Goal: Communication & Community: Ask a question

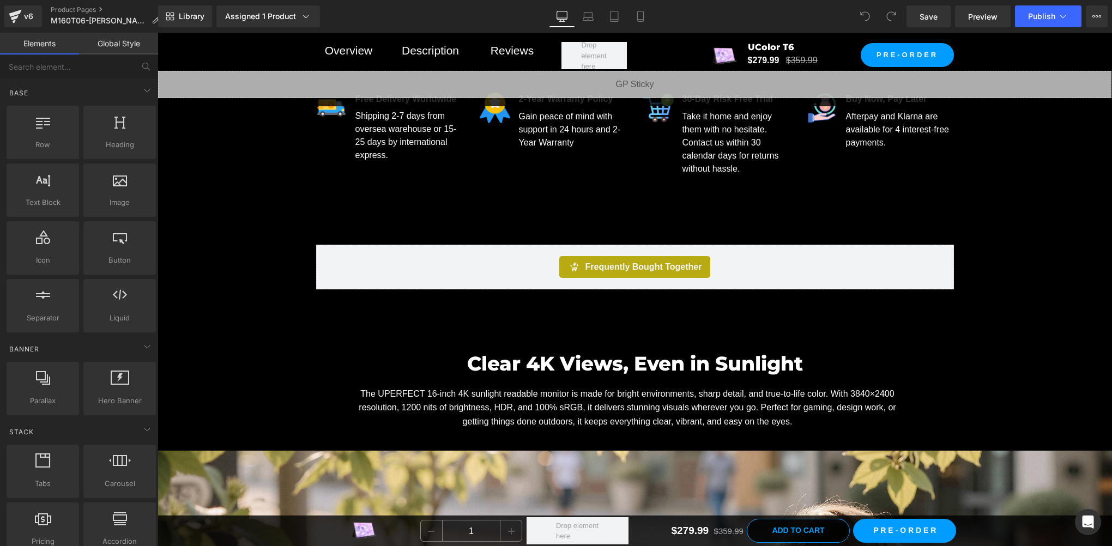
scroll to position [600, 0]
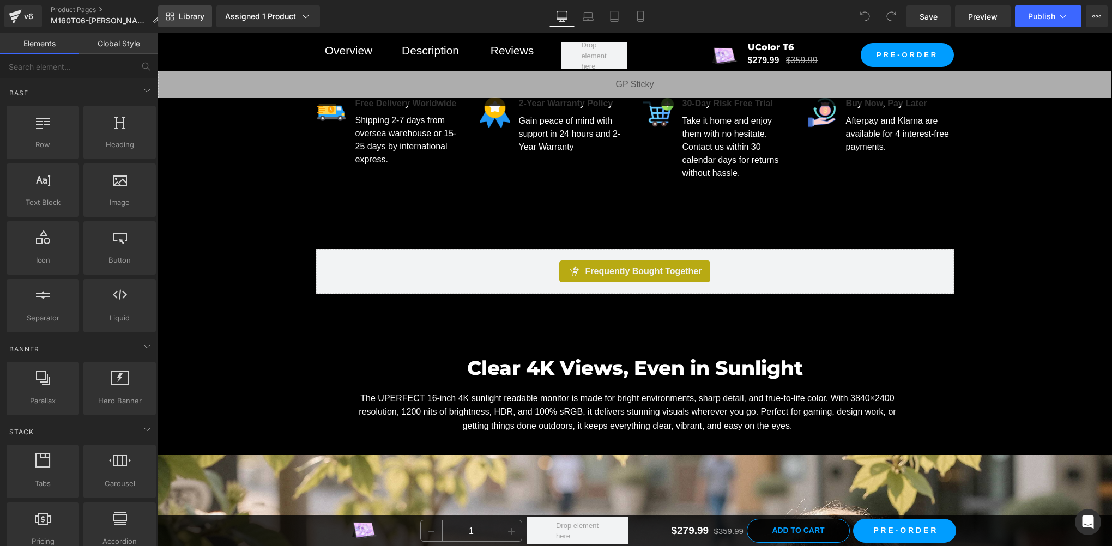
click at [174, 20] on link "Library" at bounding box center [185, 16] width 54 height 22
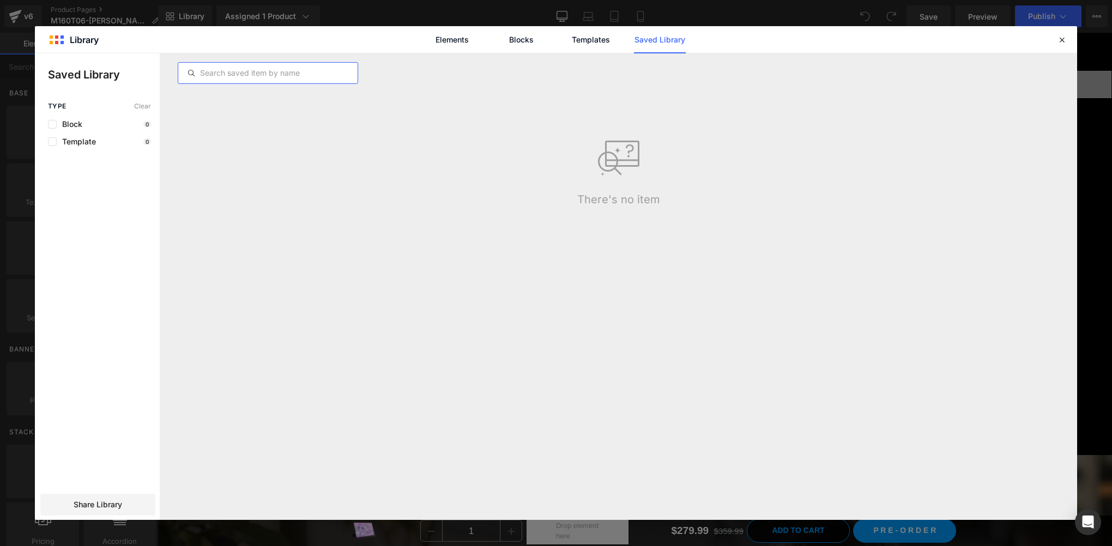
click at [280, 72] on input "text" at bounding box center [267, 72] width 179 height 13
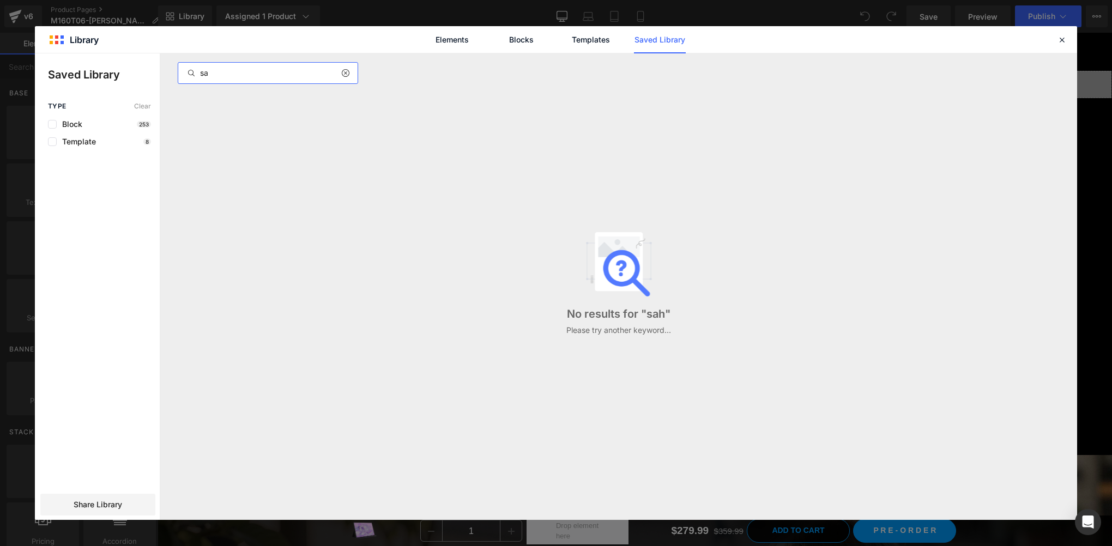
type input "s"
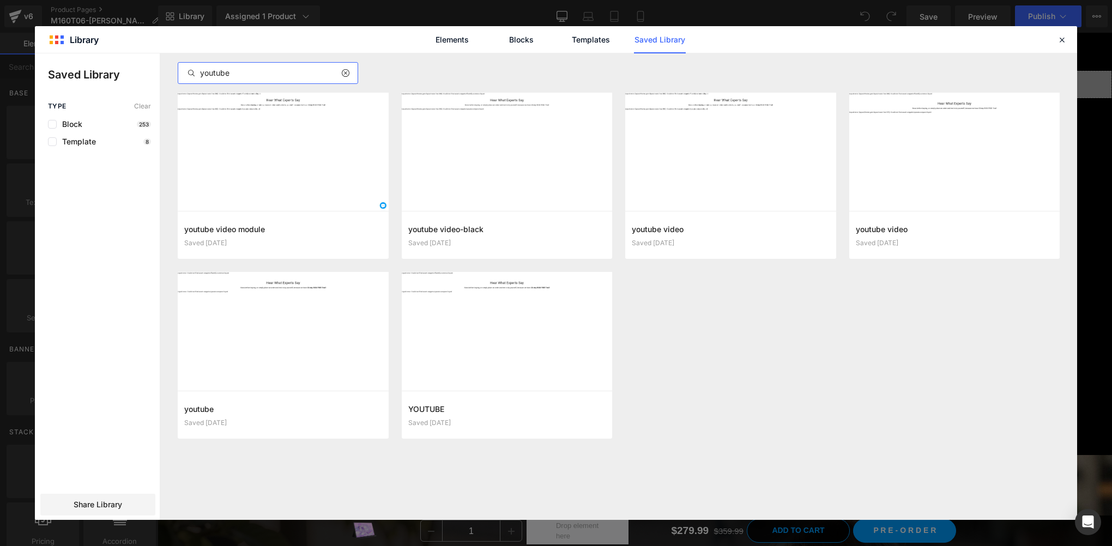
type input "youtube"
click at [252, 73] on input "youtube" at bounding box center [267, 72] width 179 height 13
click at [721, 237] on button "Add to page" at bounding box center [720, 235] width 176 height 17
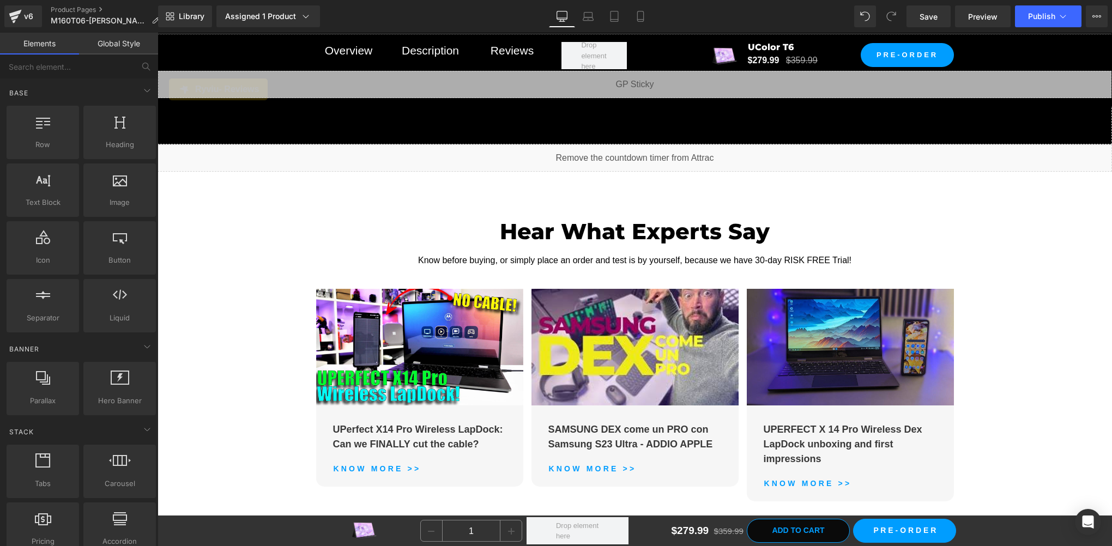
scroll to position [7241, 0]
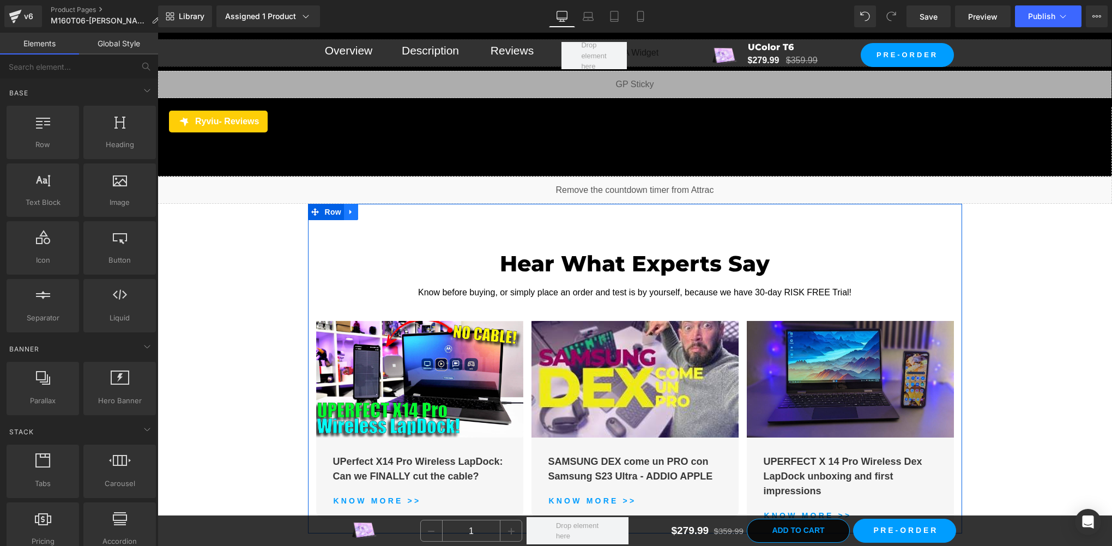
click at [349, 208] on icon at bounding box center [351, 212] width 8 height 8
click at [372, 209] on link at bounding box center [379, 212] width 14 height 16
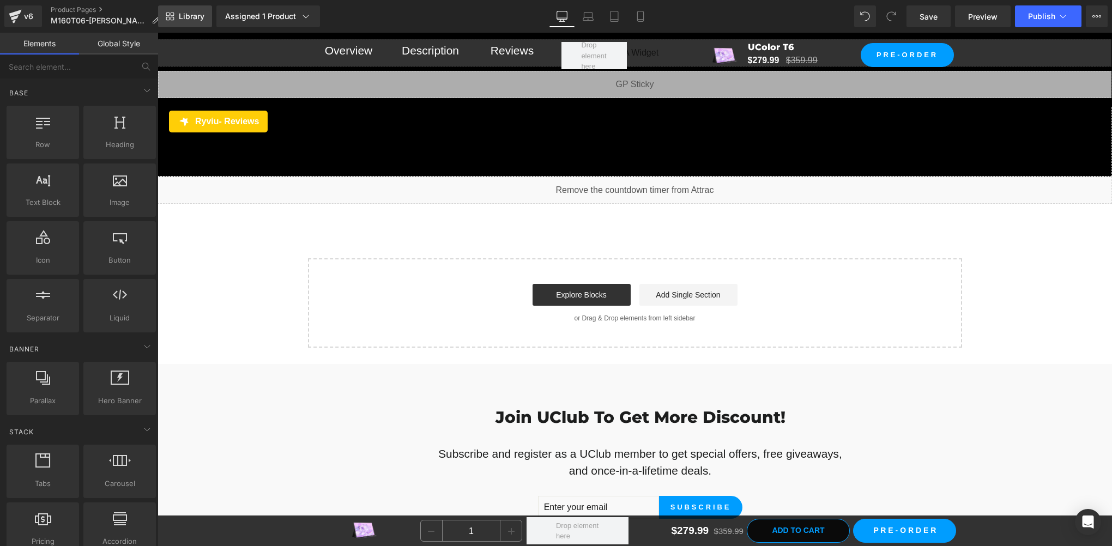
click at [193, 22] on link "Library" at bounding box center [185, 16] width 54 height 22
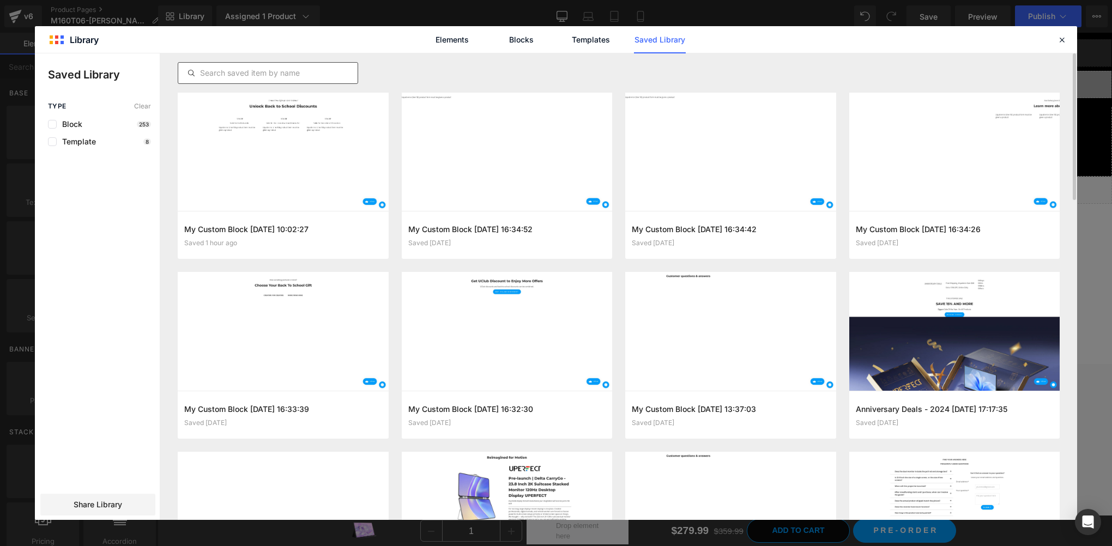
click at [246, 75] on input "text" at bounding box center [267, 72] width 179 height 13
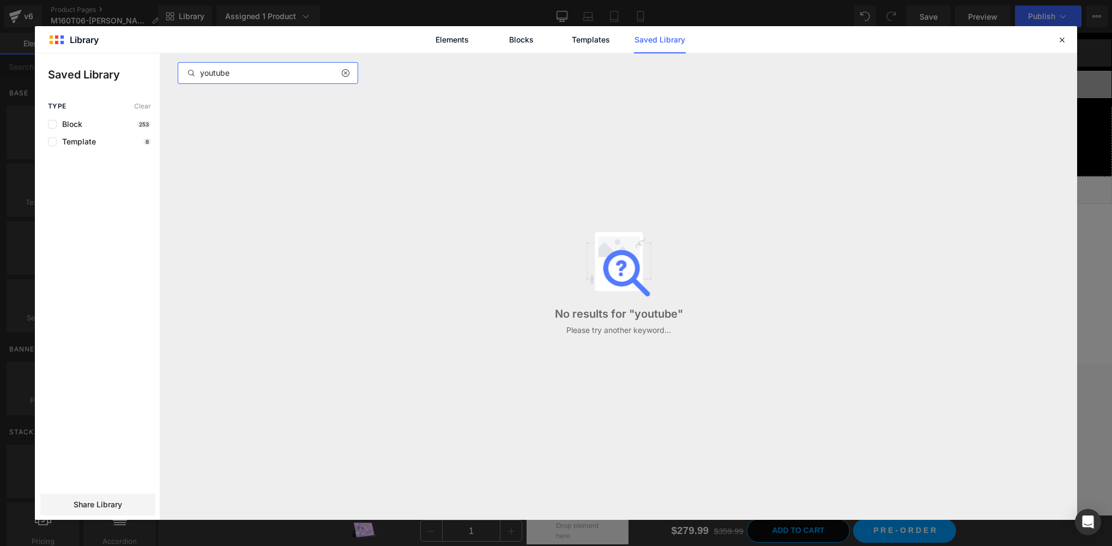
type input "youtube"
click at [253, 71] on input "youtube" at bounding box center [267, 72] width 179 height 13
drag, startPoint x: 343, startPoint y: 75, endPoint x: 329, endPoint y: 75, distance: 14.2
click at [343, 75] on icon at bounding box center [345, 73] width 8 height 9
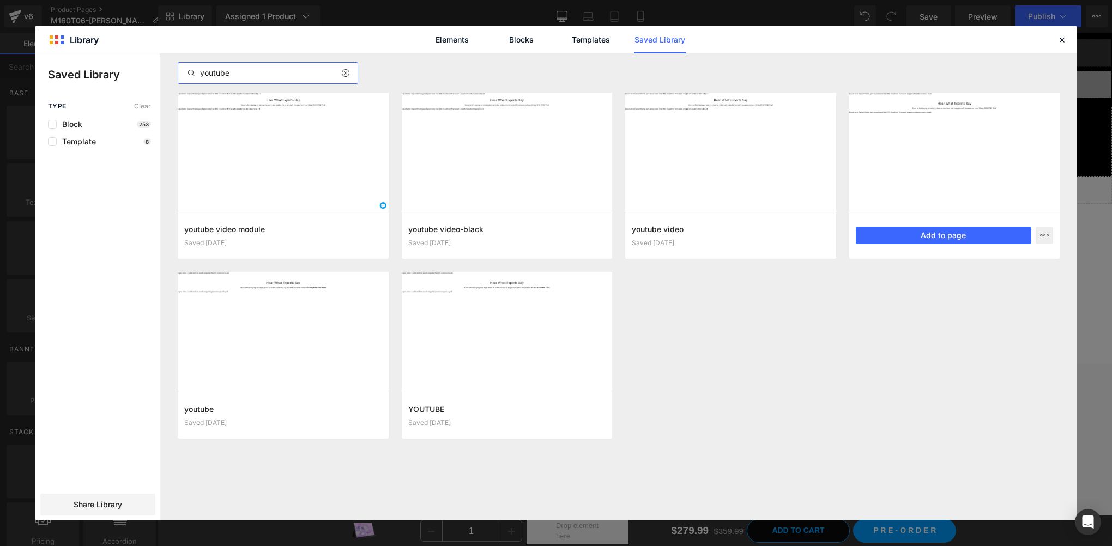
type input "youtube"
click at [972, 238] on button "Add to page" at bounding box center [944, 235] width 176 height 17
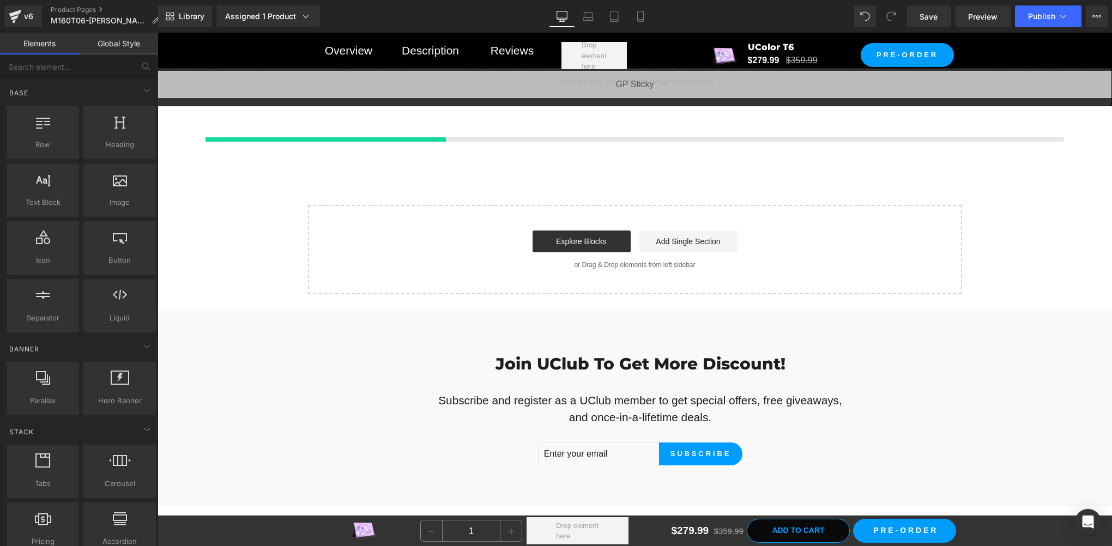
scroll to position [7350, 0]
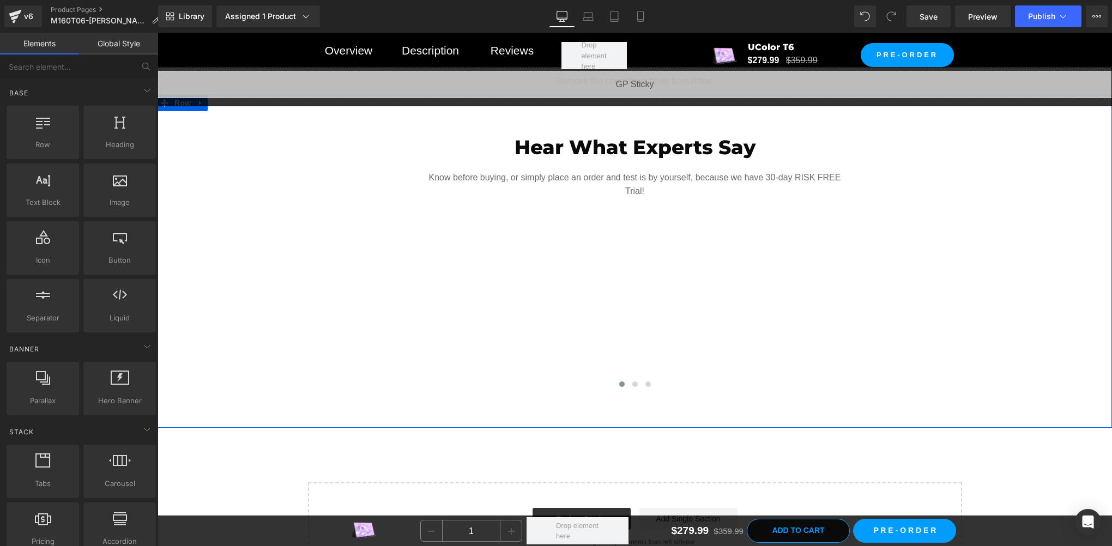
click at [311, 127] on div "Hear What Experts Say Heading Know before buying, or simply place an order and …" at bounding box center [635, 157] width 654 height 82
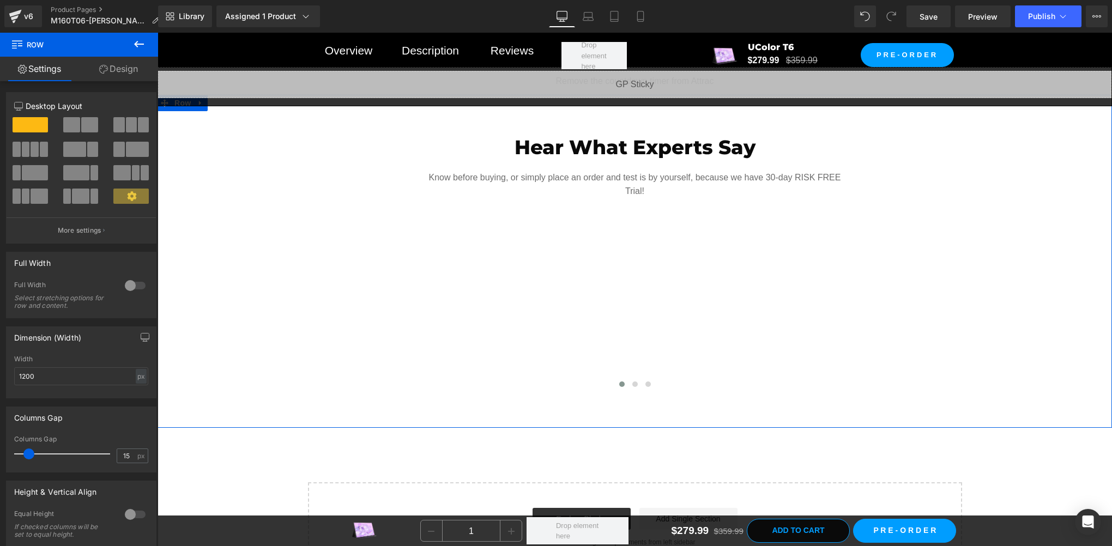
click at [193, 139] on div "Hear What Experts Say Heading Know before buying, or simply place an order and …" at bounding box center [635, 254] width 954 height 277
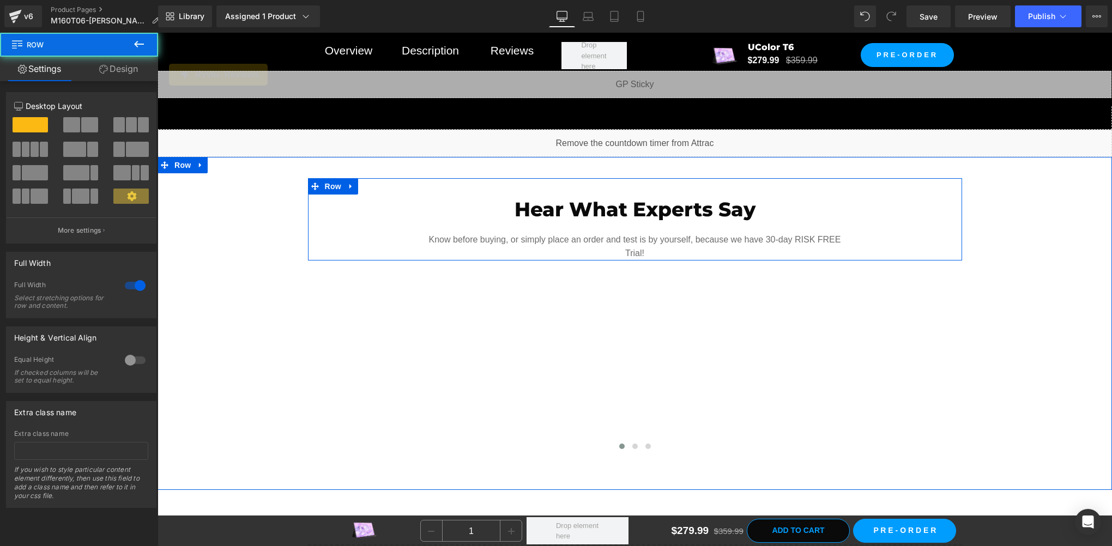
scroll to position [7241, 0]
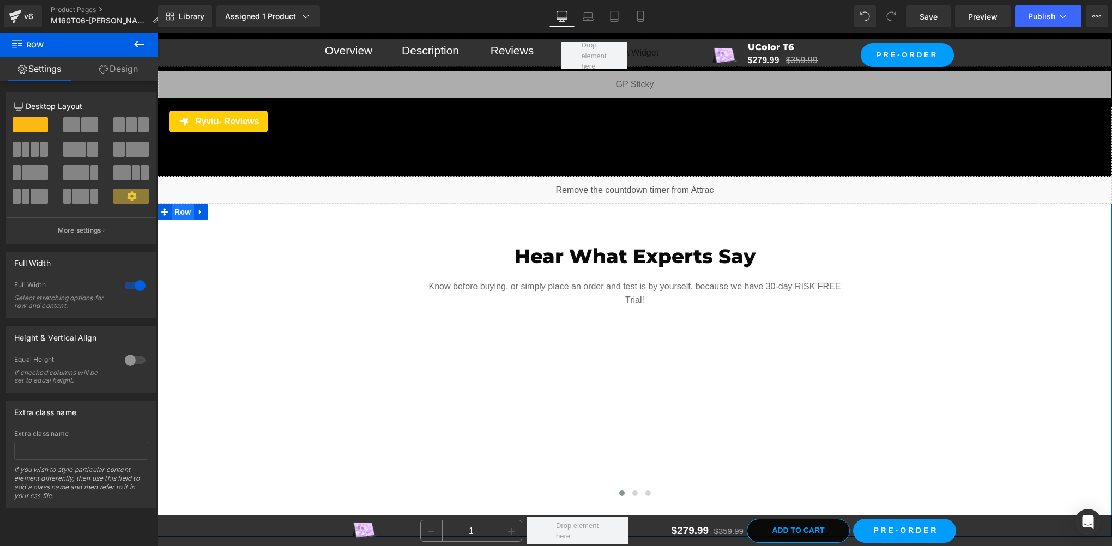
click at [180, 209] on span "Row" at bounding box center [183, 212] width 22 height 16
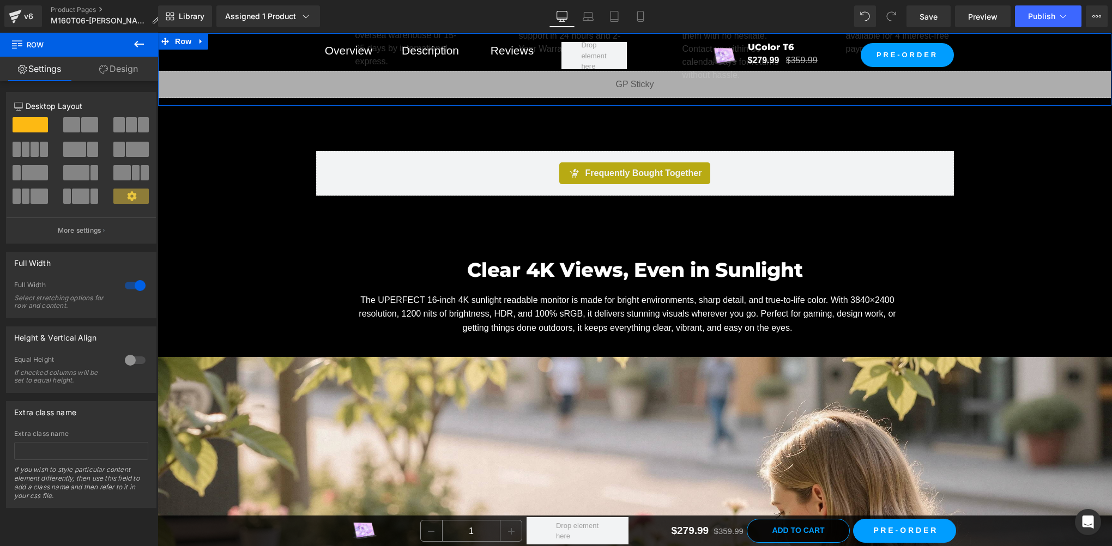
scroll to position [646, 0]
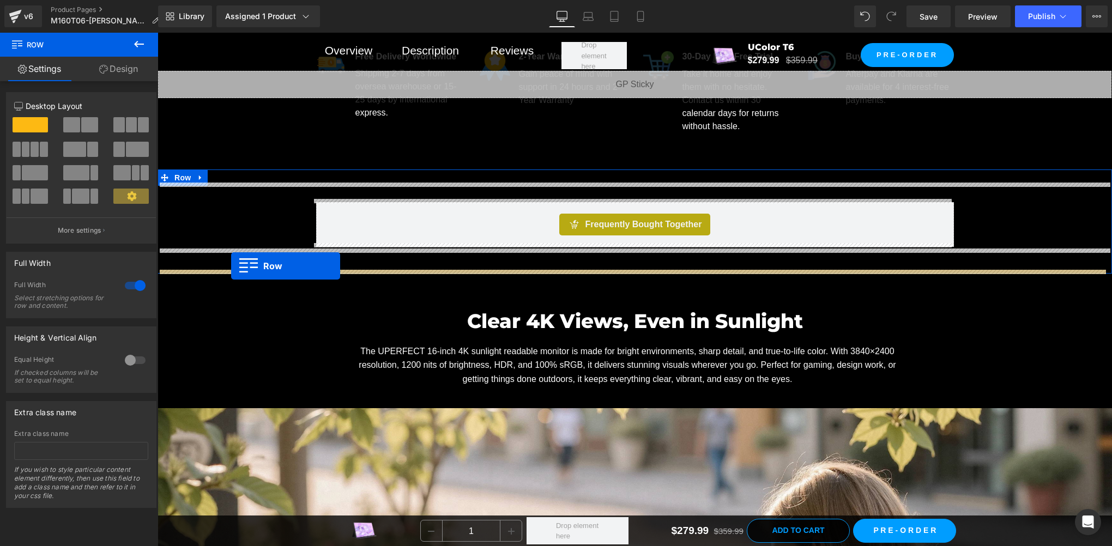
drag, startPoint x: 165, startPoint y: 206, endPoint x: 231, endPoint y: 265, distance: 89.2
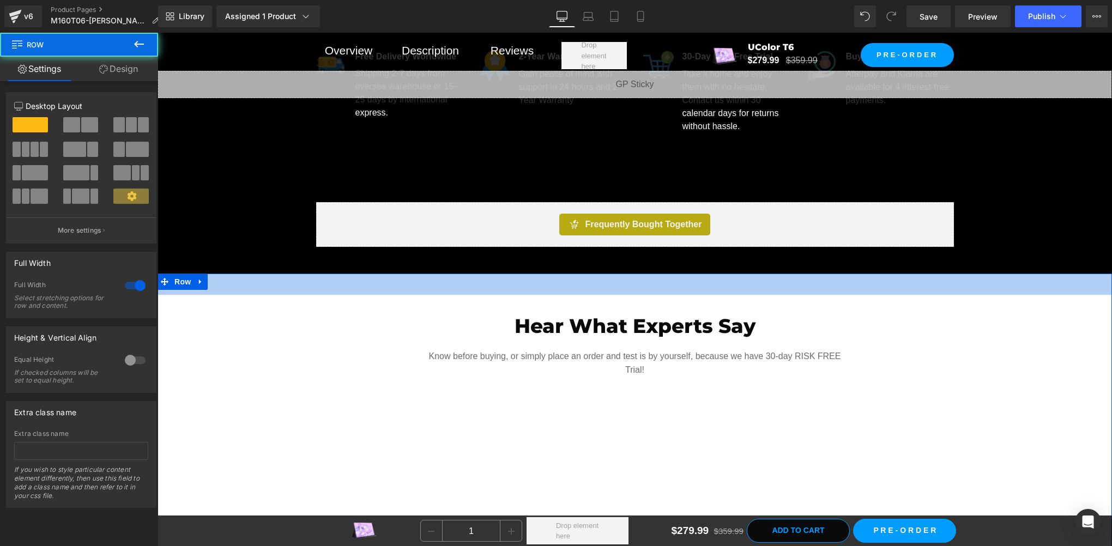
scroll to position [810, 0]
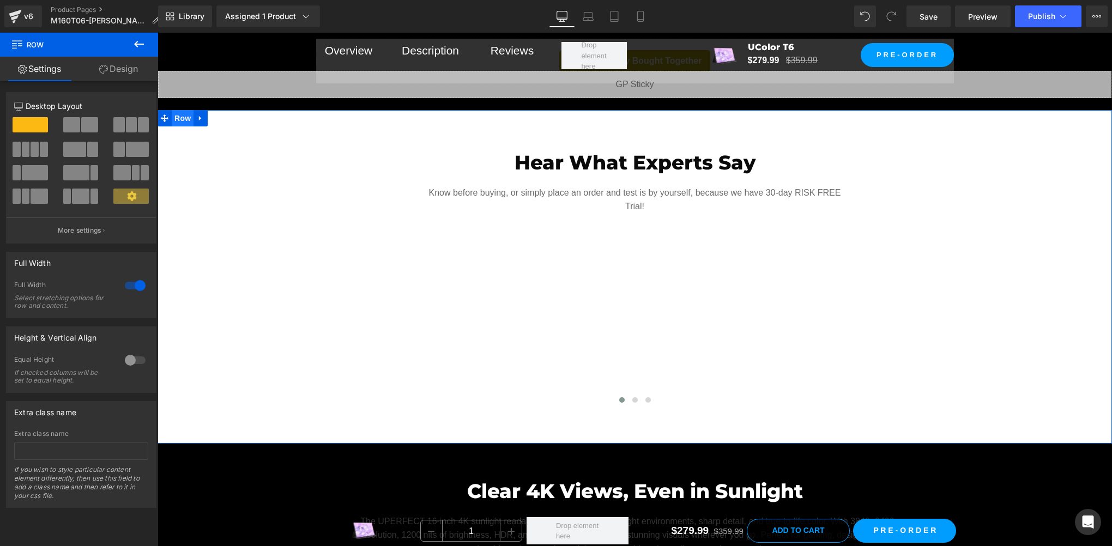
click at [186, 118] on span "Row" at bounding box center [183, 118] width 22 height 16
click at [133, 75] on link "Design" at bounding box center [118, 69] width 79 height 25
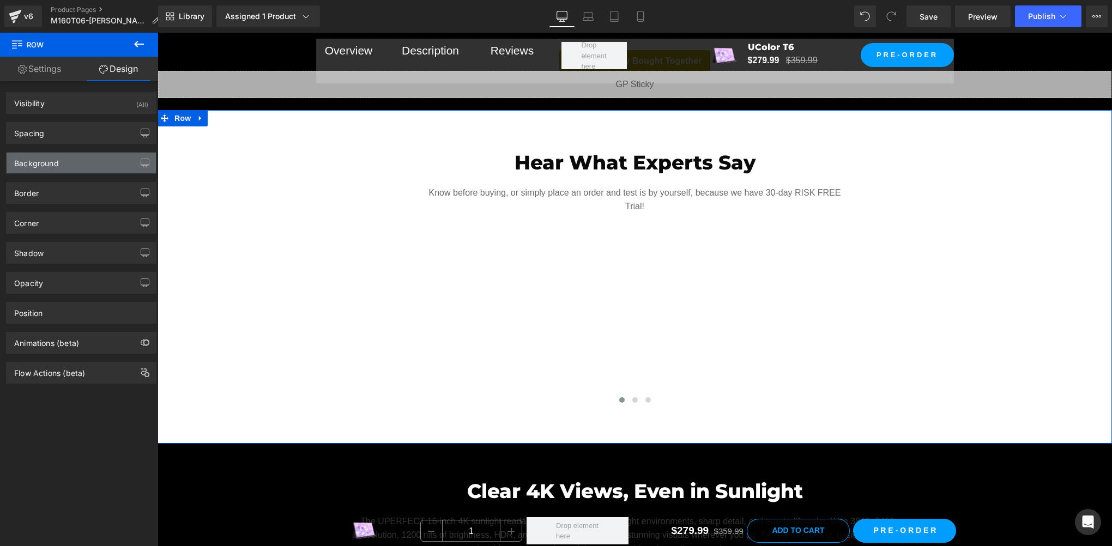
click at [64, 167] on div "Background" at bounding box center [81, 163] width 149 height 21
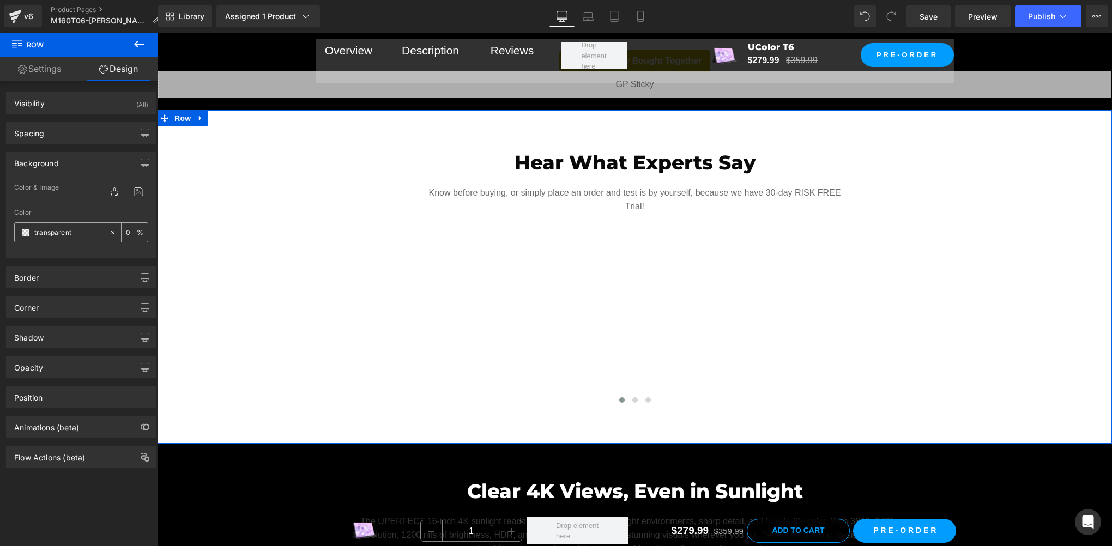
click at [27, 233] on span at bounding box center [25, 232] width 9 height 9
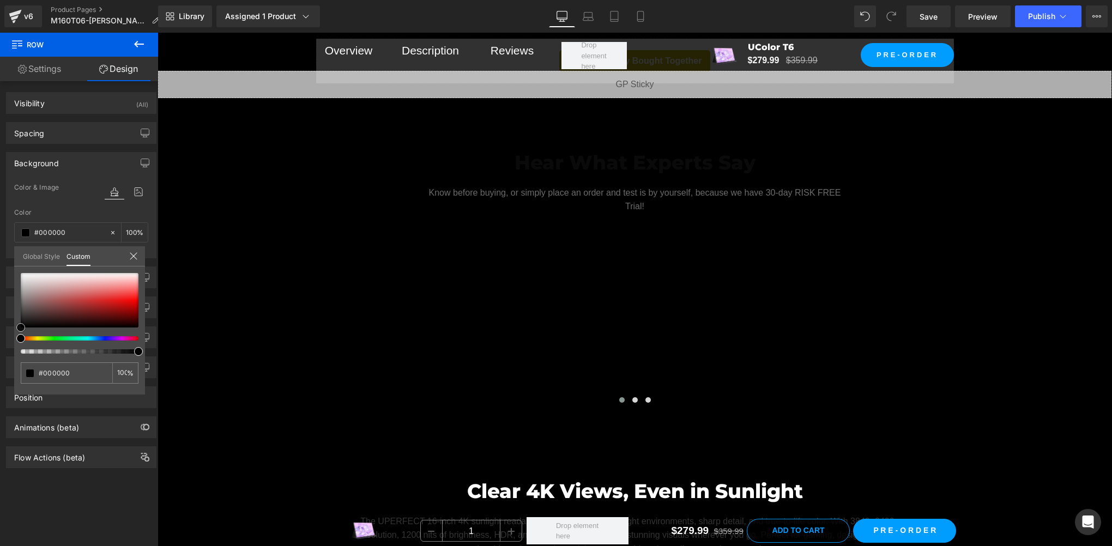
drag, startPoint x: 43, startPoint y: 307, endPoint x: 0, endPoint y: 349, distance: 60.5
click at [0, 350] on html "Row You are previewing how the will restyle your page. You can not edit Element…" at bounding box center [556, 273] width 1112 height 546
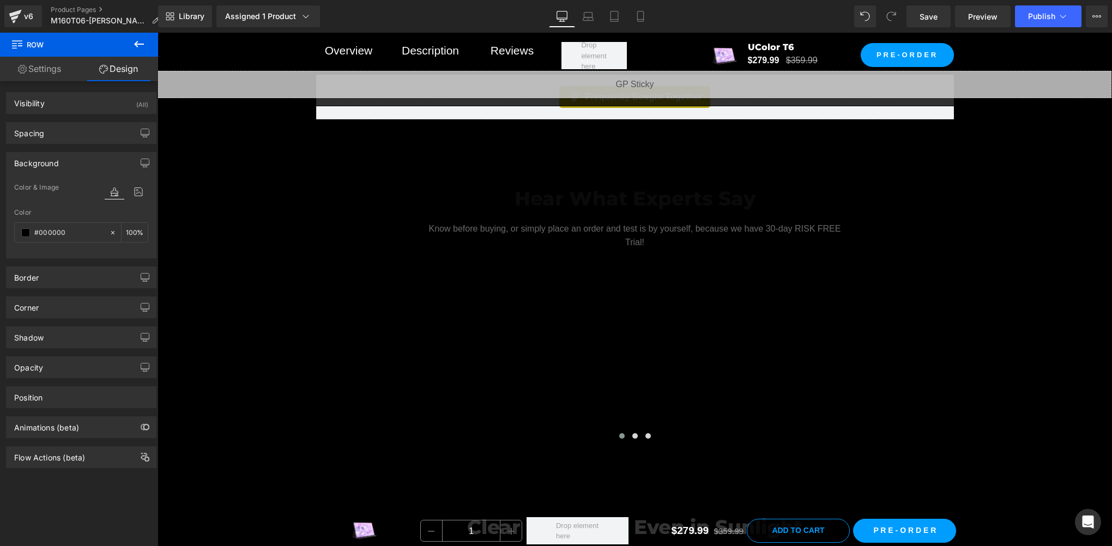
scroll to position [755, 0]
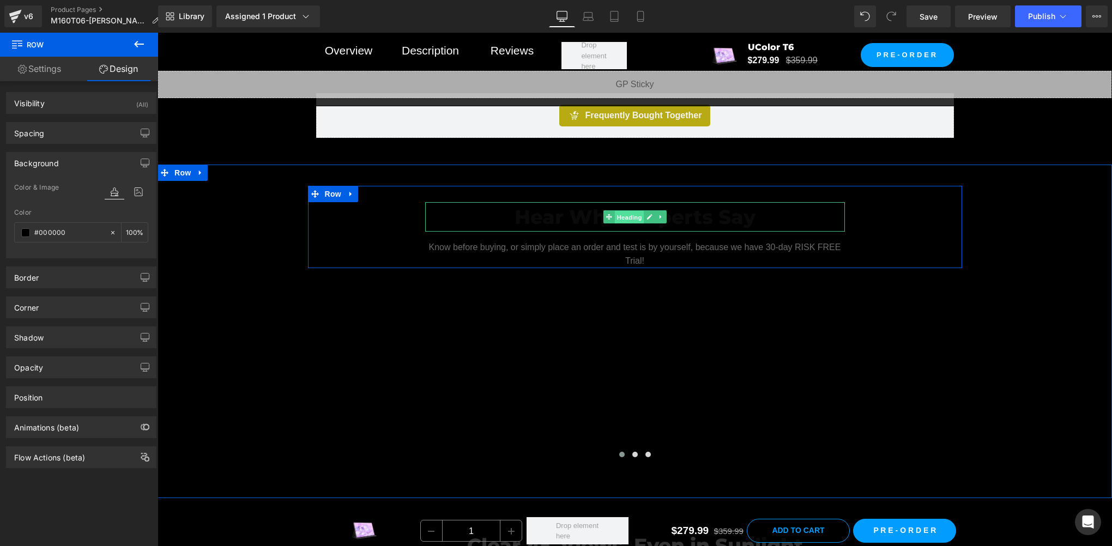
click at [624, 213] on span "Heading" at bounding box center [628, 217] width 29 height 13
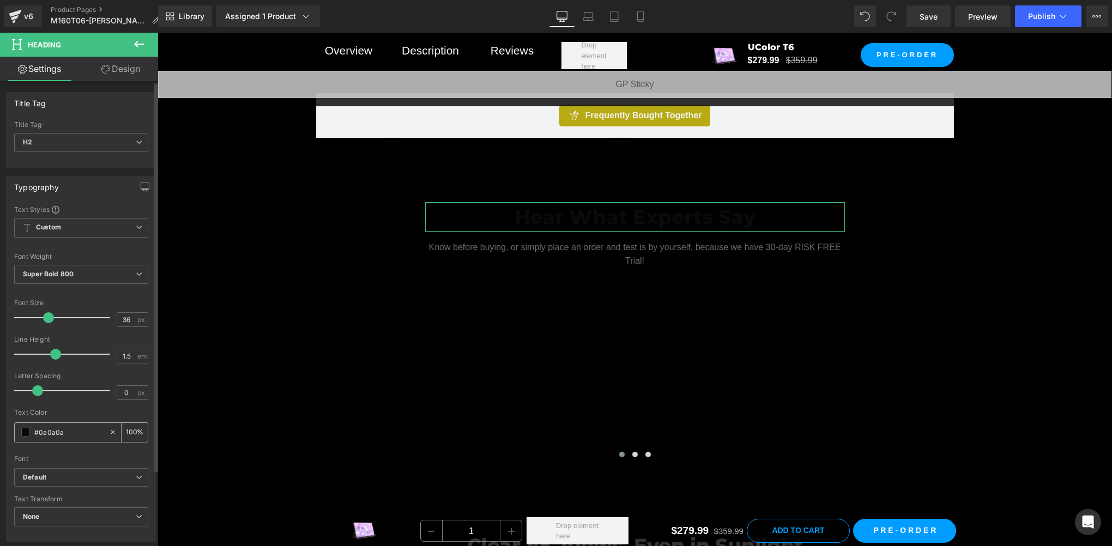
click at [26, 431] on span at bounding box center [25, 432] width 9 height 9
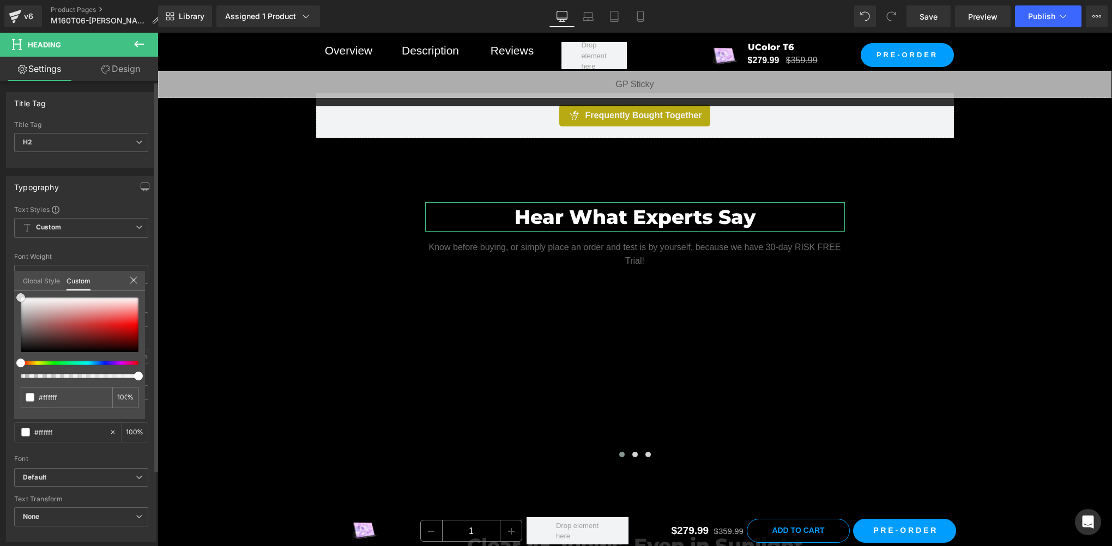
drag, startPoint x: 32, startPoint y: 315, endPoint x: 19, endPoint y: 271, distance: 45.5
click at [5, 276] on div "Typography Text Styles Custom Custom Setup Global Style Custom Setup Global Sty…" at bounding box center [81, 355] width 163 height 374
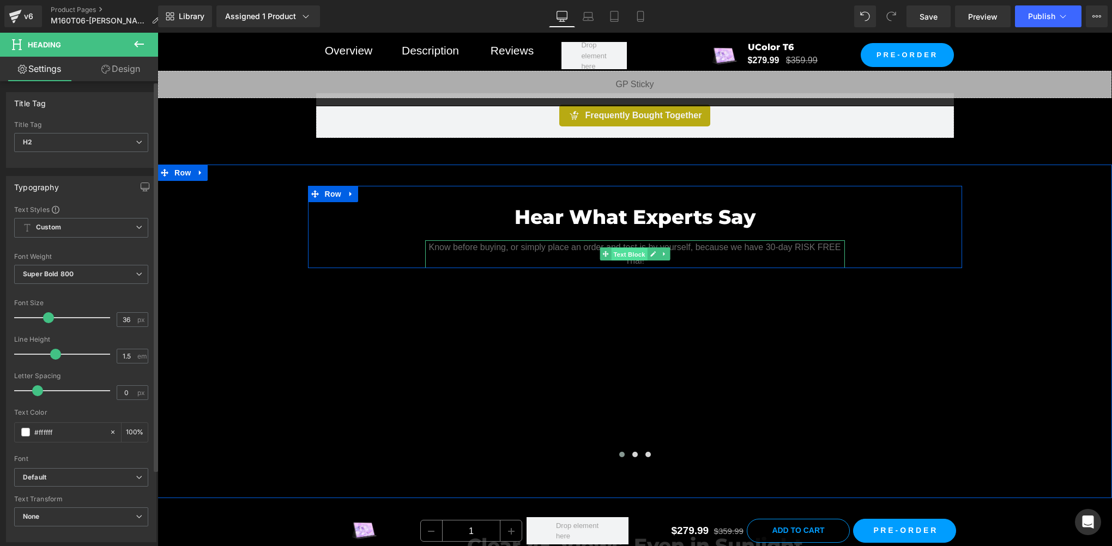
click at [620, 249] on span "Text Block" at bounding box center [629, 254] width 36 height 13
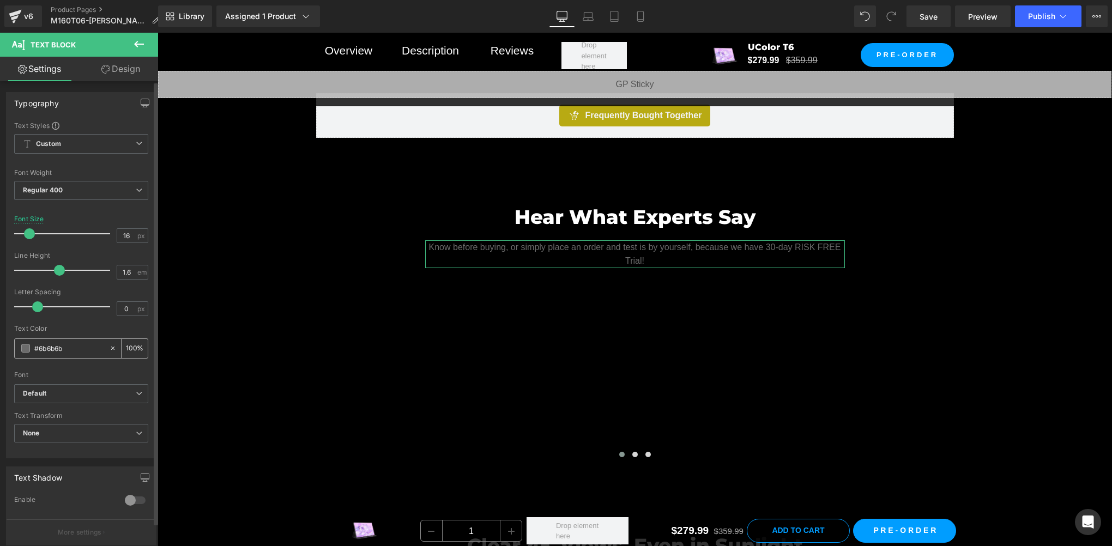
click at [26, 349] on span at bounding box center [25, 348] width 9 height 9
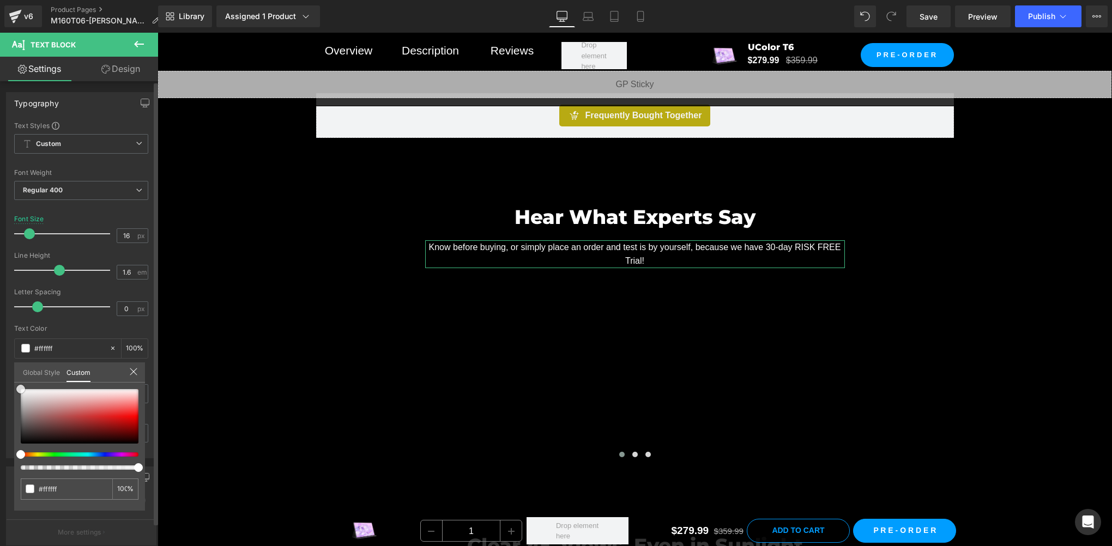
drag, startPoint x: 35, startPoint y: 400, endPoint x: 7, endPoint y: 355, distance: 52.9
click at [7, 355] on div "Typography Text Styles Custom Custom Setup Global Style Custom Setup Global Sty…" at bounding box center [81, 271] width 163 height 374
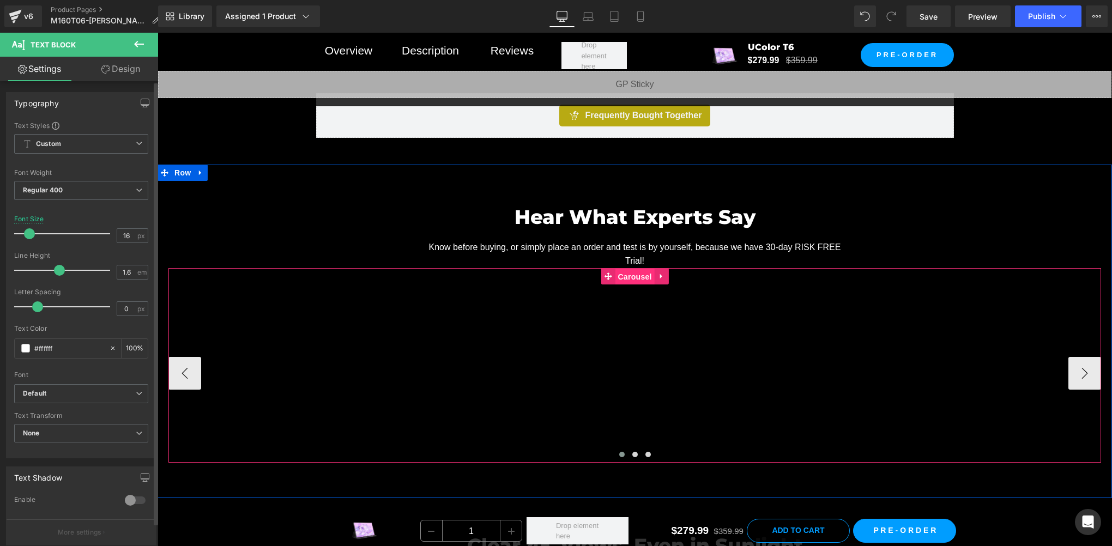
click at [633, 275] on span "Carousel" at bounding box center [634, 277] width 39 height 16
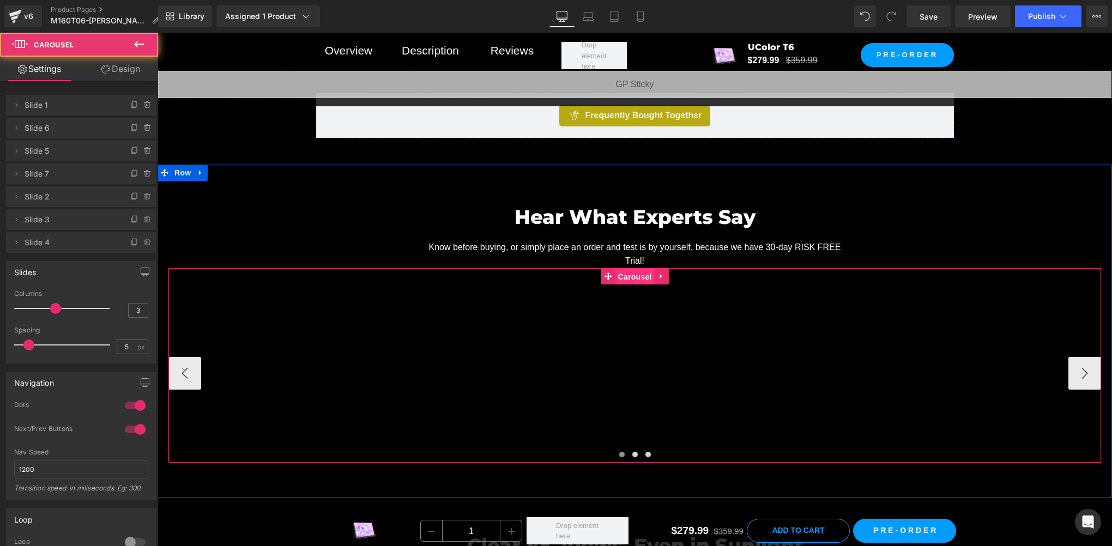
click at [633, 275] on span "Carousel" at bounding box center [634, 277] width 39 height 16
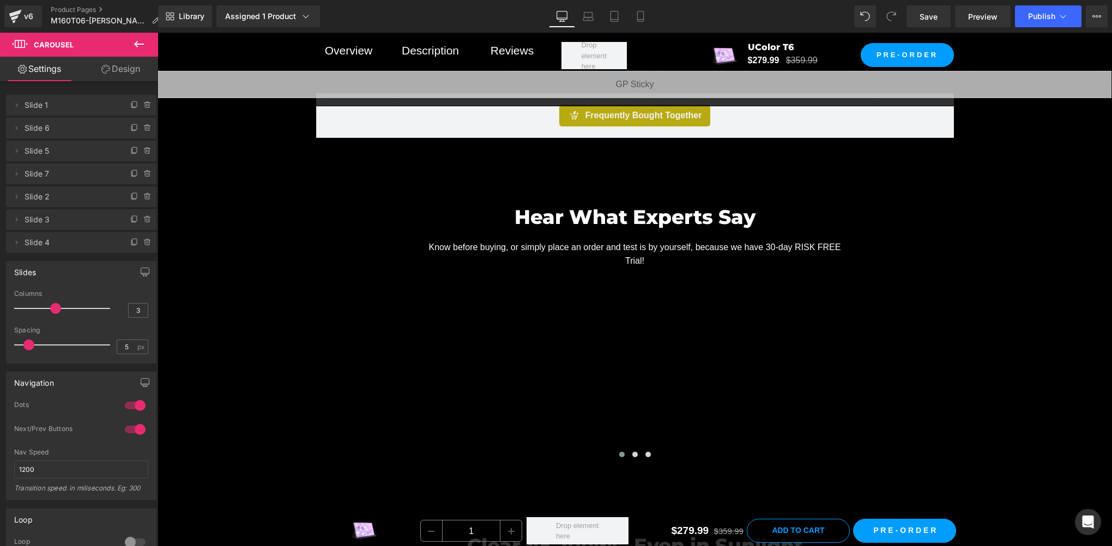
click at [142, 49] on icon at bounding box center [138, 44] width 13 height 13
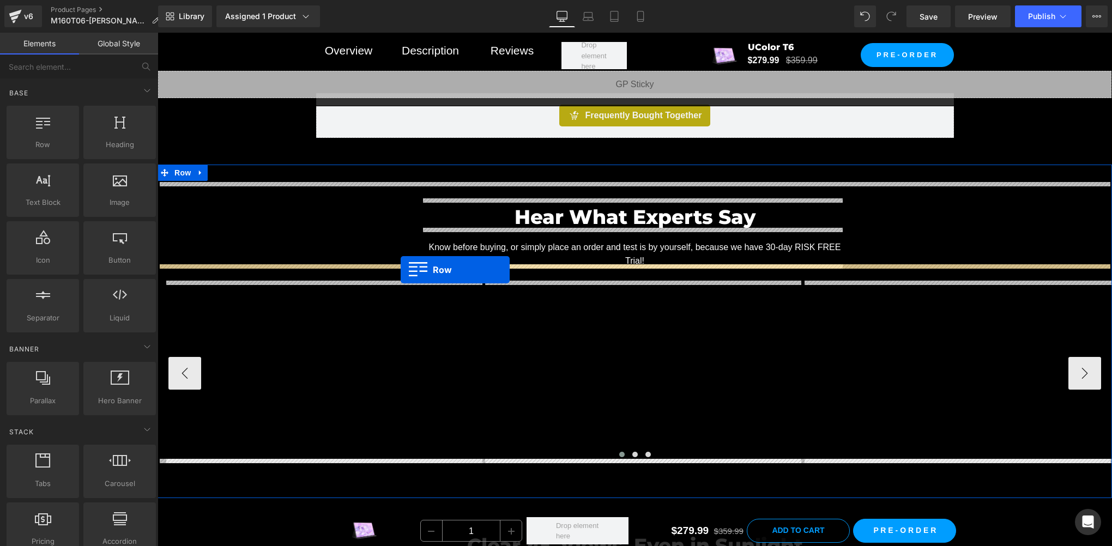
drag, startPoint x: 202, startPoint y: 179, endPoint x: 401, endPoint y: 269, distance: 218.1
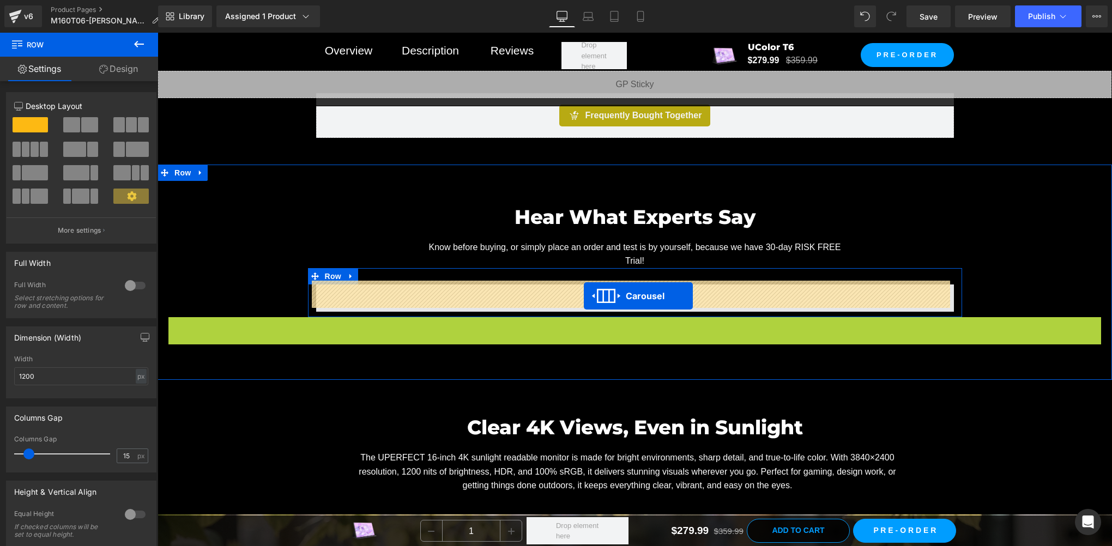
drag, startPoint x: 604, startPoint y: 319, endPoint x: 584, endPoint y: 295, distance: 31.3
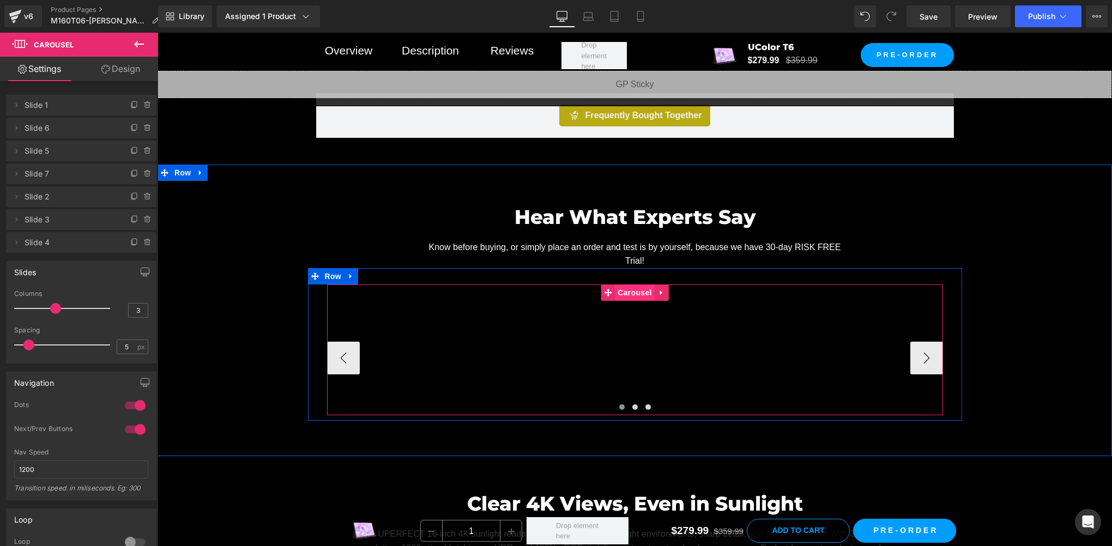
click at [626, 288] on span "Carousel" at bounding box center [634, 293] width 39 height 16
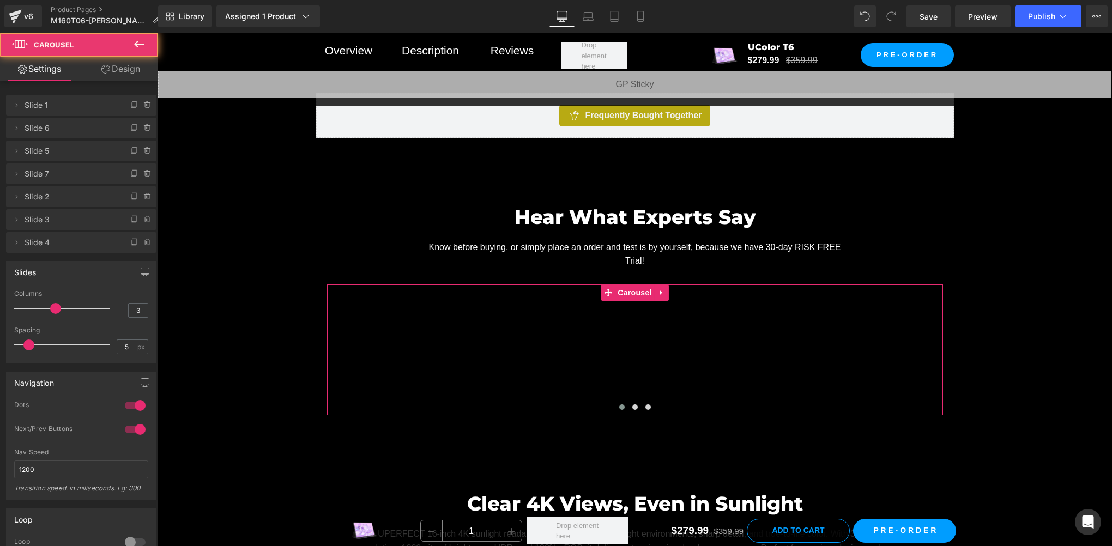
click at [129, 71] on link "Design" at bounding box center [120, 69] width 79 height 25
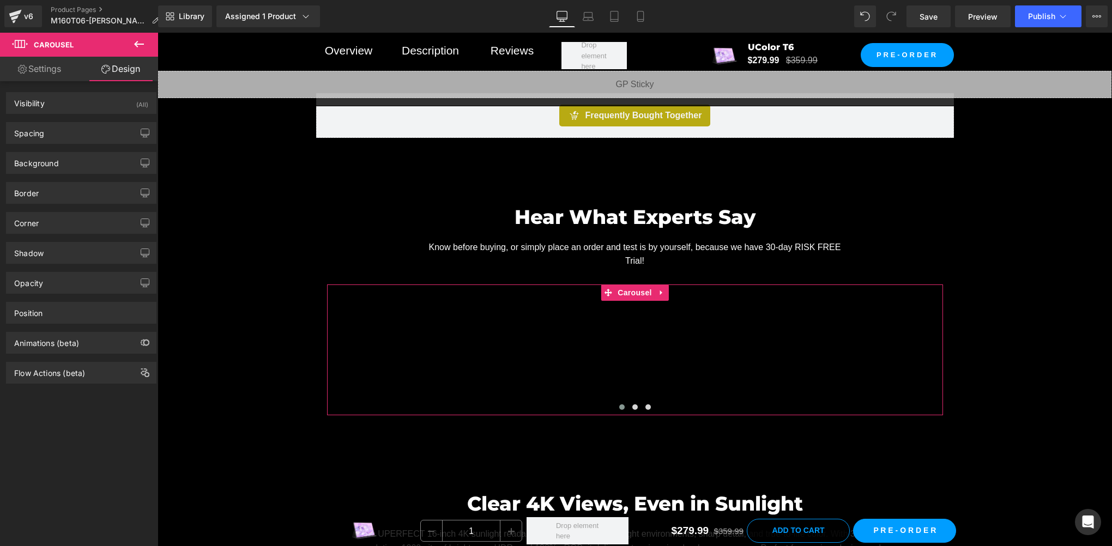
click at [50, 144] on div "Background Color & Image color Color transparent 0 % Image Replace Image Upload…" at bounding box center [81, 159] width 163 height 30
click at [57, 135] on div "Spacing" at bounding box center [81, 133] width 149 height 21
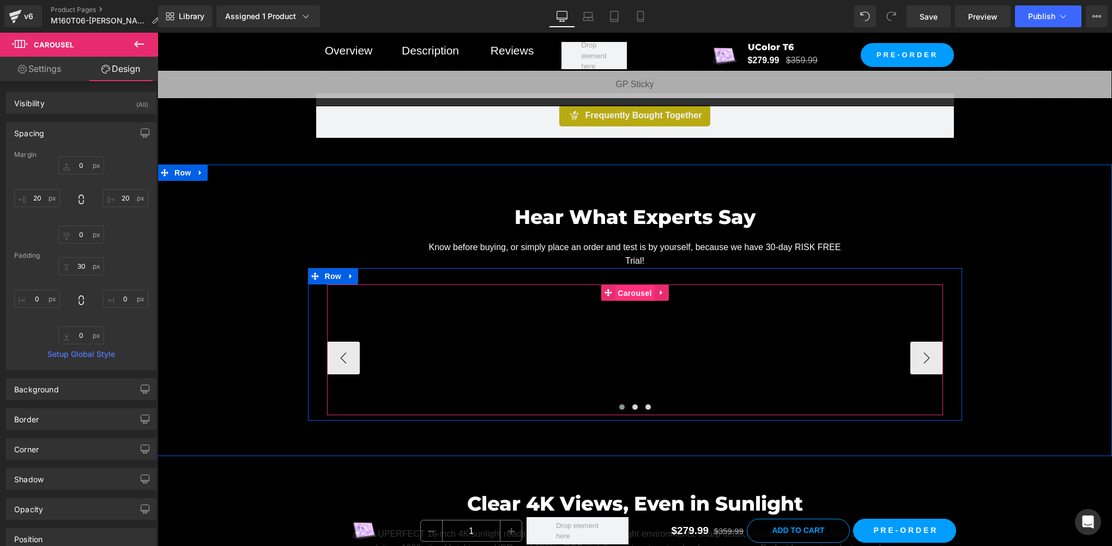
click at [634, 290] on span "Carousel" at bounding box center [634, 293] width 39 height 16
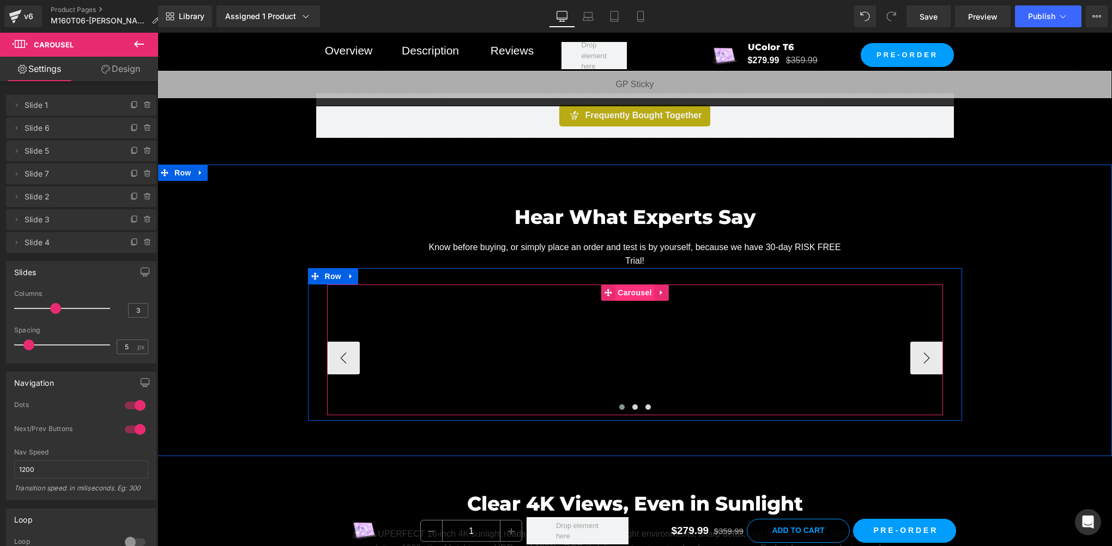
click at [624, 289] on span "Carousel" at bounding box center [634, 293] width 39 height 16
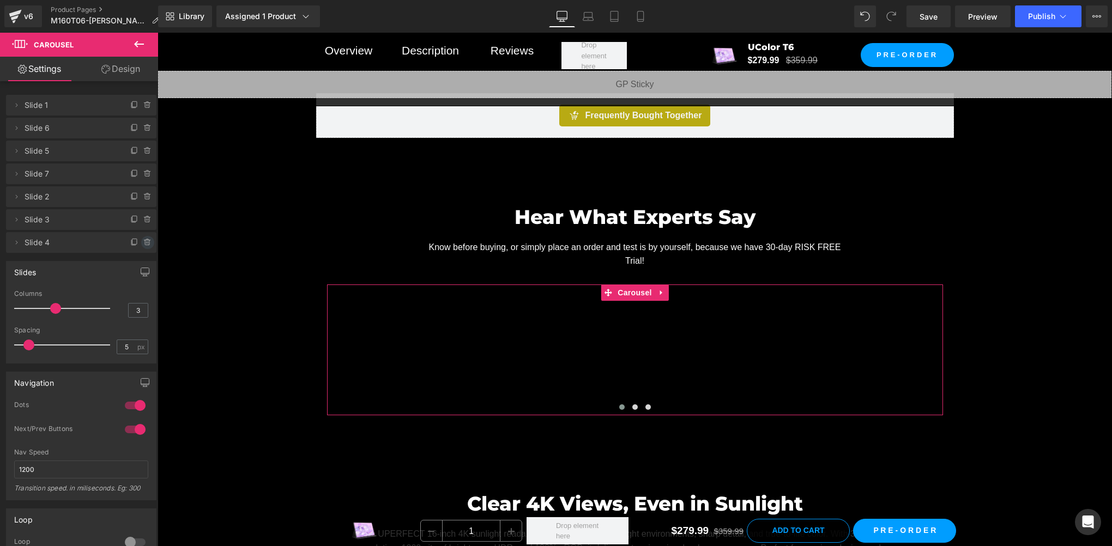
click at [145, 241] on icon at bounding box center [147, 242] width 4 height 5
click at [133, 240] on button "Delete" at bounding box center [136, 243] width 34 height 14
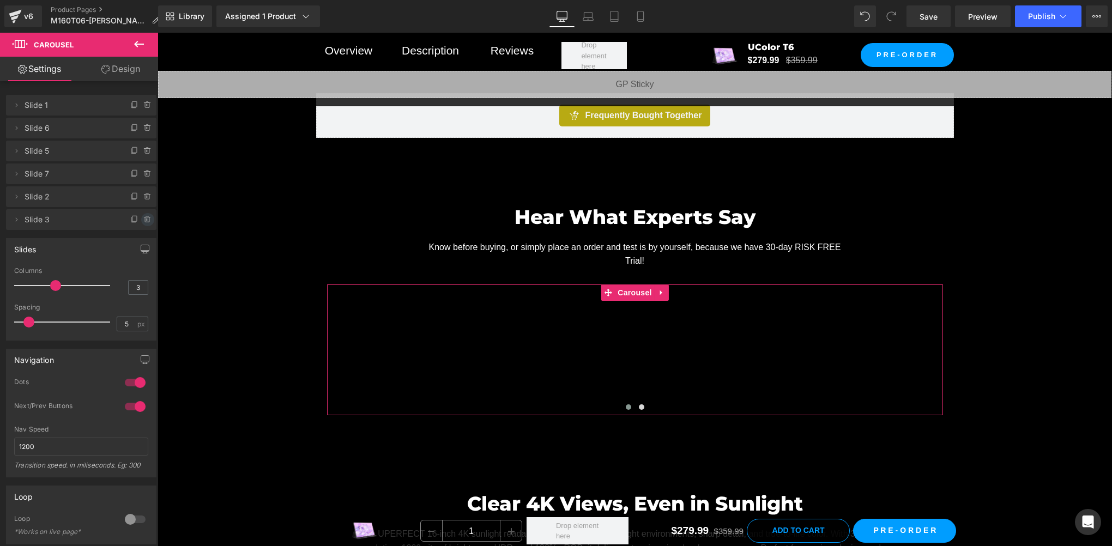
click at [147, 220] on icon at bounding box center [147, 220] width 0 height 2
click at [131, 221] on button "Delete" at bounding box center [136, 220] width 34 height 14
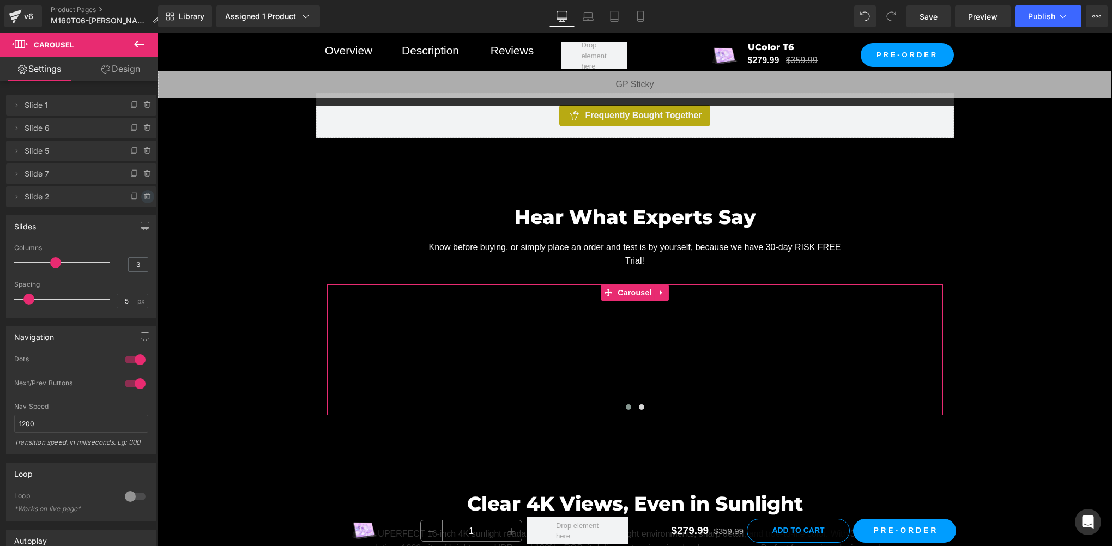
click at [146, 194] on icon at bounding box center [147, 193] width 2 height 1
click at [139, 201] on button "Delete" at bounding box center [136, 197] width 34 height 14
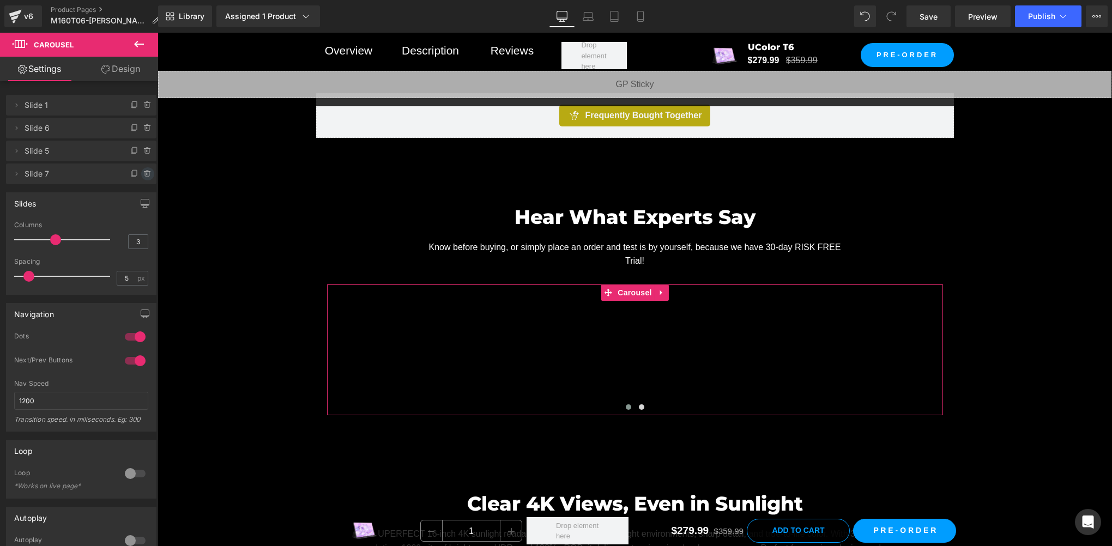
click at [143, 176] on icon at bounding box center [147, 174] width 9 height 9
click at [138, 178] on button "Delete" at bounding box center [136, 174] width 34 height 14
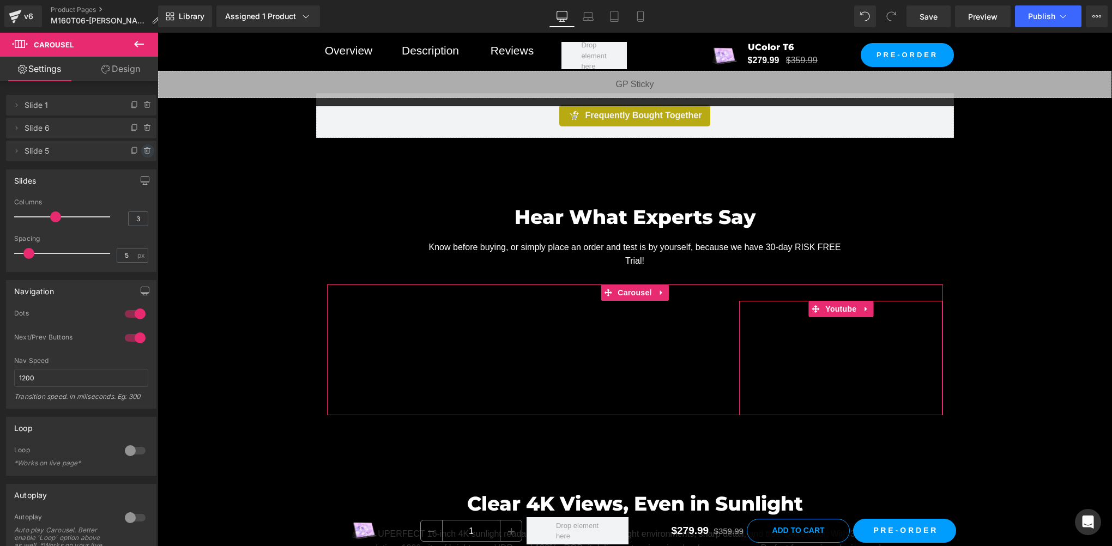
click at [144, 151] on icon at bounding box center [147, 151] width 9 height 9
click at [135, 159] on div "Delete Cancel" at bounding box center [81, 151] width 150 height 21
click at [135, 153] on button "Delete" at bounding box center [136, 151] width 34 height 14
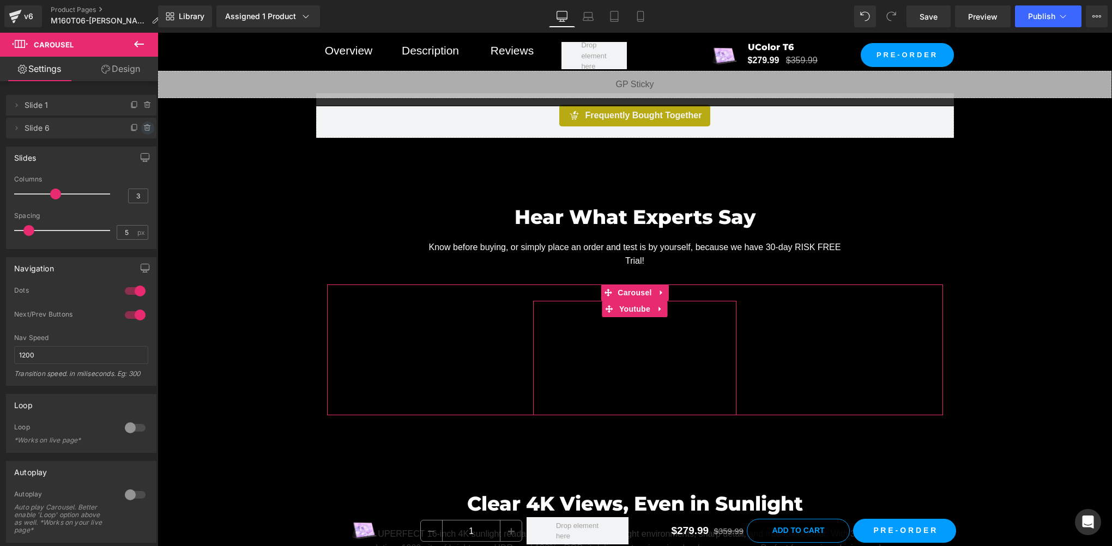
click at [143, 128] on icon at bounding box center [147, 128] width 9 height 9
click at [137, 128] on button "Delete" at bounding box center [136, 129] width 34 height 14
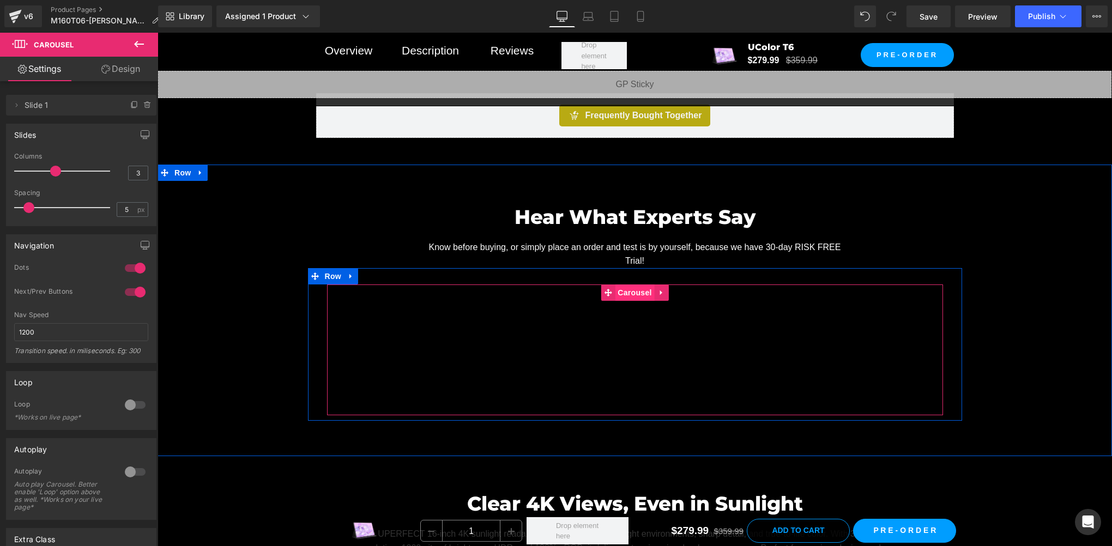
click at [630, 291] on span "Carousel" at bounding box center [634, 293] width 39 height 16
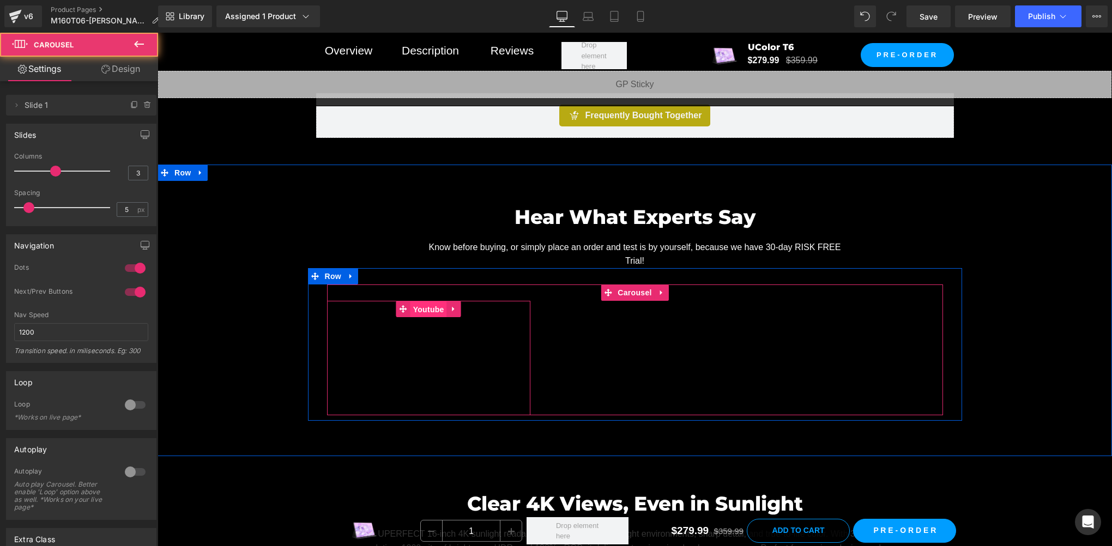
click at [423, 304] on span "Youtube" at bounding box center [428, 309] width 37 height 16
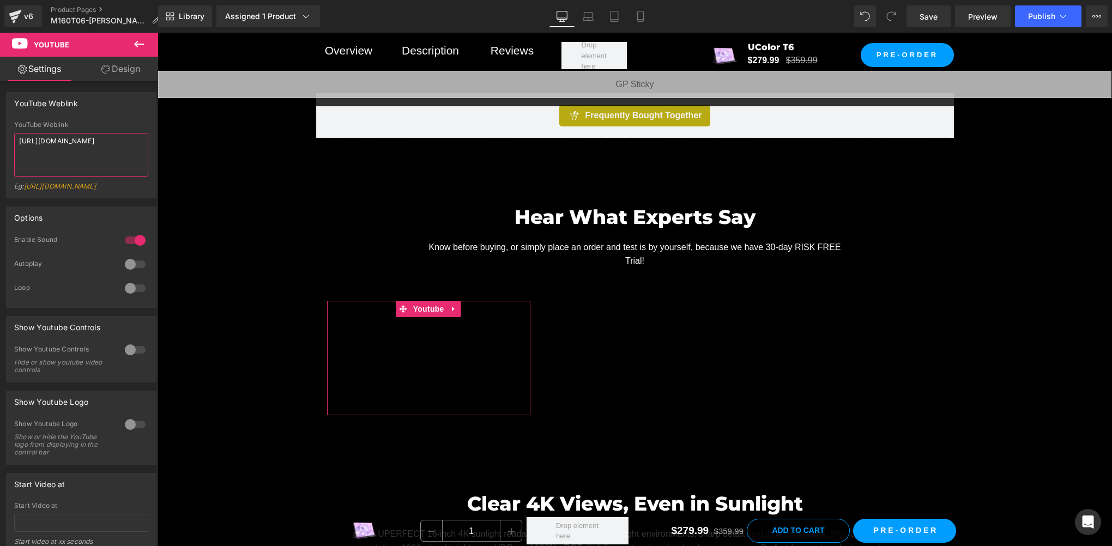
click at [98, 149] on textarea "https://www.youtube.com/watch?v=-wE-B3Pd7bE" at bounding box center [81, 155] width 134 height 44
paste textarea "tHBhoZl6yic"
type textarea "https://www.youtube.com/watch?v=tHBhoZl6yic"
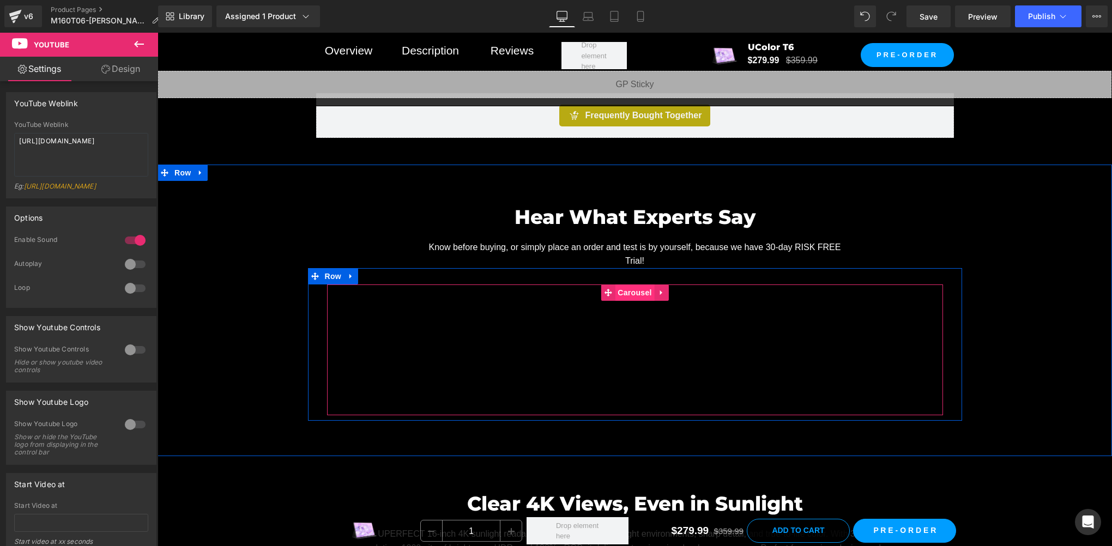
click at [630, 288] on span "Carousel" at bounding box center [634, 293] width 39 height 16
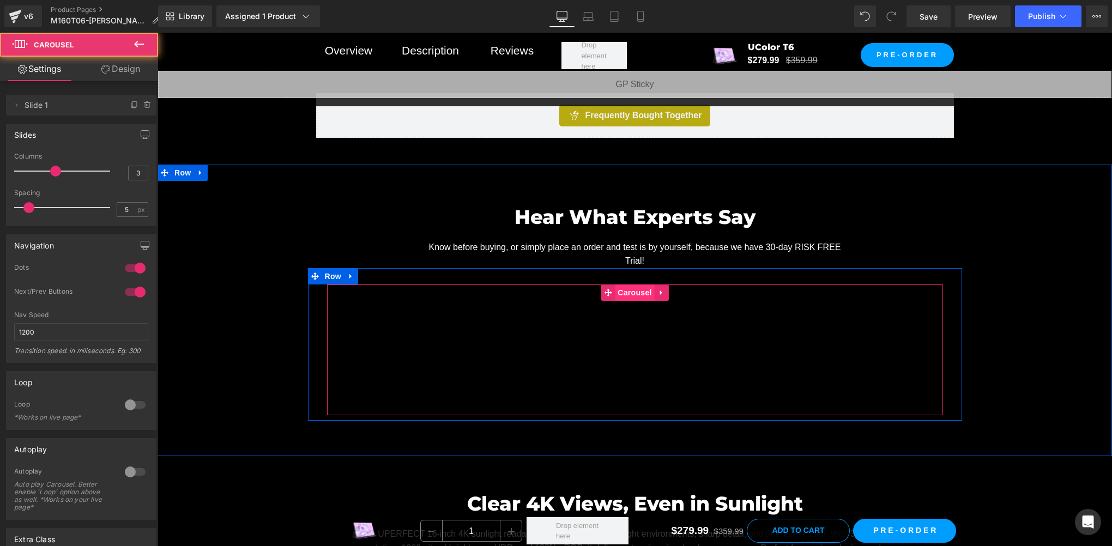
click at [630, 288] on span "Carousel" at bounding box center [634, 293] width 39 height 16
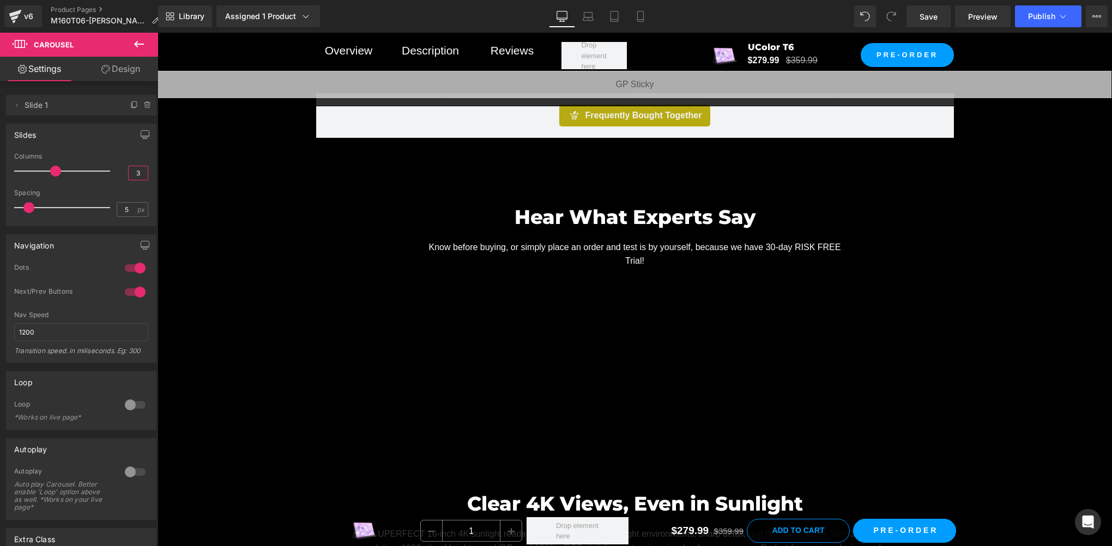
drag, startPoint x: 288, startPoint y: 203, endPoint x: 164, endPoint y: 169, distance: 128.8
type input "1"
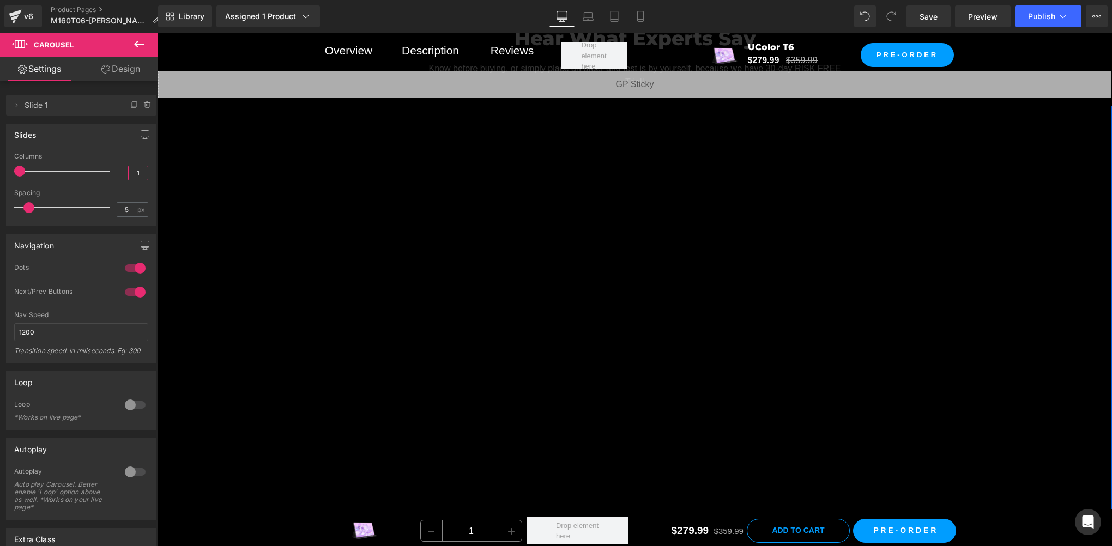
scroll to position [919, 0]
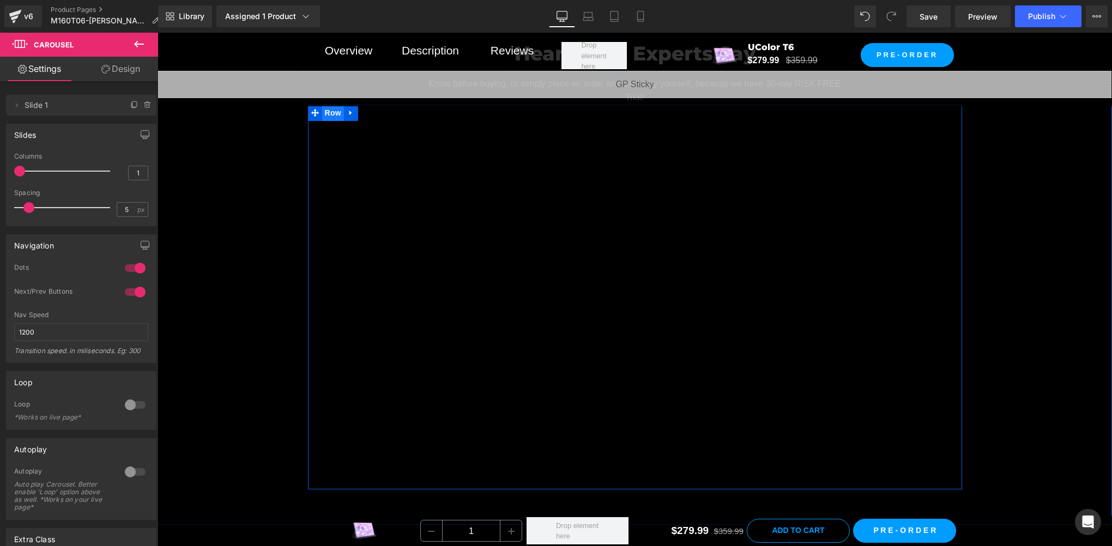
click at [328, 113] on span "Row" at bounding box center [333, 113] width 22 height 16
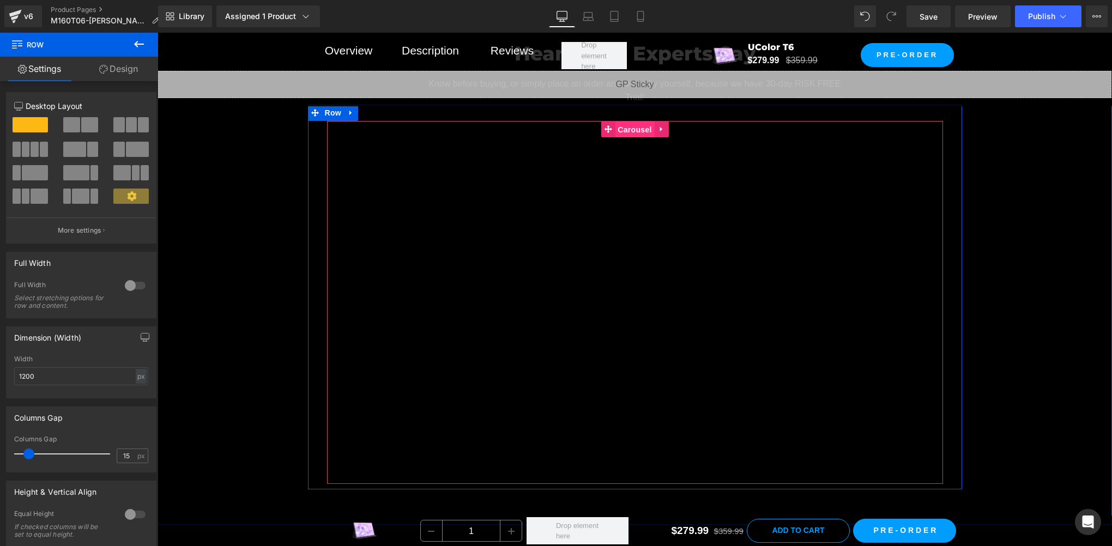
click at [624, 125] on span "Carousel" at bounding box center [634, 130] width 39 height 16
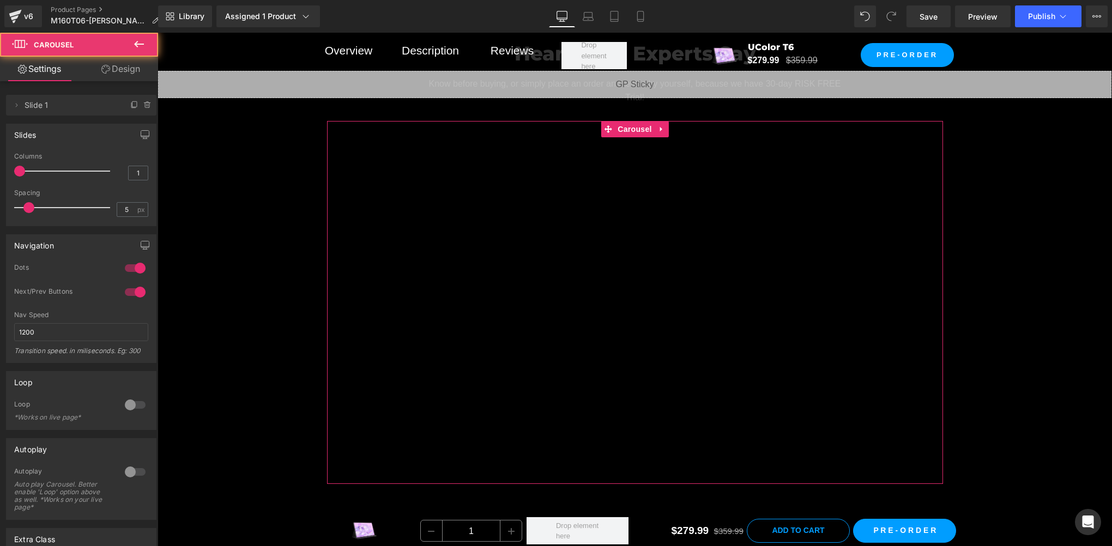
click at [129, 69] on link "Design" at bounding box center [120, 69] width 79 height 25
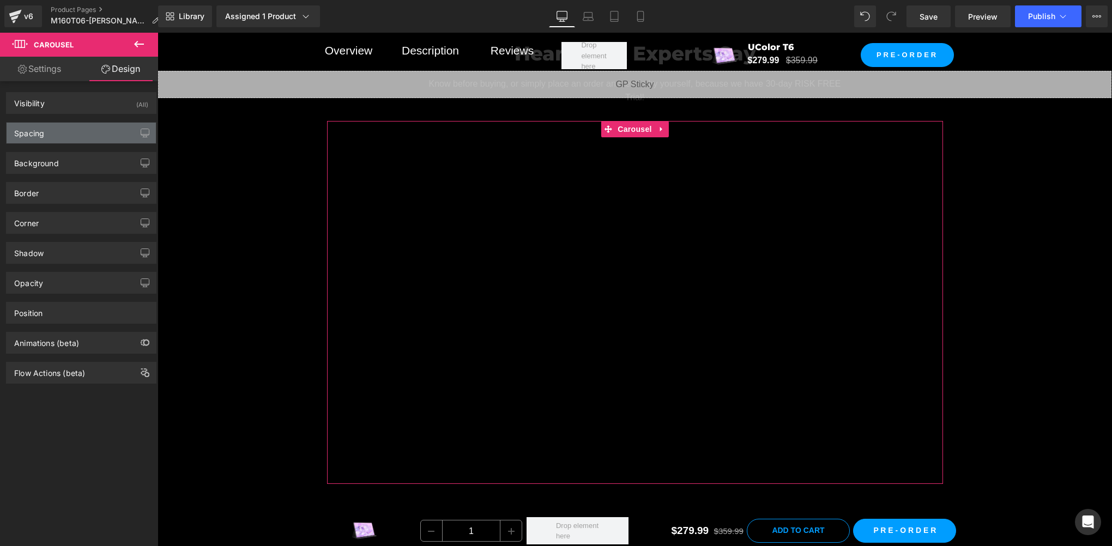
click at [65, 136] on div "Spacing" at bounding box center [81, 133] width 149 height 21
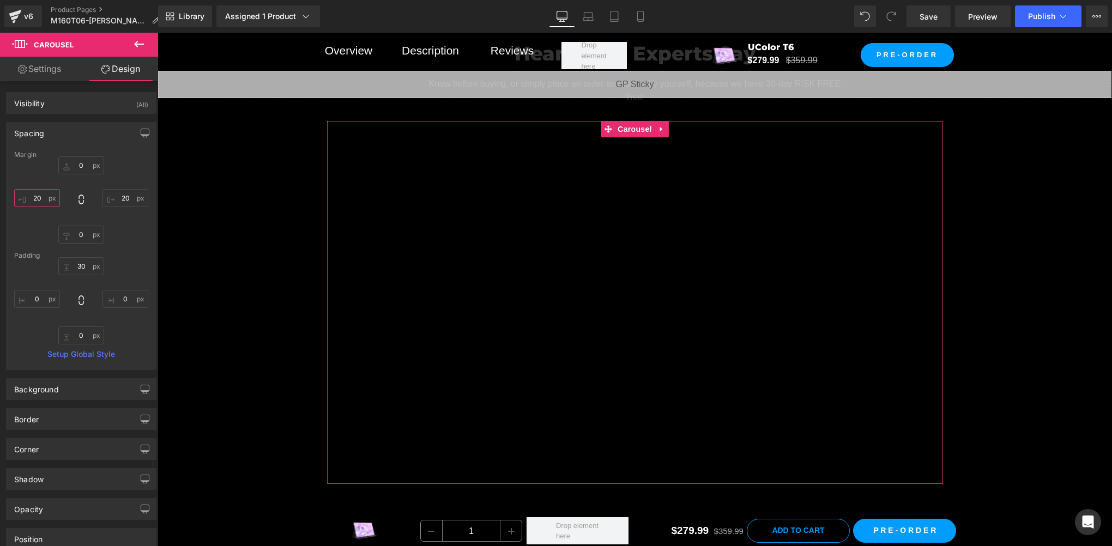
click at [41, 197] on input "20" at bounding box center [37, 198] width 46 height 18
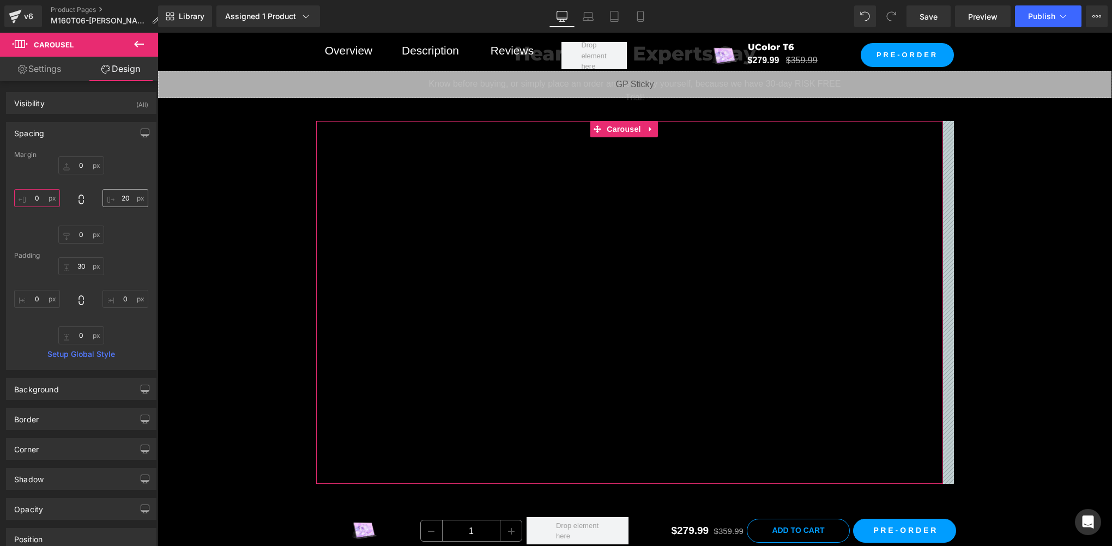
type input "0"
click at [126, 199] on input "20" at bounding box center [125, 198] width 46 height 18
type input "0"
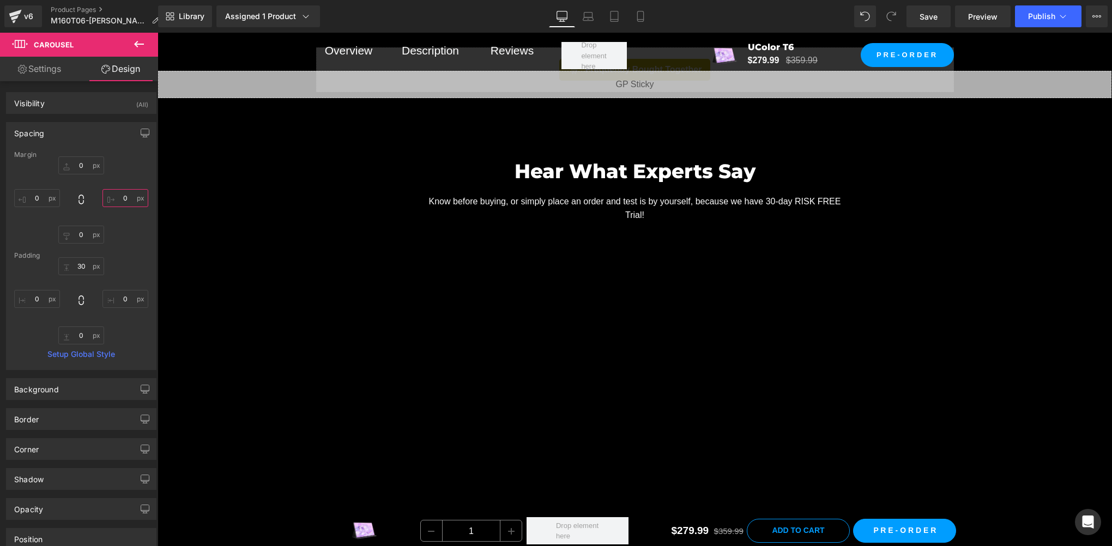
scroll to position [864, 0]
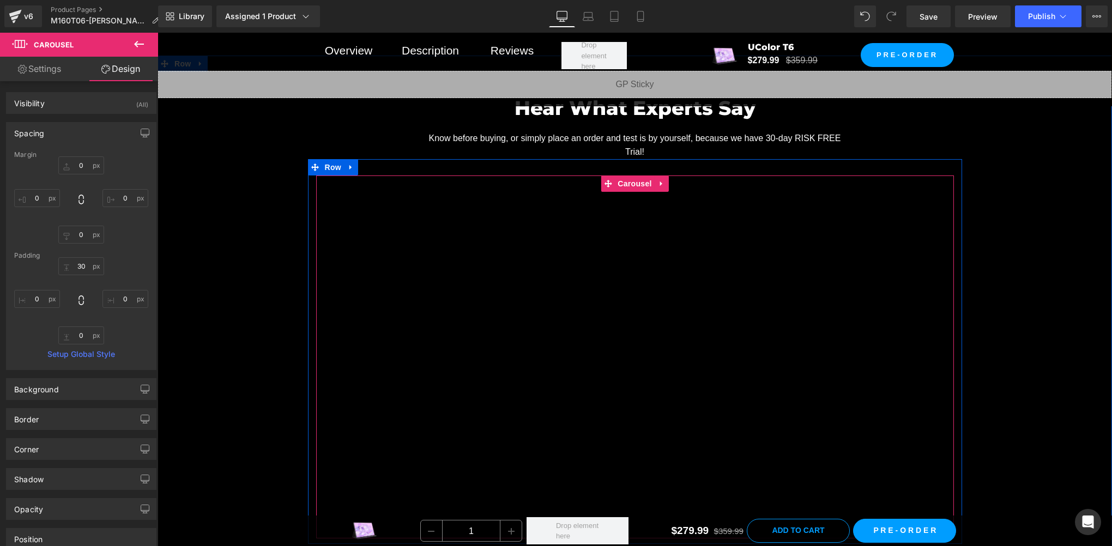
click at [608, 181] on icon at bounding box center [608, 184] width 8 height 8
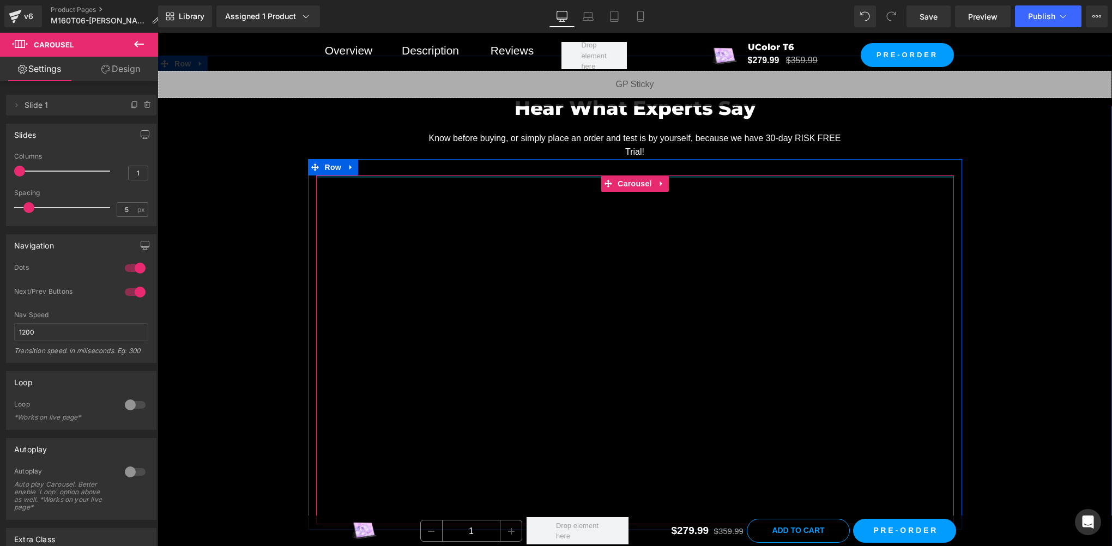
drag, startPoint x: 573, startPoint y: 184, endPoint x: 574, endPoint y: 170, distance: 14.2
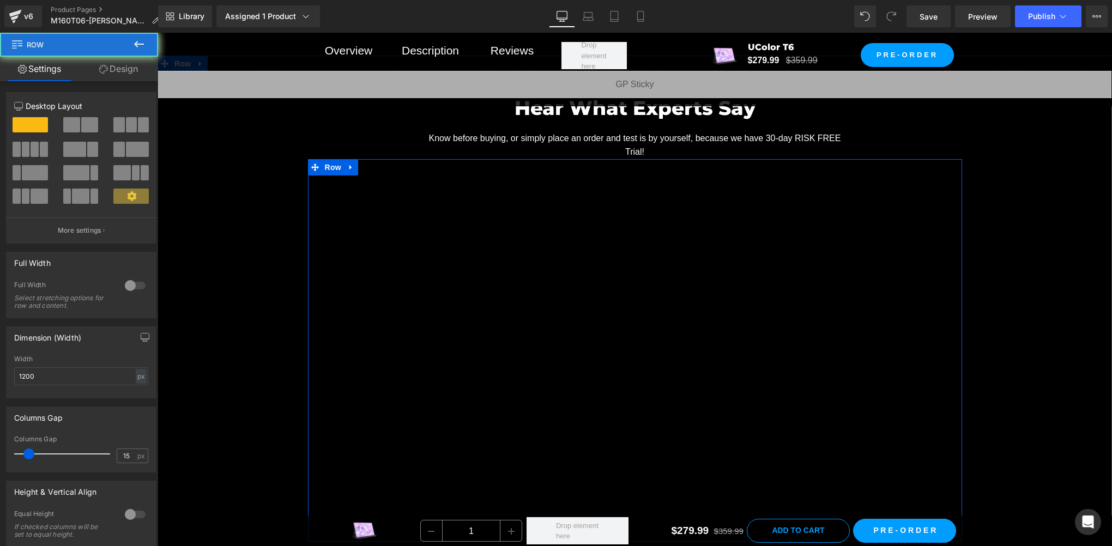
click at [621, 162] on div "Youtube ‹ › Carousel Row" at bounding box center [635, 350] width 654 height 383
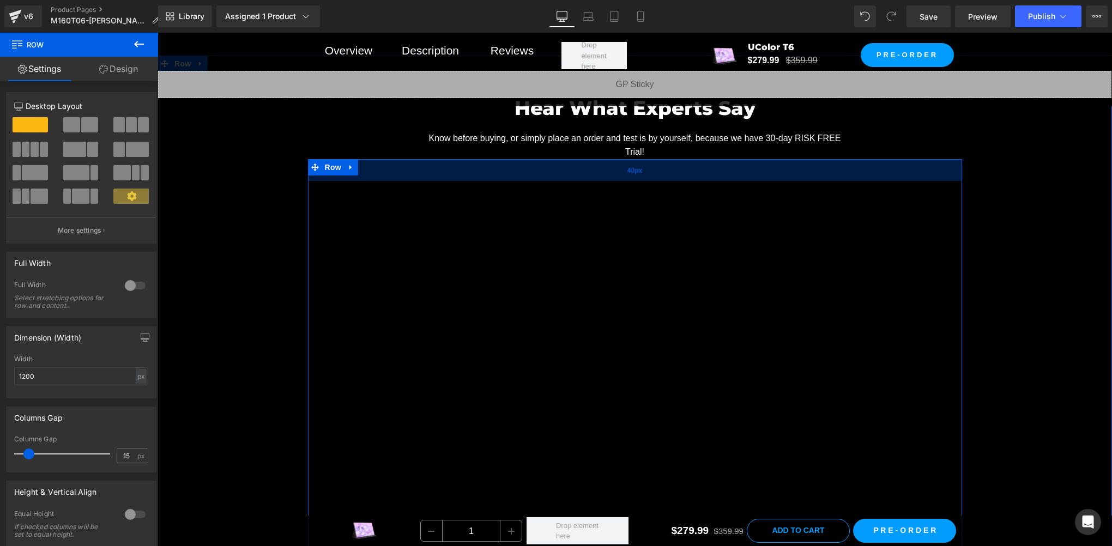
click at [623, 161] on div "40px" at bounding box center [635, 170] width 654 height 22
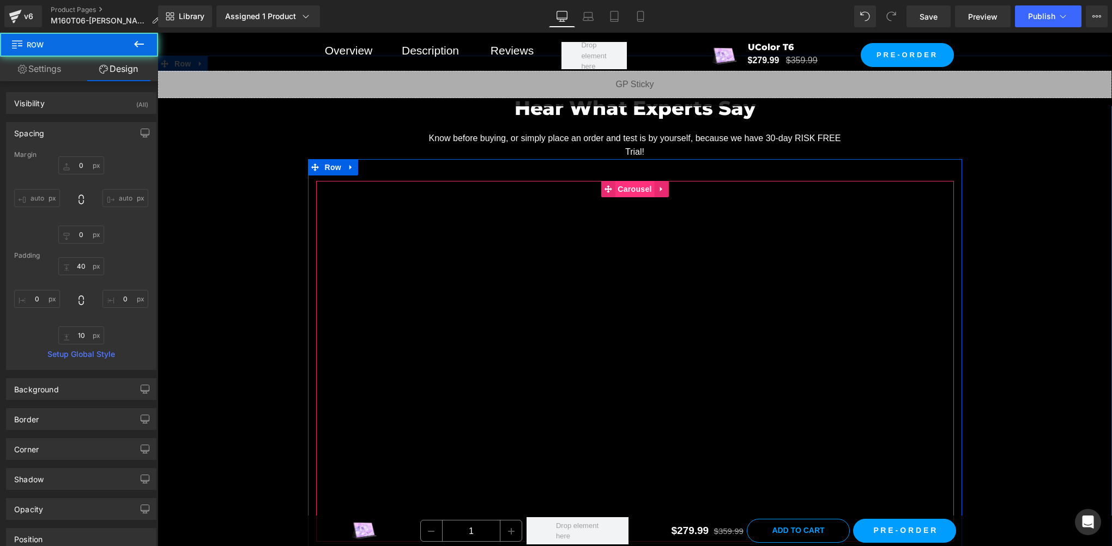
click at [626, 187] on span "Carousel" at bounding box center [634, 189] width 39 height 16
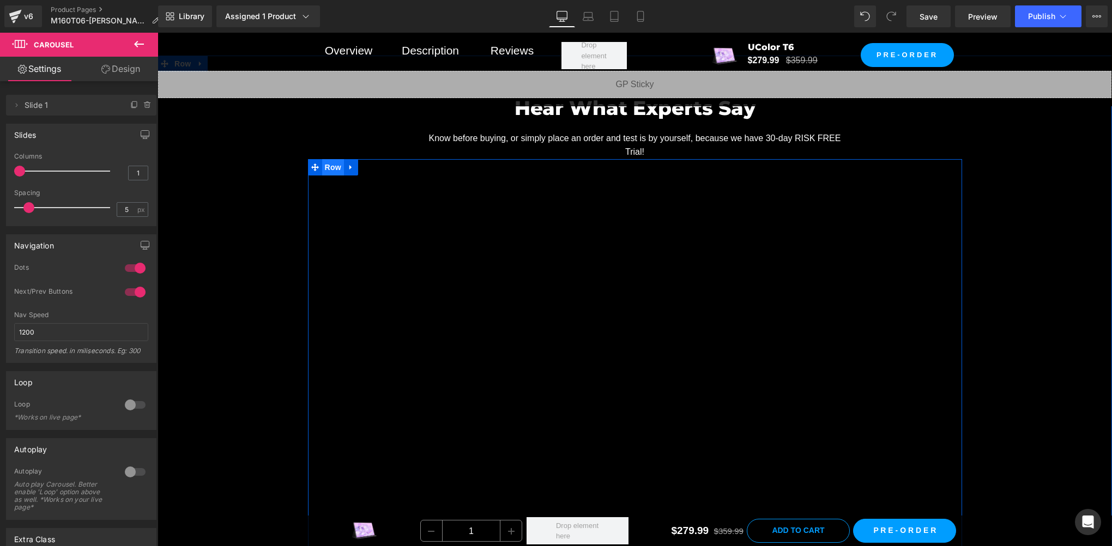
click at [324, 170] on span "Row" at bounding box center [333, 167] width 22 height 16
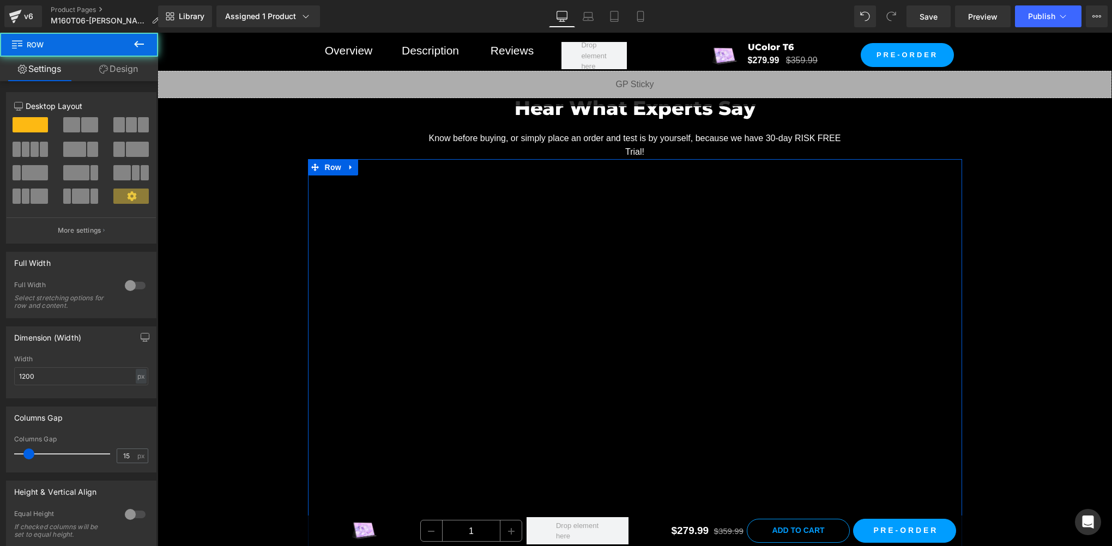
click at [124, 71] on link "Design" at bounding box center [118, 69] width 79 height 25
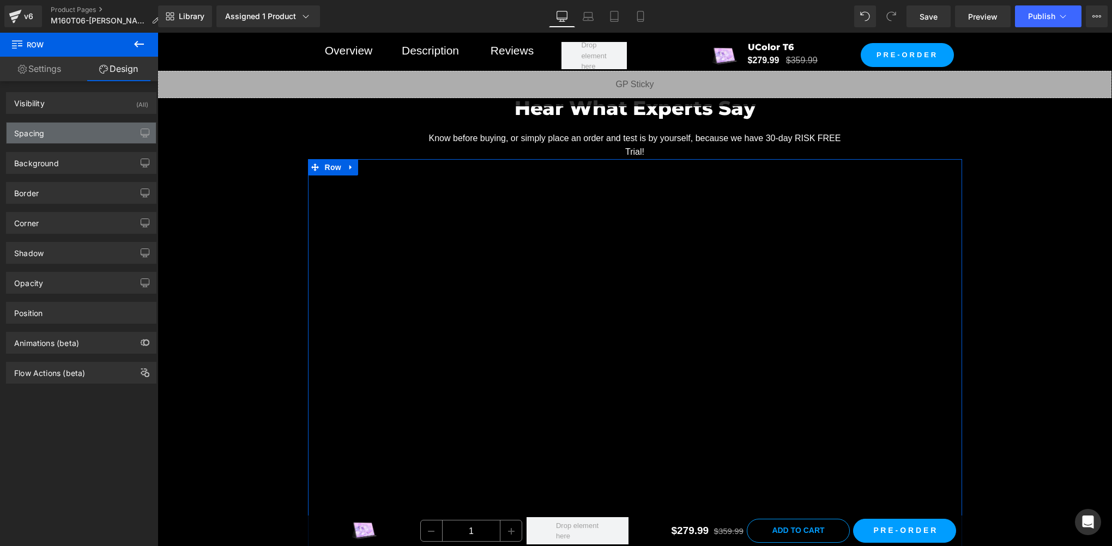
click at [33, 144] on div "Background Color & Image color Color transparent 0 % Image Replace Image Upload…" at bounding box center [81, 159] width 163 height 30
click at [38, 138] on div "Spacing" at bounding box center [81, 133] width 149 height 21
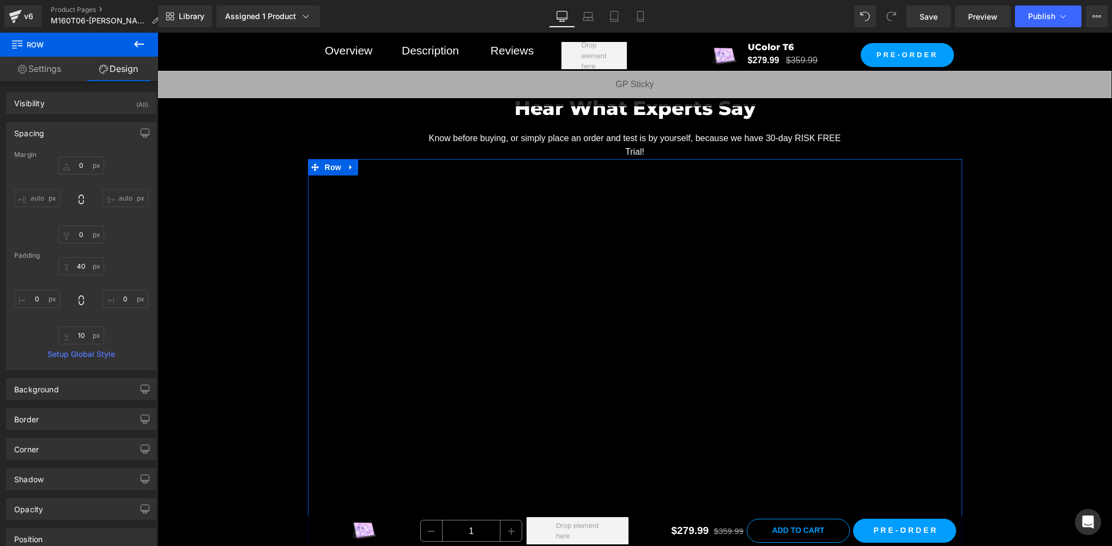
click at [50, 64] on link "Settings" at bounding box center [39, 69] width 79 height 25
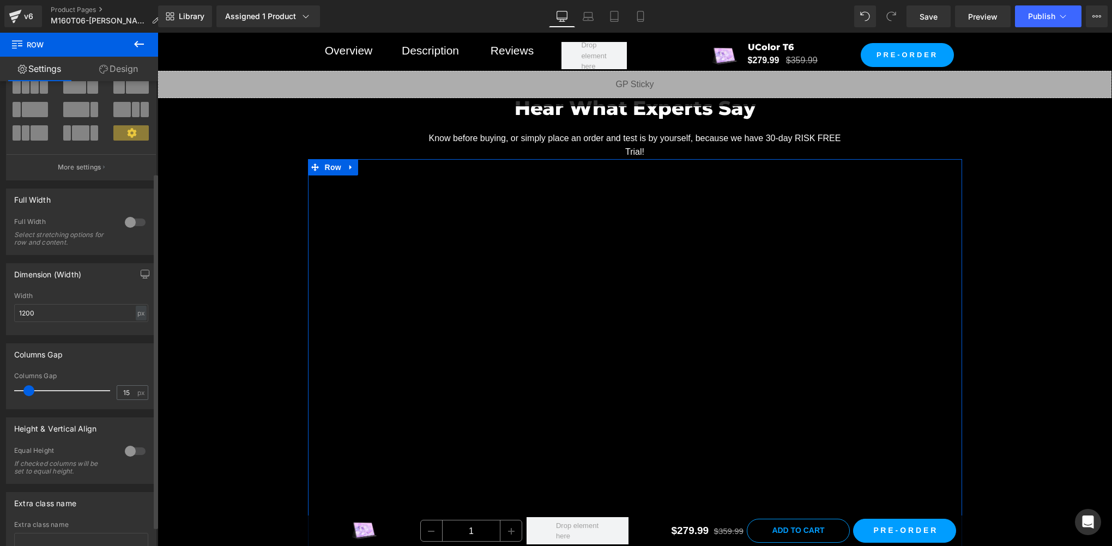
scroll to position [146, 0]
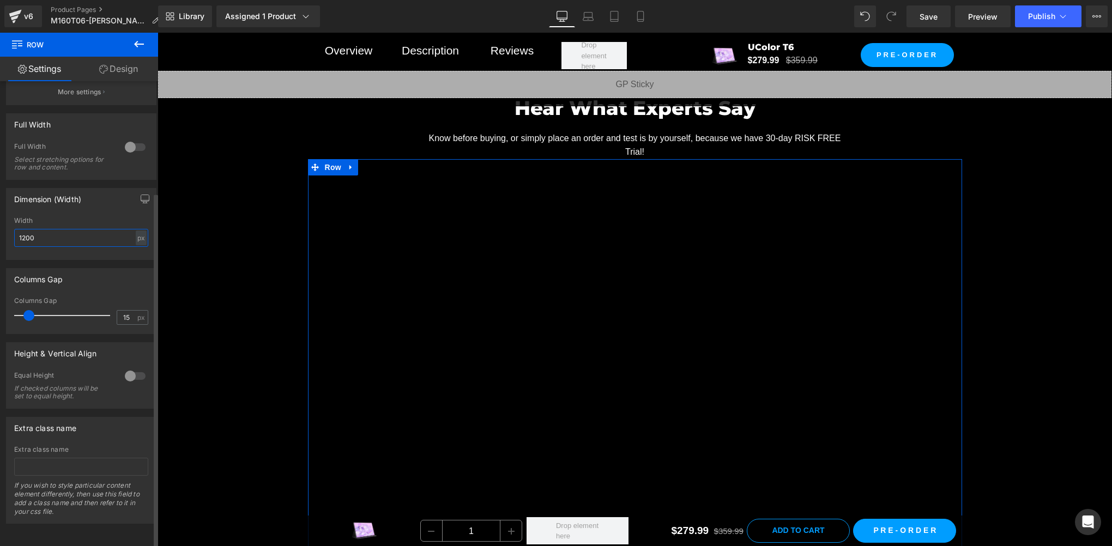
click at [22, 235] on input "1200" at bounding box center [81, 238] width 134 height 18
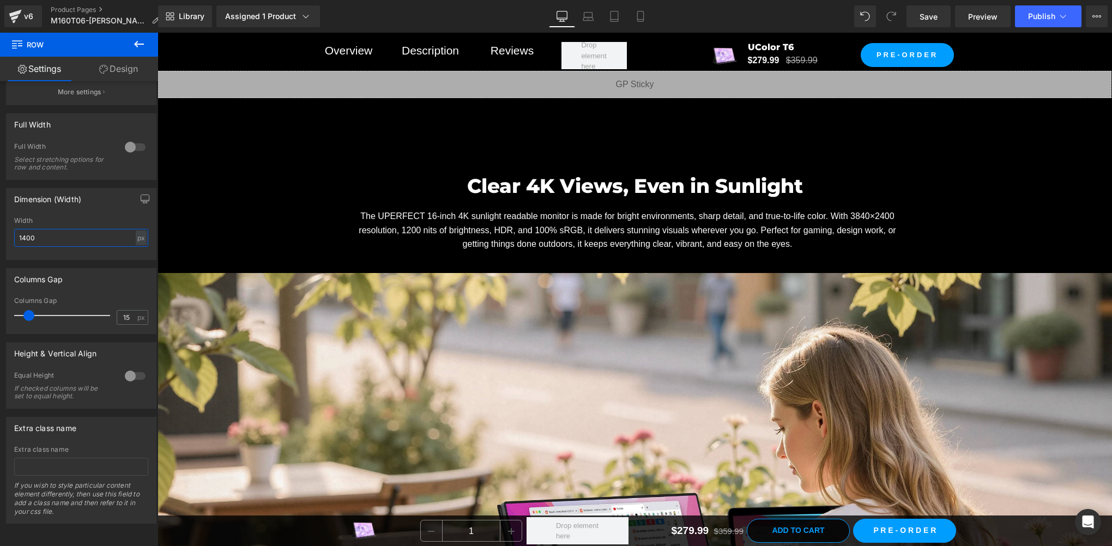
scroll to position [1409, 0]
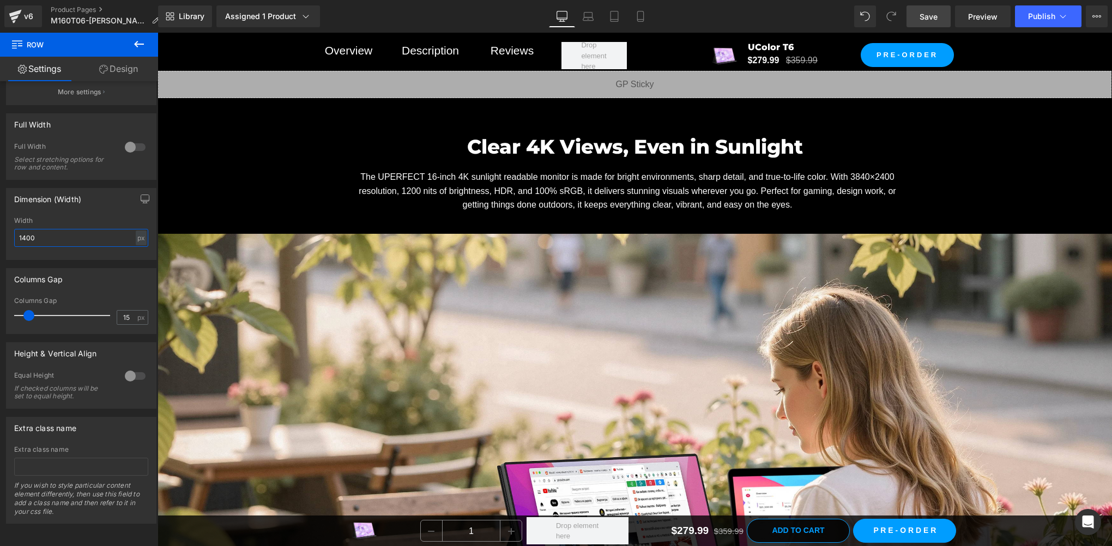
type input "1400"
click at [925, 25] on link "Save" at bounding box center [928, 16] width 44 height 22
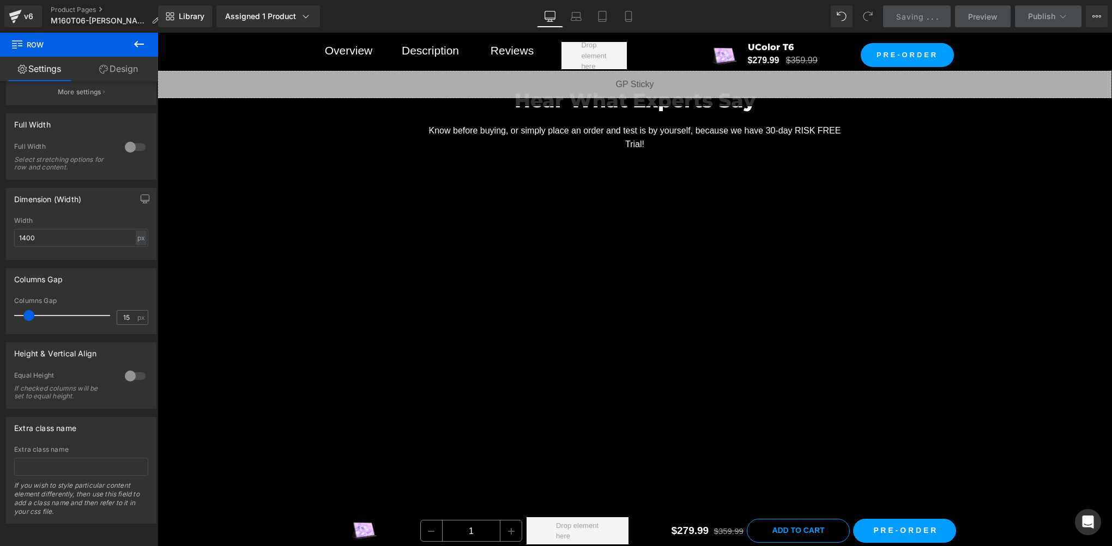
scroll to position [810, 0]
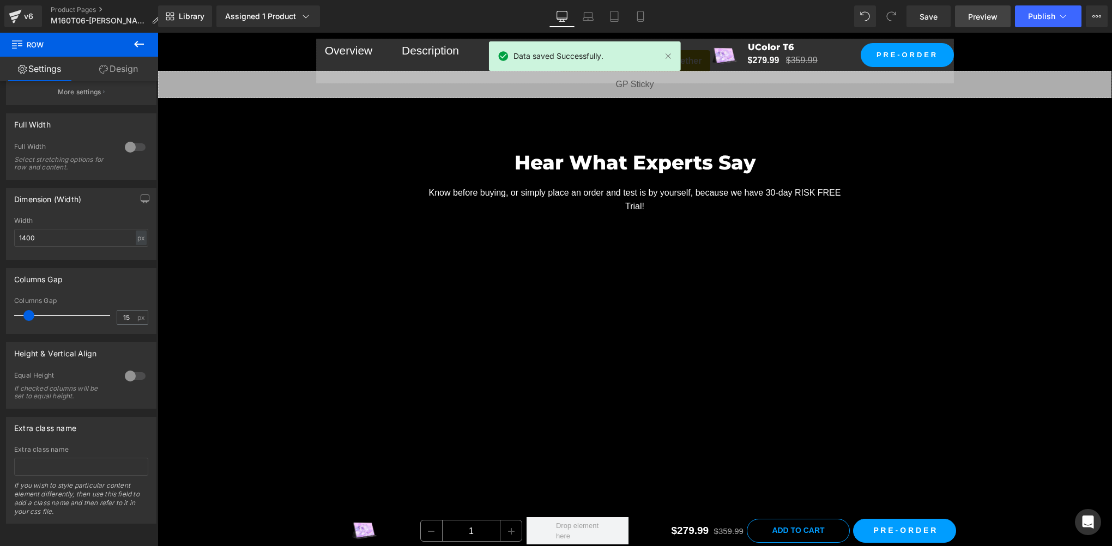
click at [982, 19] on span "Preview" at bounding box center [982, 16] width 29 height 11
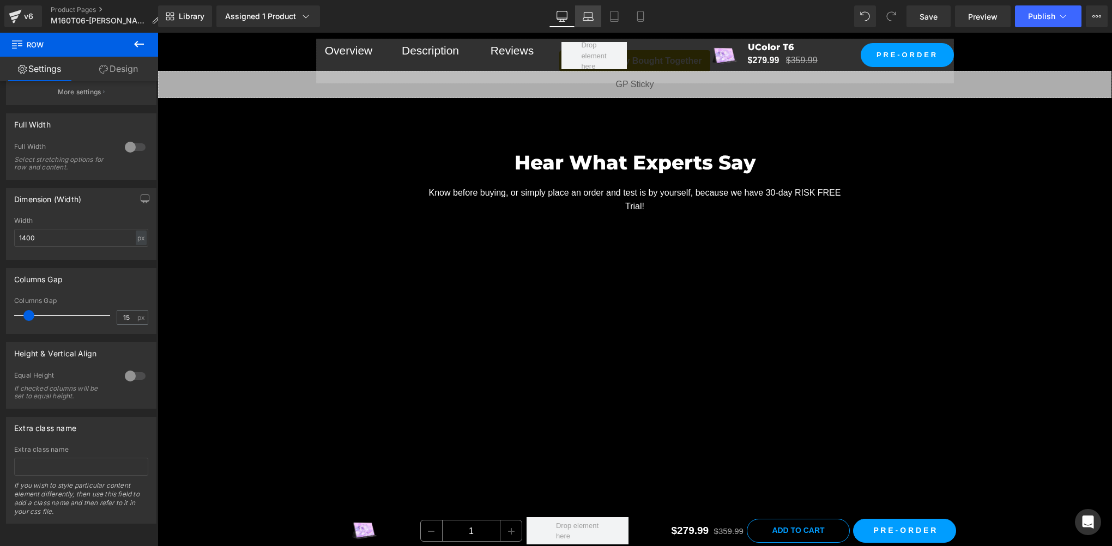
drag, startPoint x: 581, startPoint y: 14, endPoint x: 200, endPoint y: 12, distance: 381.0
click at [581, 14] on link "Laptop" at bounding box center [588, 16] width 26 height 22
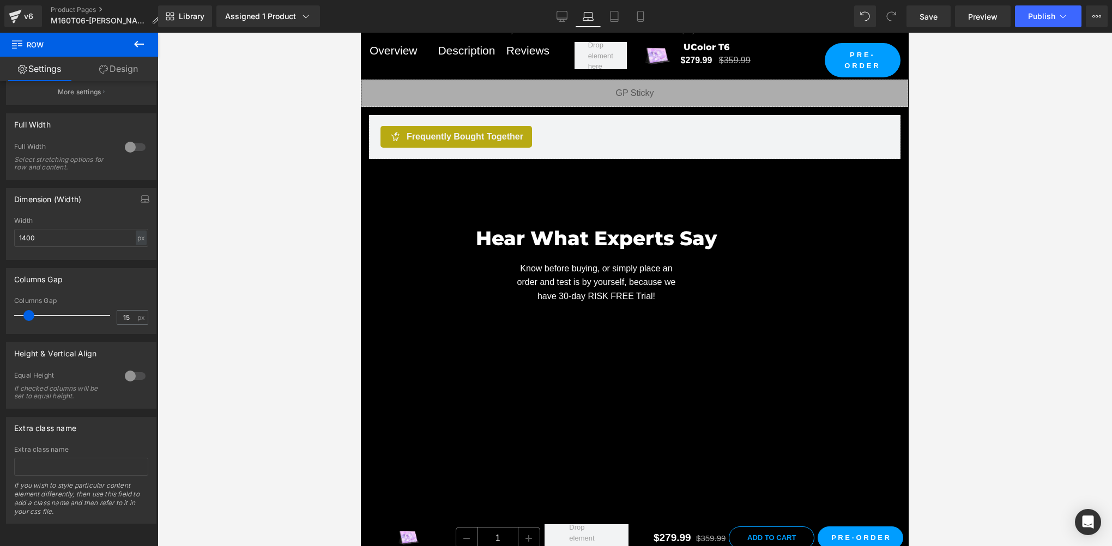
scroll to position [916, 0]
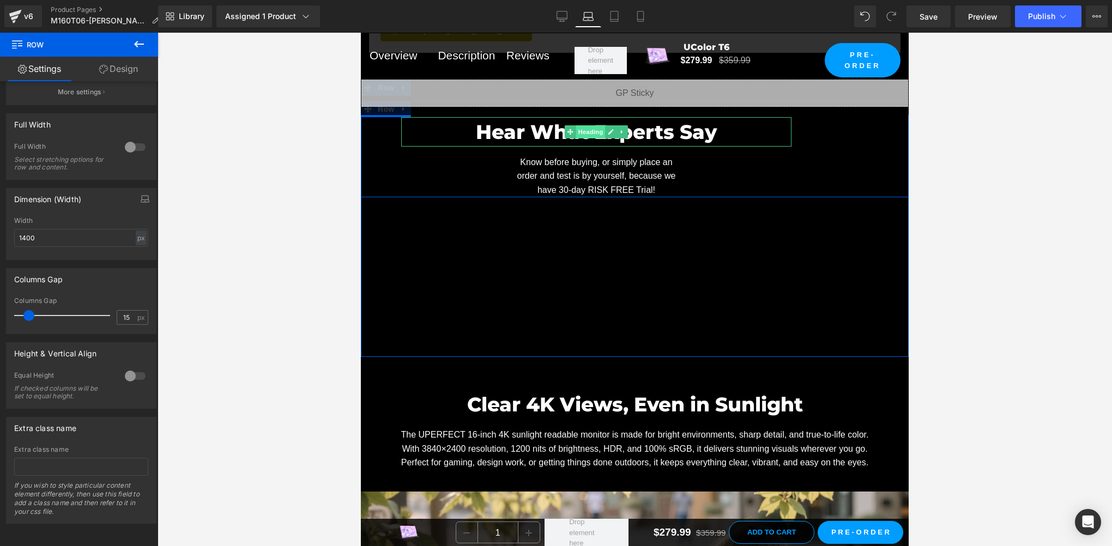
click at [582, 137] on span "Heading" at bounding box center [590, 131] width 29 height 13
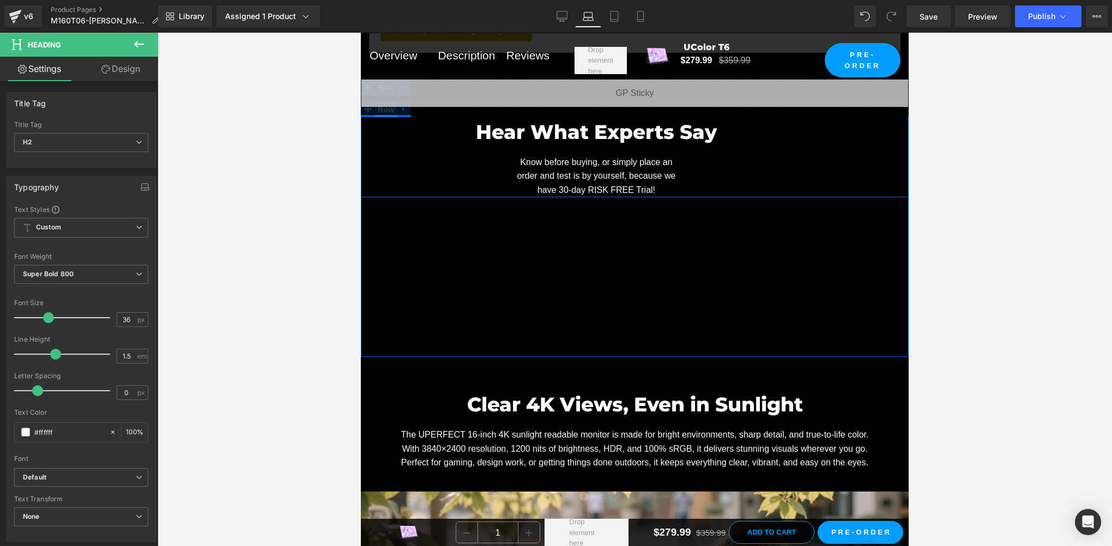
click at [376, 118] on span "Row" at bounding box center [386, 109] width 22 height 16
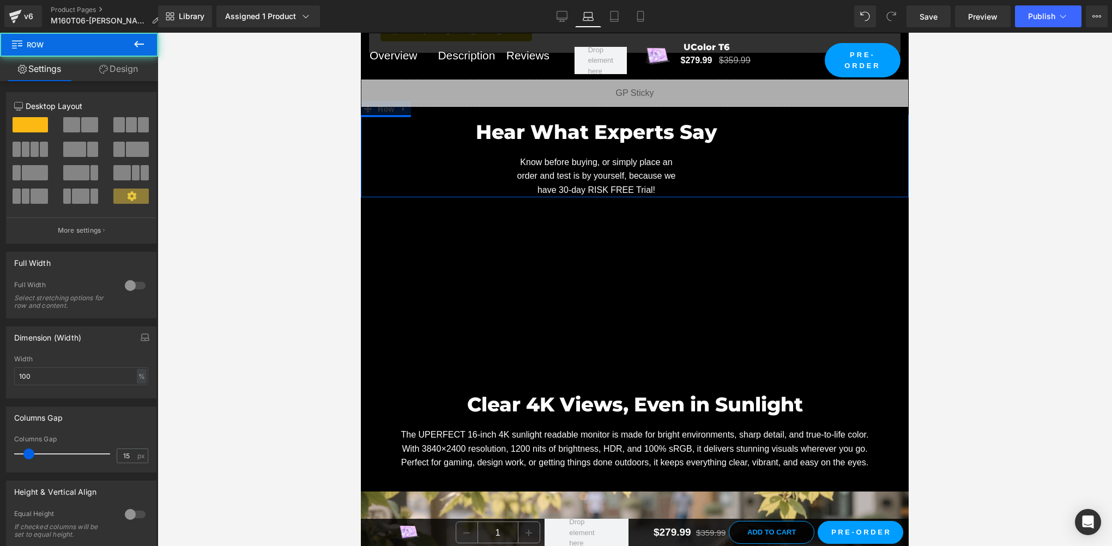
click at [135, 76] on link "Design" at bounding box center [118, 69] width 79 height 25
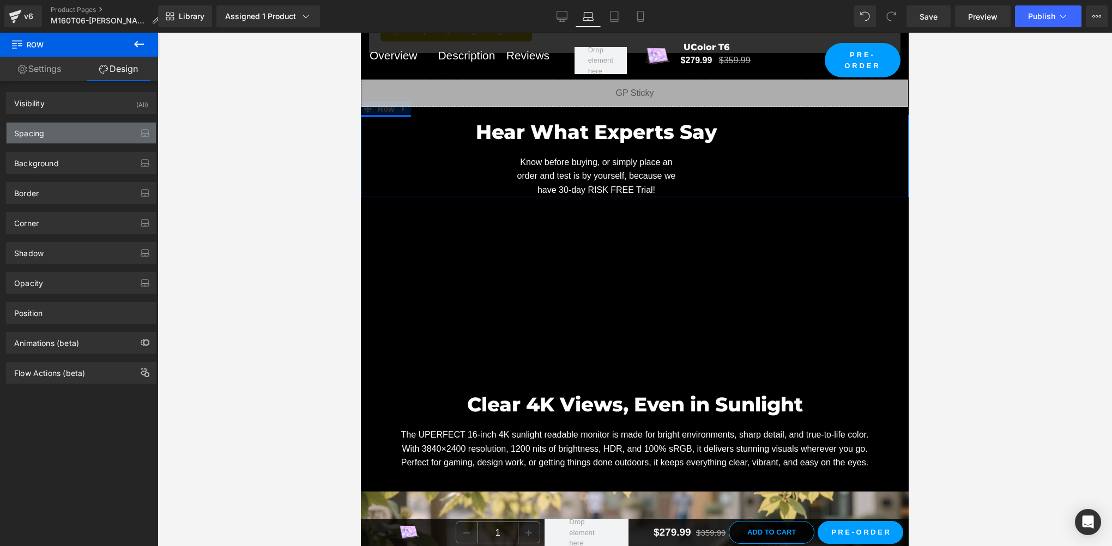
click at [80, 136] on div "Spacing" at bounding box center [81, 133] width 149 height 21
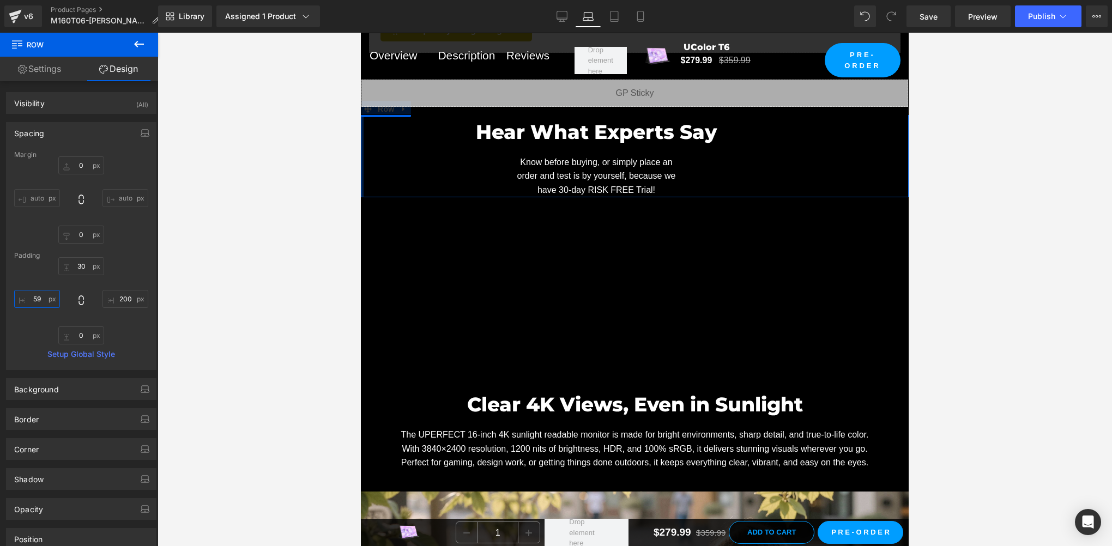
click at [39, 298] on input "59" at bounding box center [37, 299] width 46 height 18
click at [133, 298] on input "200" at bounding box center [125, 299] width 46 height 18
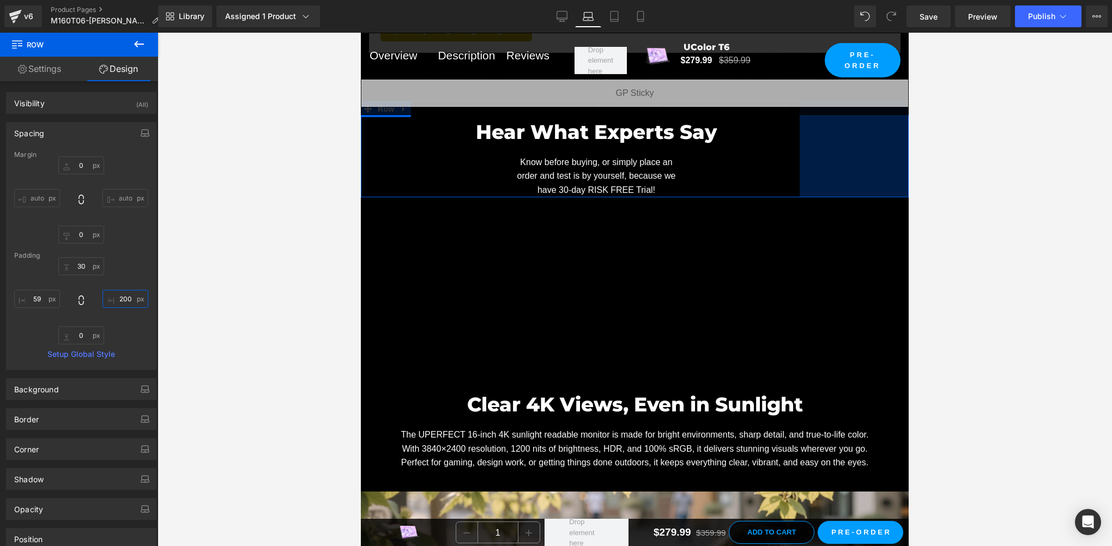
paste input "59"
type input "59"
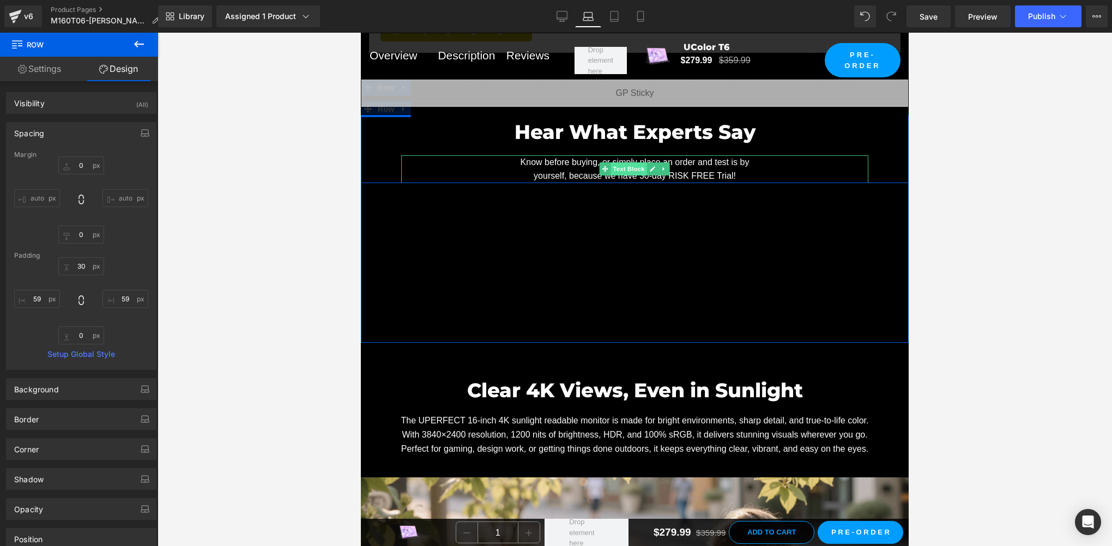
click at [630, 176] on span "Text Block" at bounding box center [629, 168] width 36 height 13
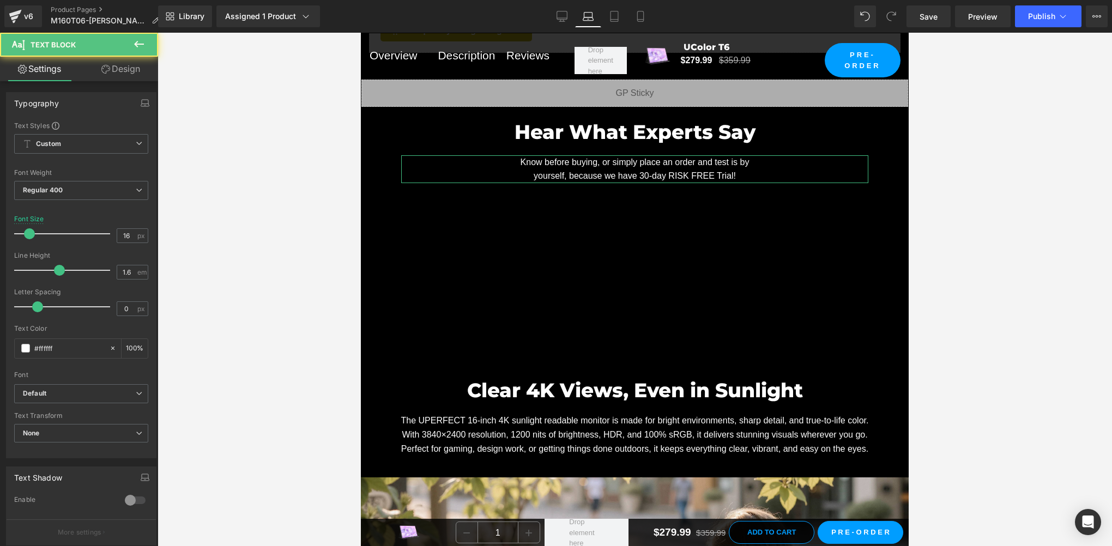
click at [114, 64] on link "Design" at bounding box center [120, 69] width 79 height 25
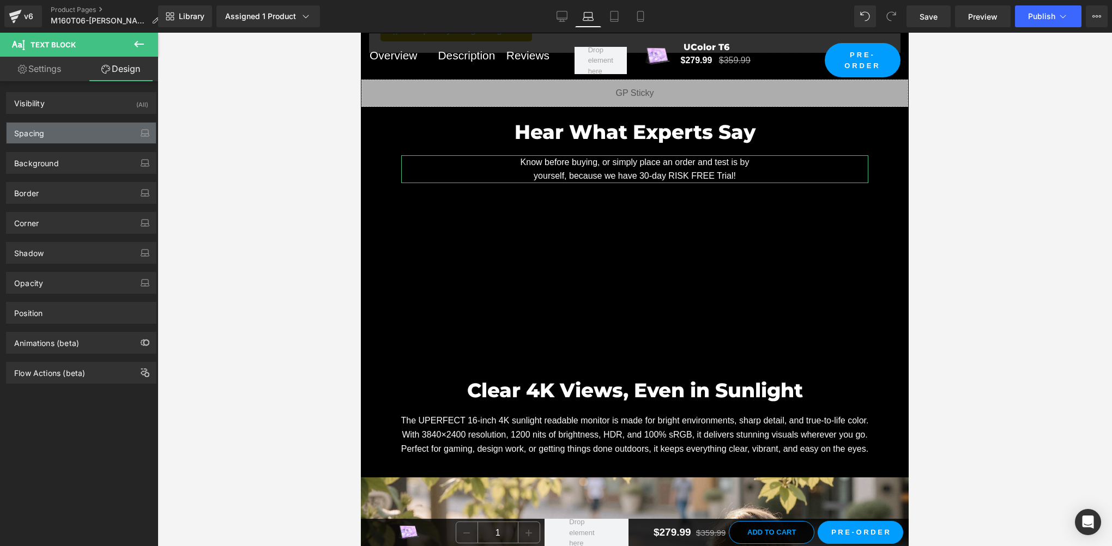
click at [65, 132] on div "Spacing" at bounding box center [81, 133] width 149 height 21
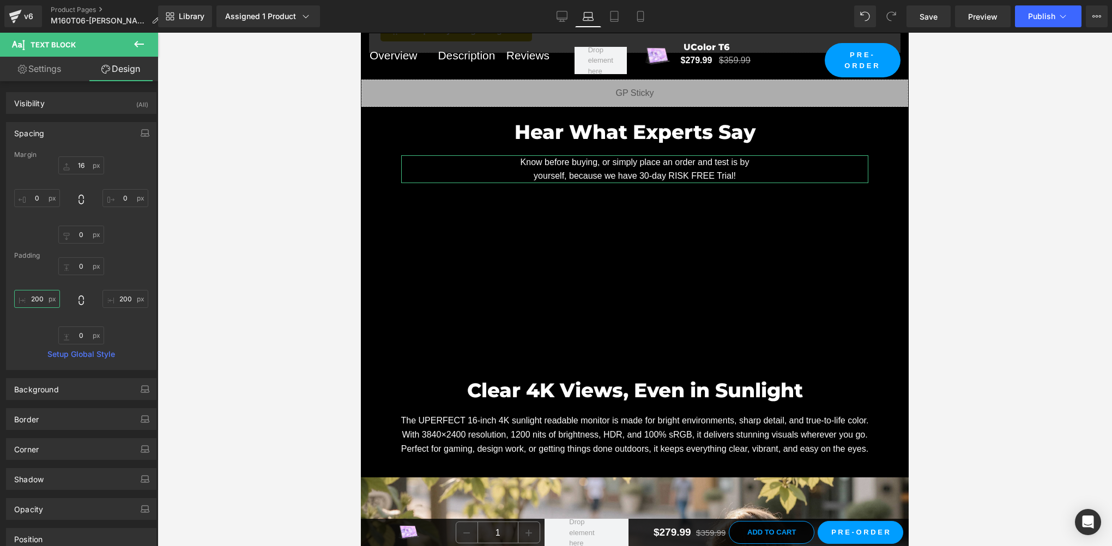
click at [44, 299] on input "200" at bounding box center [37, 299] width 46 height 18
type input "0"
click at [133, 297] on input "200" at bounding box center [125, 299] width 46 height 18
type input "0"
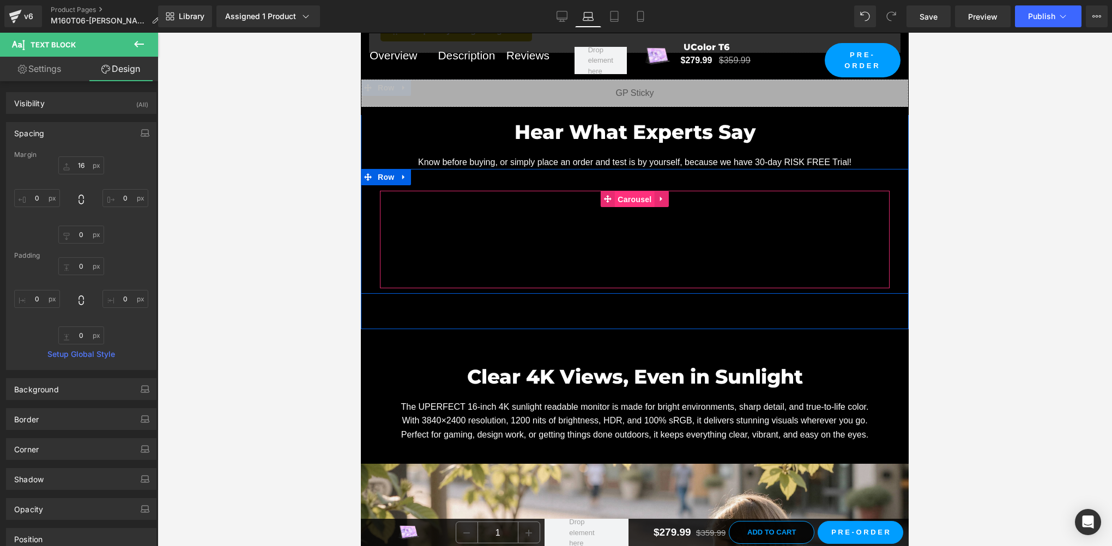
click at [628, 204] on span "Carousel" at bounding box center [634, 199] width 39 height 16
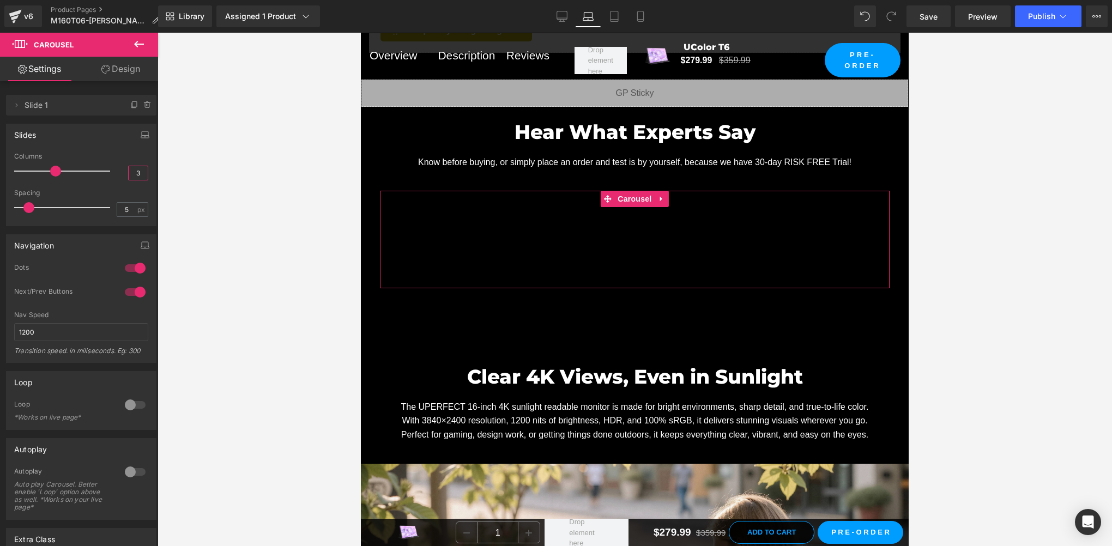
drag, startPoint x: 131, startPoint y: 169, endPoint x: 150, endPoint y: 169, distance: 19.1
click at [150, 169] on div "1 Columns 1 3 Columns 3 2 Columns 2 1 Columns 1 5px Spacing 5 px 5px Spacing 5 …" at bounding box center [81, 189] width 149 height 73
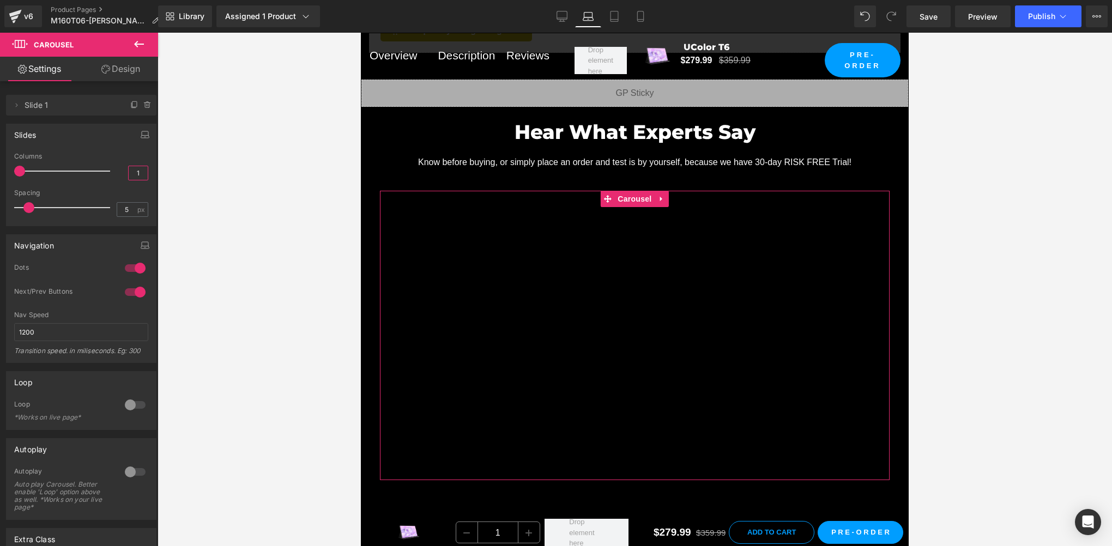
type input "1"
click at [135, 263] on div at bounding box center [135, 267] width 26 height 17
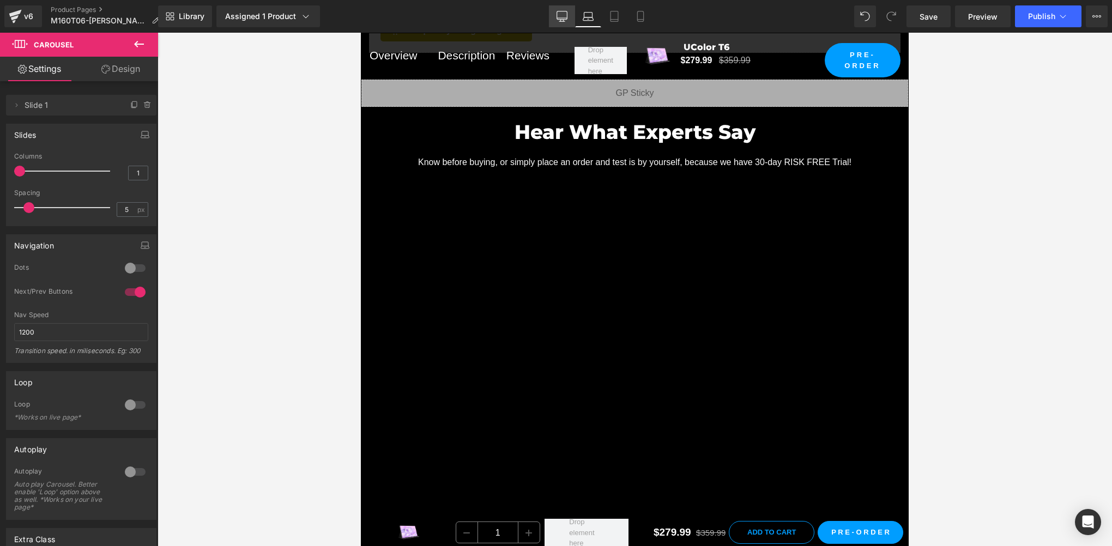
drag, startPoint x: 572, startPoint y: 13, endPoint x: 370, endPoint y: 1, distance: 203.1
click at [572, 13] on link "Desktop" at bounding box center [562, 16] width 26 height 22
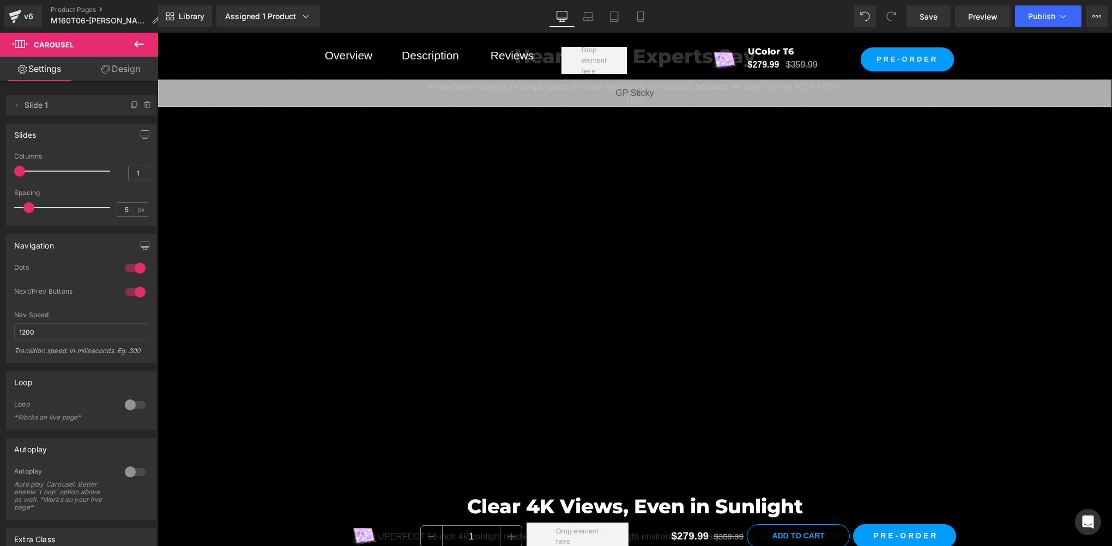
scroll to position [842, 0]
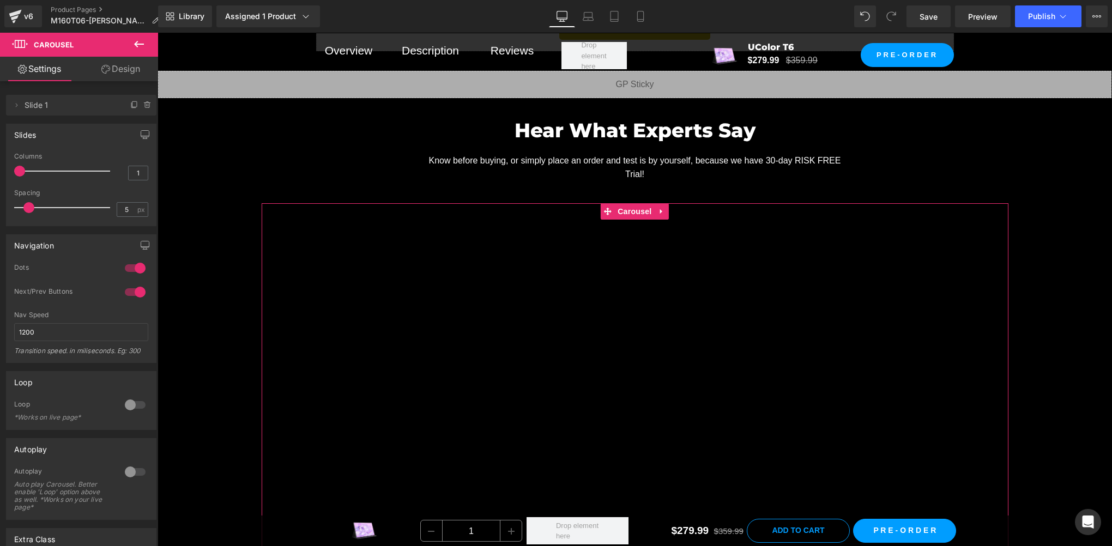
click at [138, 267] on div at bounding box center [135, 267] width 26 height 17
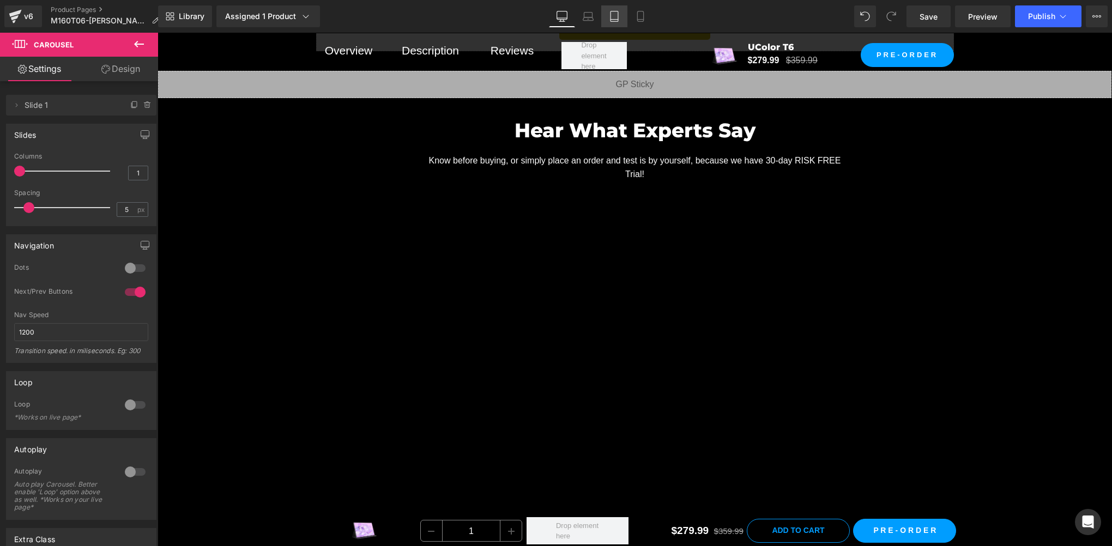
click at [607, 20] on link "Tablet" at bounding box center [614, 16] width 26 height 22
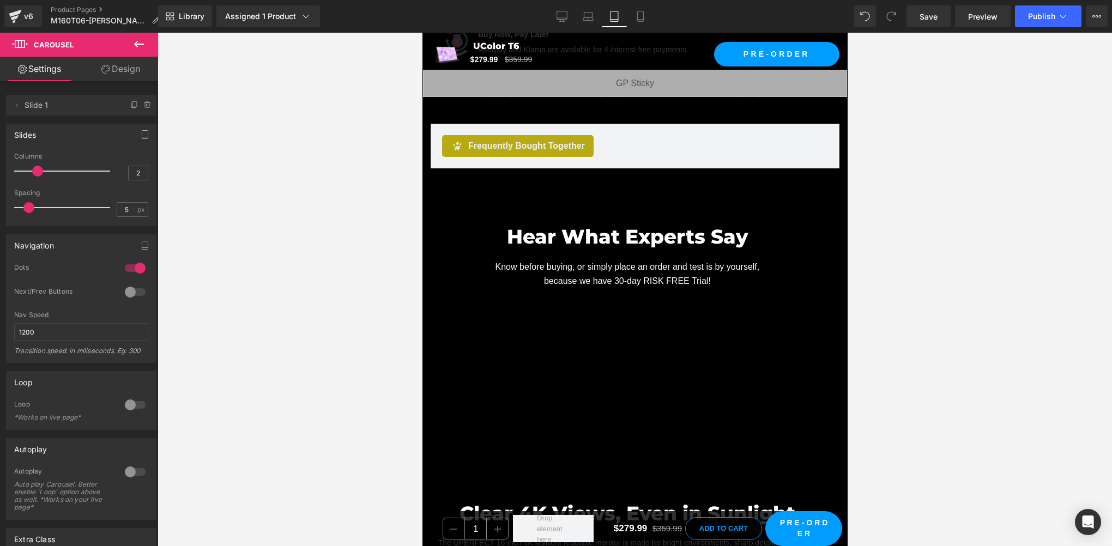
scroll to position [1377, 0]
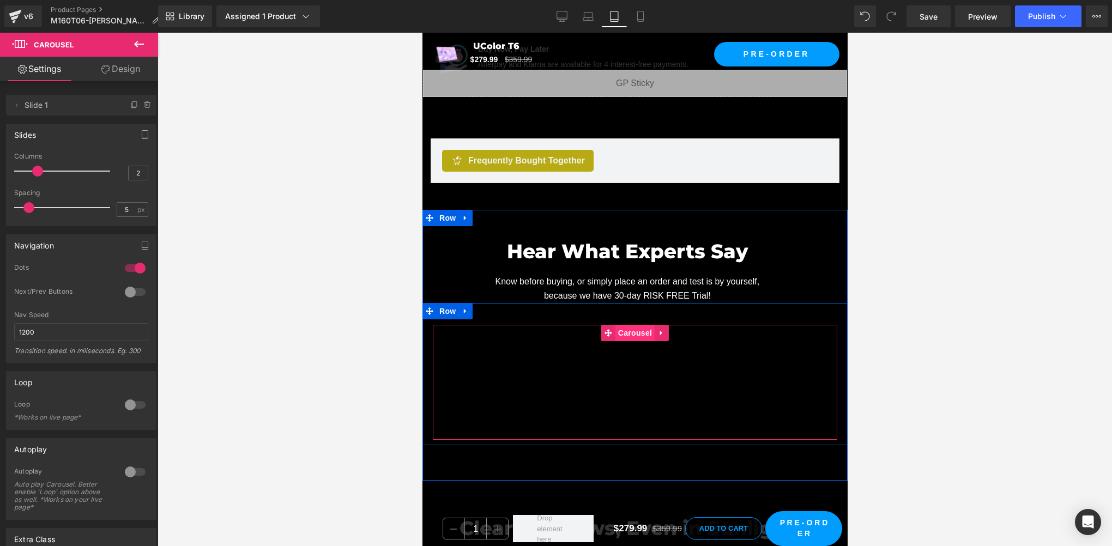
click at [624, 325] on span "Carousel" at bounding box center [634, 333] width 39 height 16
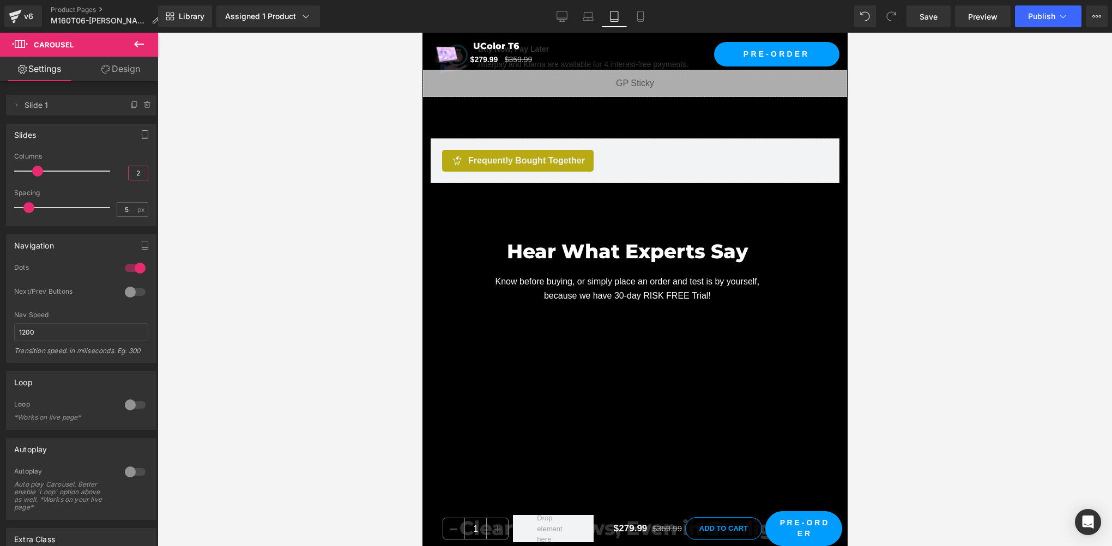
drag, startPoint x: 132, startPoint y: 174, endPoint x: 164, endPoint y: 173, distance: 31.1
click at [164, 173] on div "Carousel You are previewing how the will restyle your page. You can not edit El…" at bounding box center [556, 282] width 1112 height 565
type input "1"
drag, startPoint x: 124, startPoint y: 291, endPoint x: 129, endPoint y: 285, distance: 7.4
click at [124, 291] on div at bounding box center [135, 291] width 26 height 17
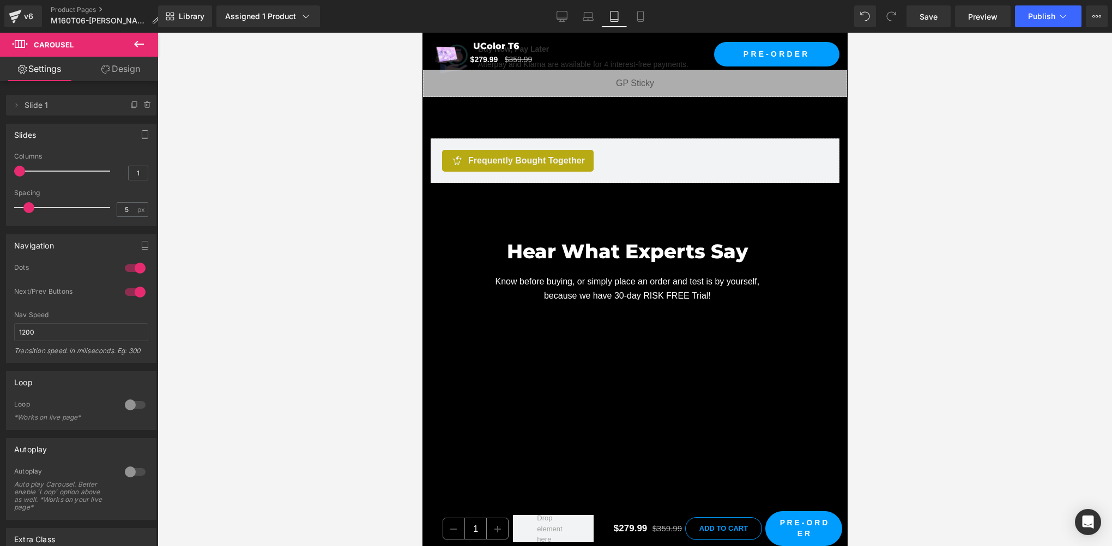
click at [137, 267] on div at bounding box center [135, 267] width 26 height 17
click at [643, 25] on link "Mobile" at bounding box center [640, 16] width 26 height 22
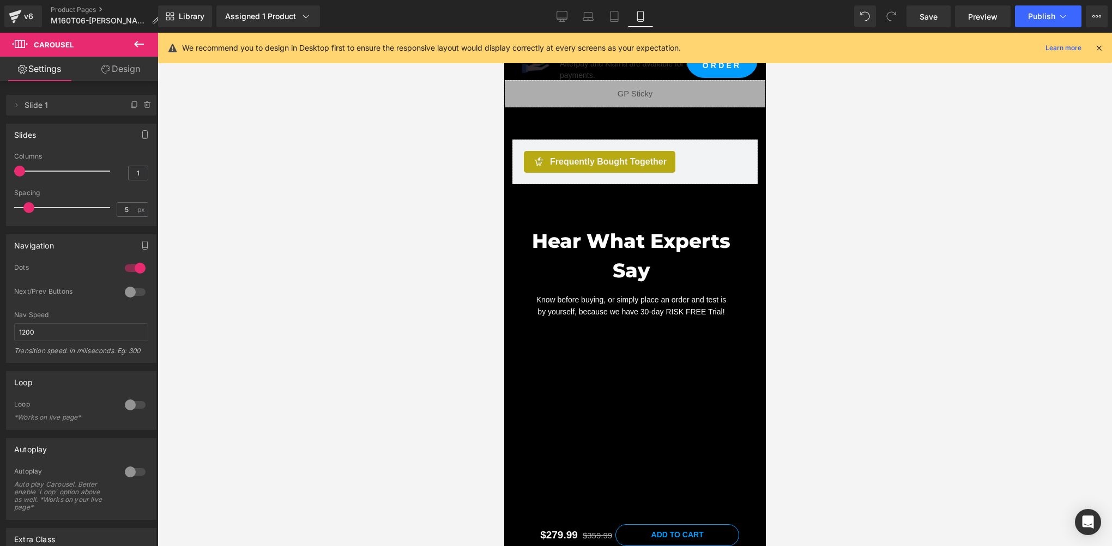
scroll to position [1286, 0]
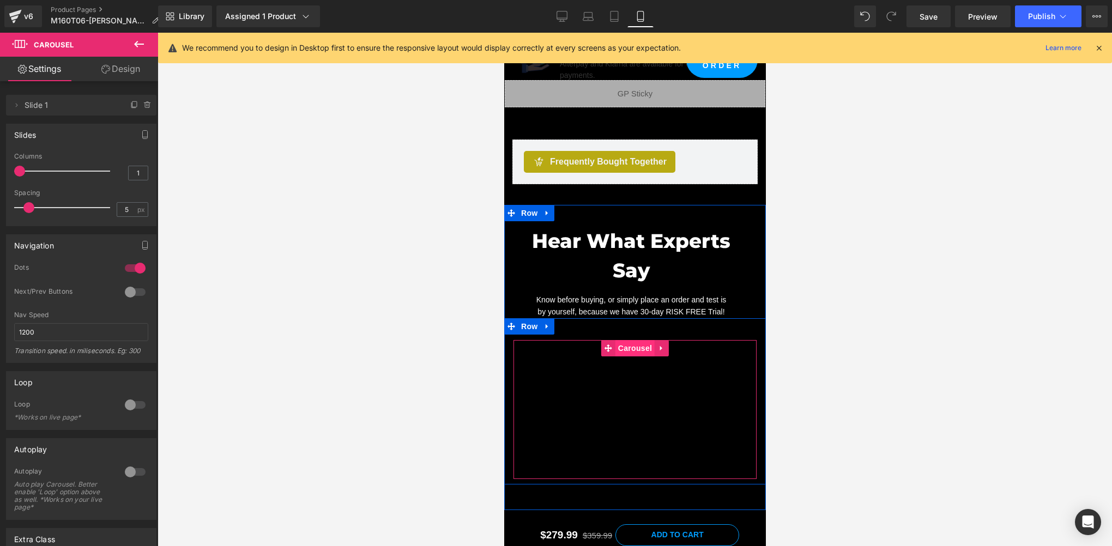
click at [631, 340] on span "Carousel" at bounding box center [634, 348] width 39 height 16
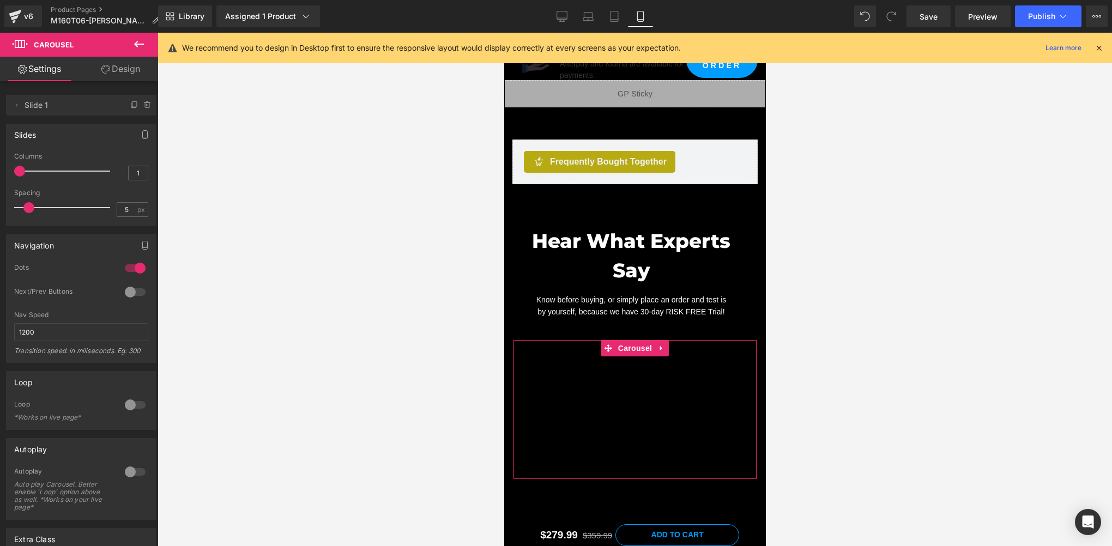
click at [129, 288] on div at bounding box center [135, 291] width 26 height 17
click at [142, 264] on div at bounding box center [135, 267] width 26 height 17
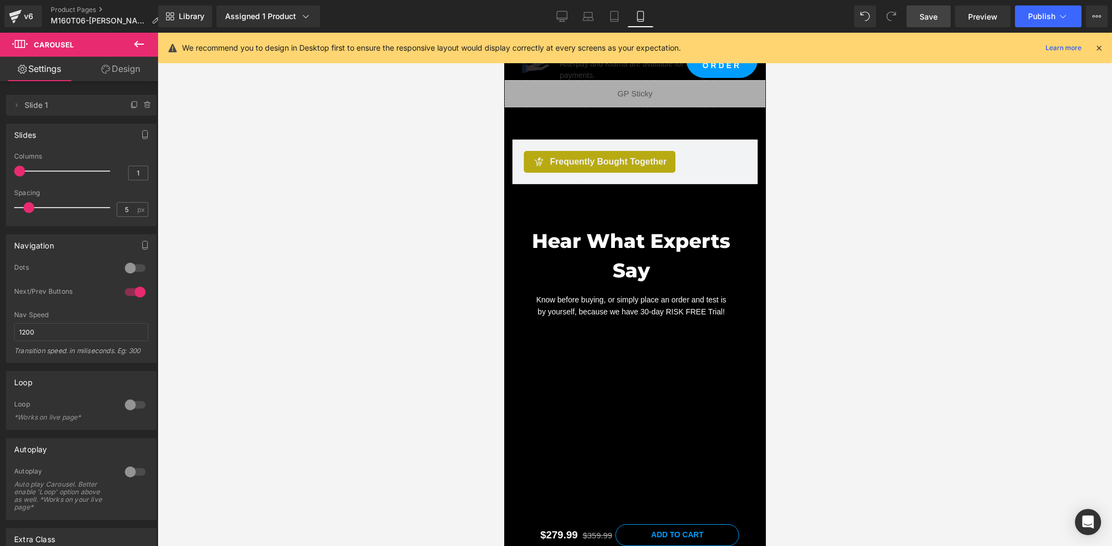
drag, startPoint x: 929, startPoint y: 11, endPoint x: 137, endPoint y: 285, distance: 837.9
click at [929, 11] on span "Save" at bounding box center [928, 16] width 18 height 11
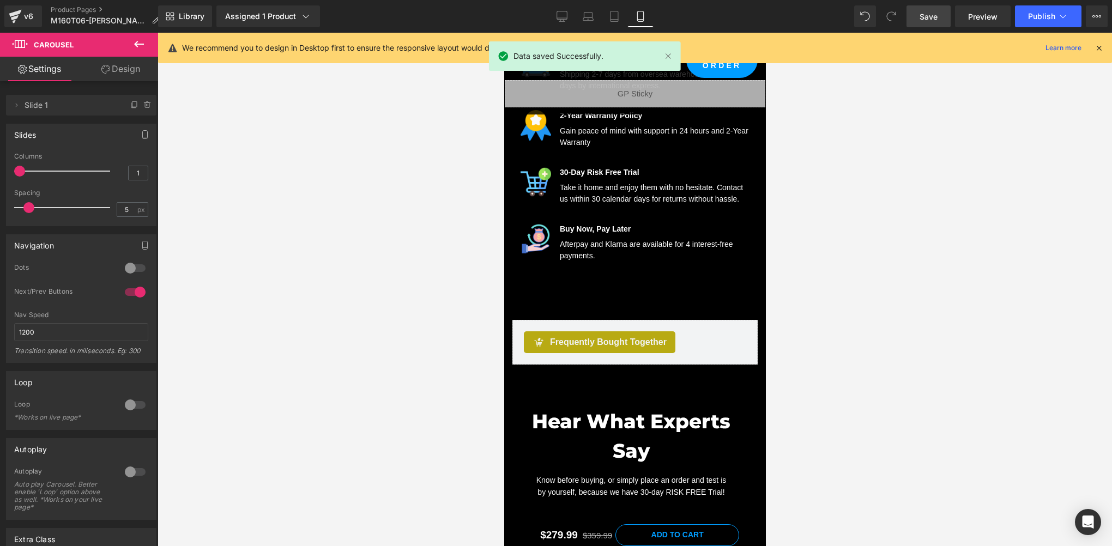
scroll to position [1232, 0]
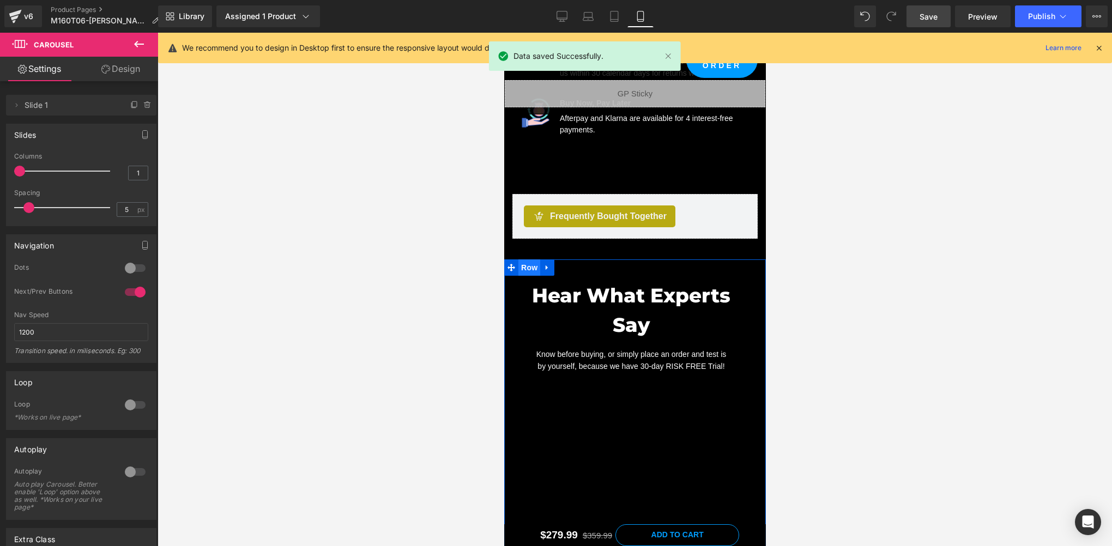
click at [523, 270] on span "Row" at bounding box center [529, 267] width 22 height 16
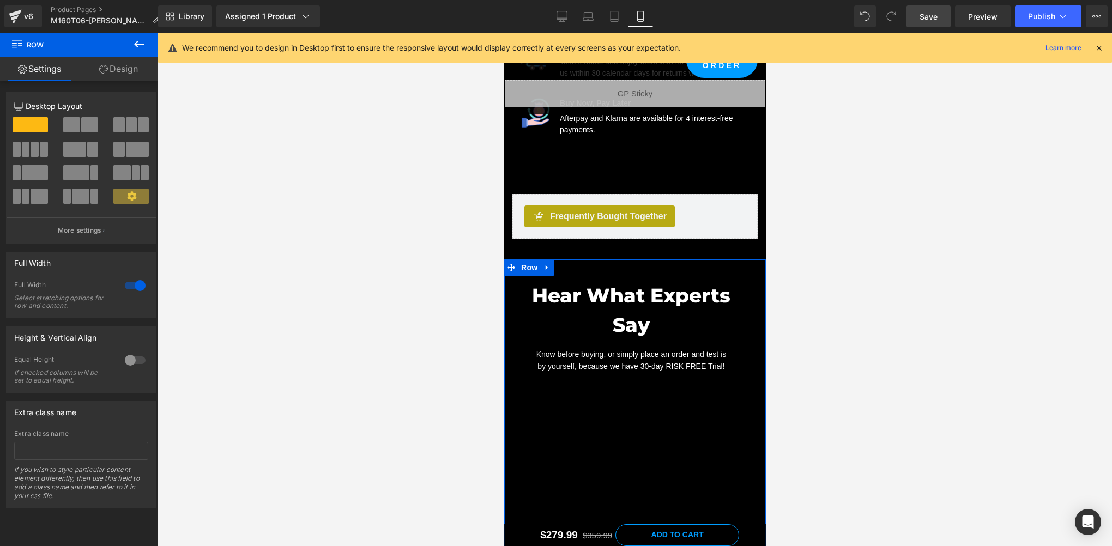
click at [115, 65] on link "Design" at bounding box center [118, 69] width 79 height 25
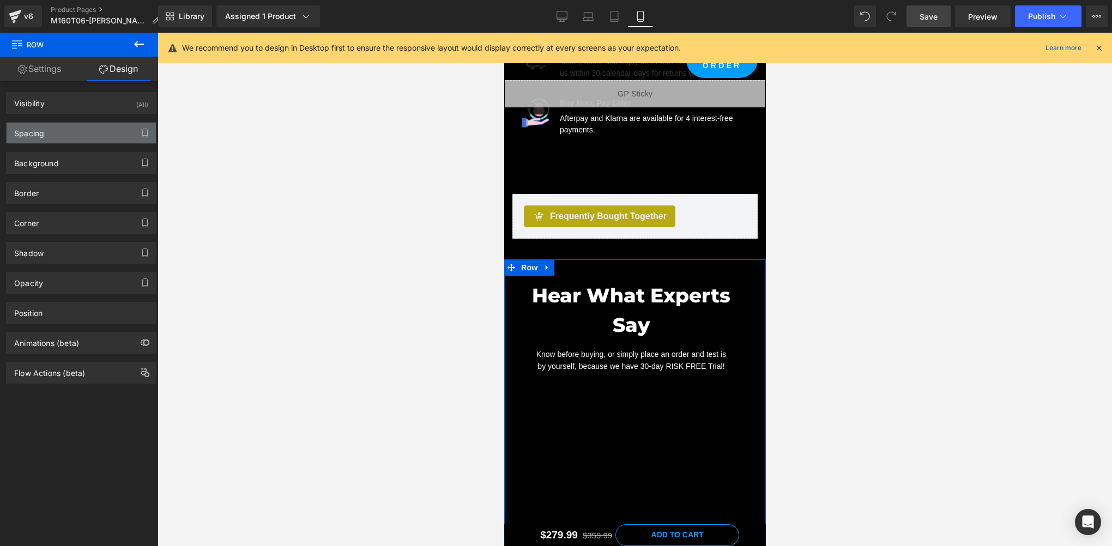
click at [47, 128] on div "Spacing" at bounding box center [81, 133] width 149 height 21
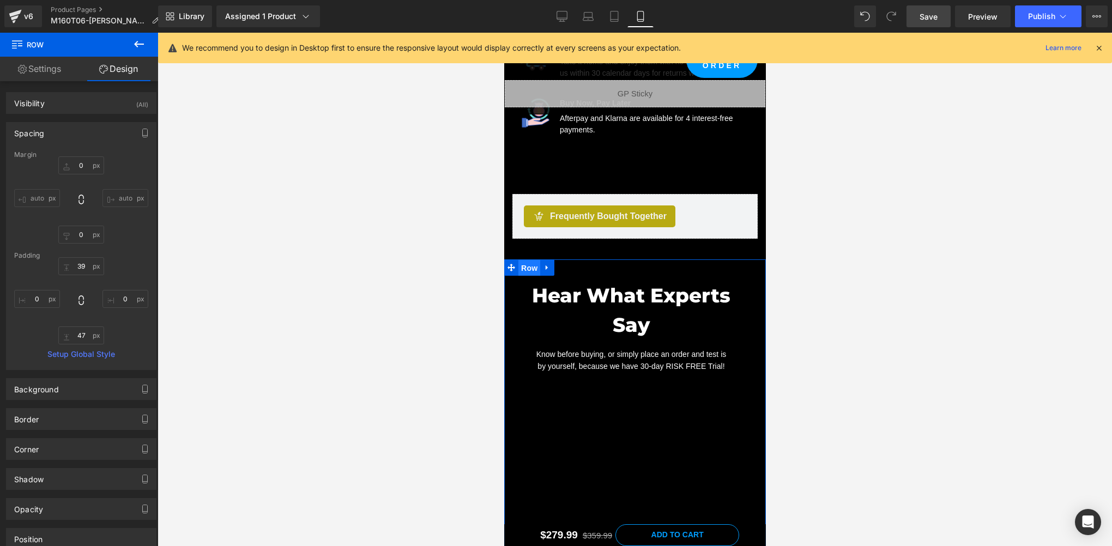
click at [519, 268] on span "Row" at bounding box center [529, 268] width 22 height 16
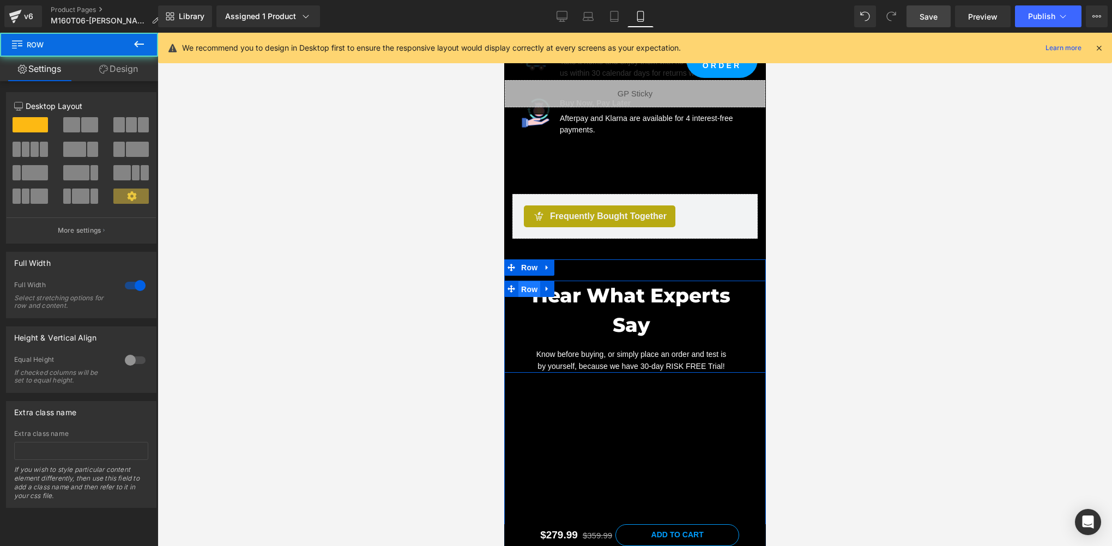
click at [526, 289] on span "Row" at bounding box center [529, 289] width 22 height 16
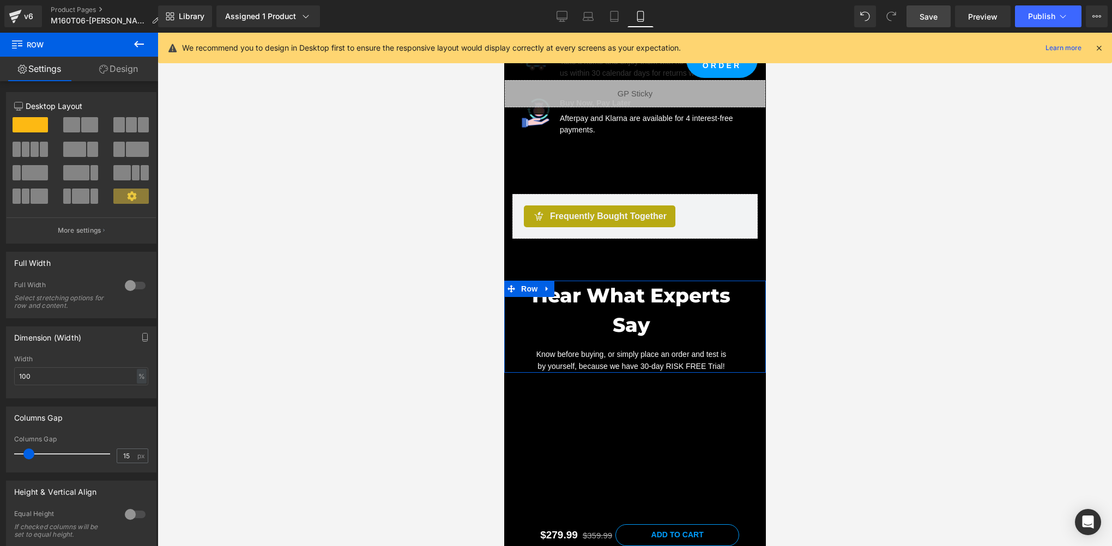
click at [129, 68] on link "Design" at bounding box center [118, 69] width 79 height 25
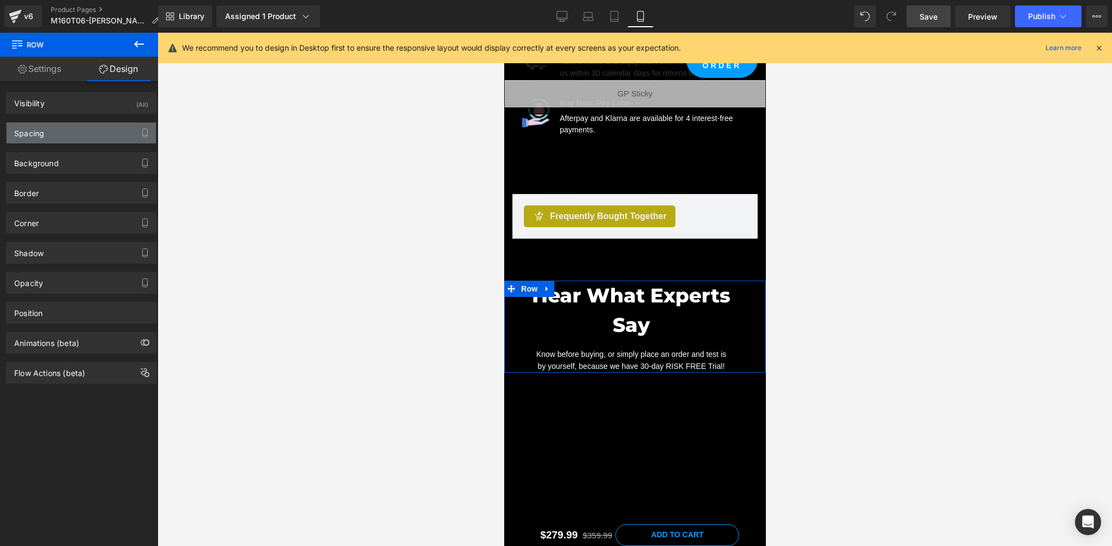
click at [48, 137] on div "Spacing" at bounding box center [81, 133] width 149 height 21
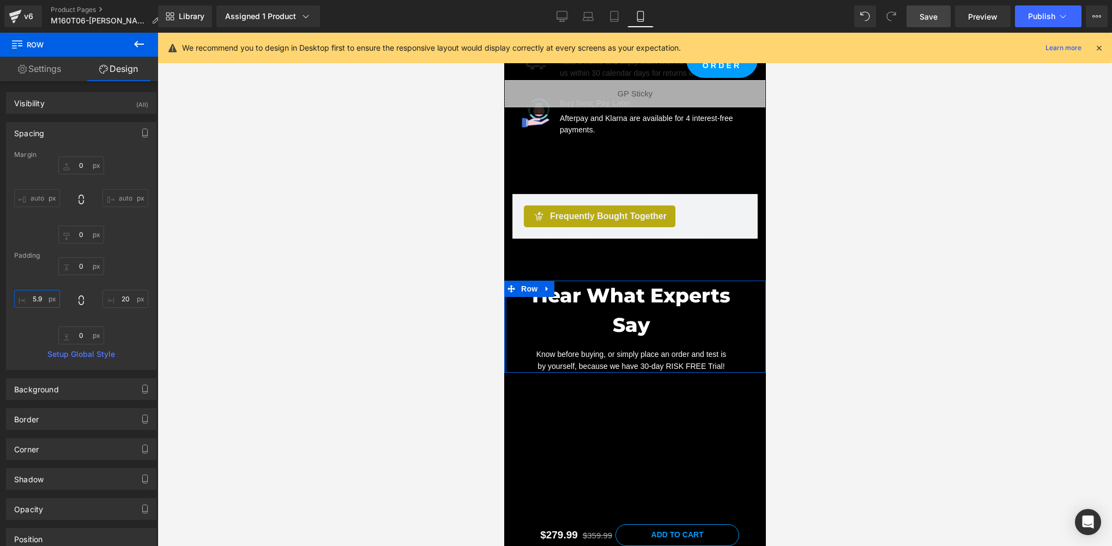
click at [40, 298] on input "5.9" at bounding box center [37, 299] width 46 height 18
type input "1"
click at [129, 299] on input "20" at bounding box center [125, 299] width 46 height 18
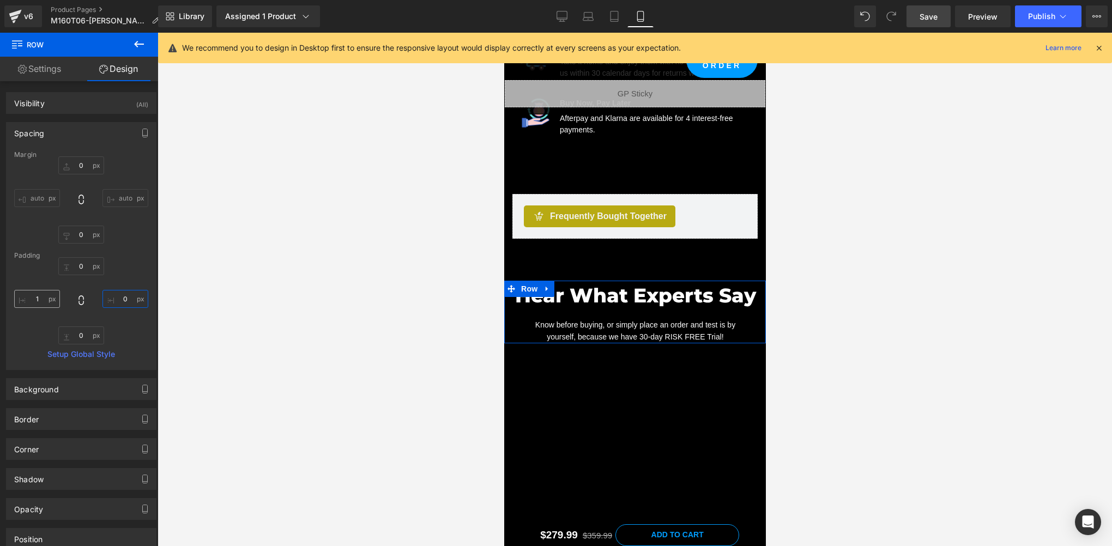
type input "0"
click at [40, 298] on input "1" at bounding box center [37, 299] width 46 height 18
type input "0"
click at [929, 21] on span "Save" at bounding box center [928, 16] width 18 height 11
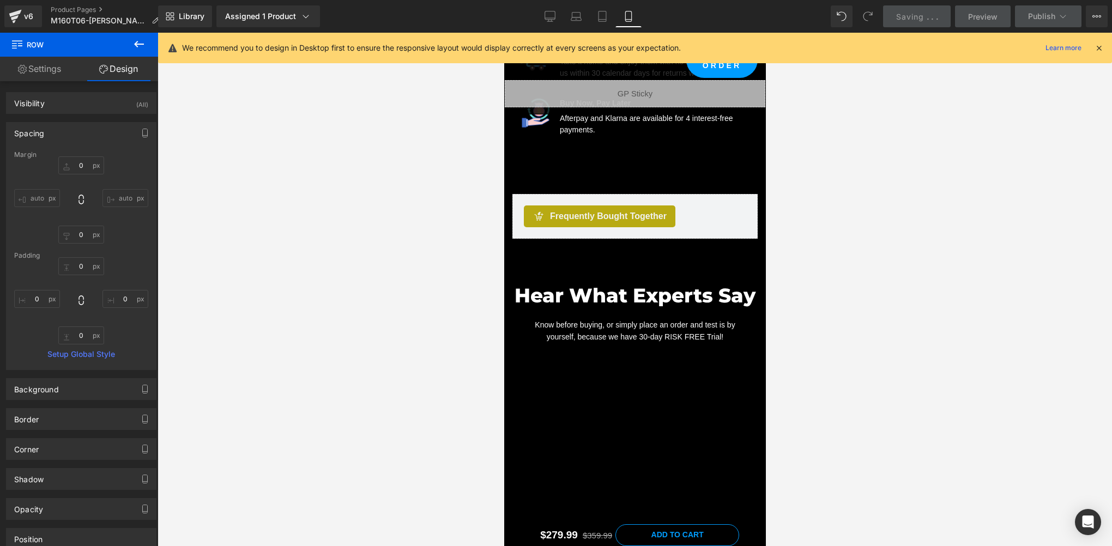
click at [1099, 48] on icon at bounding box center [1099, 48] width 10 height 10
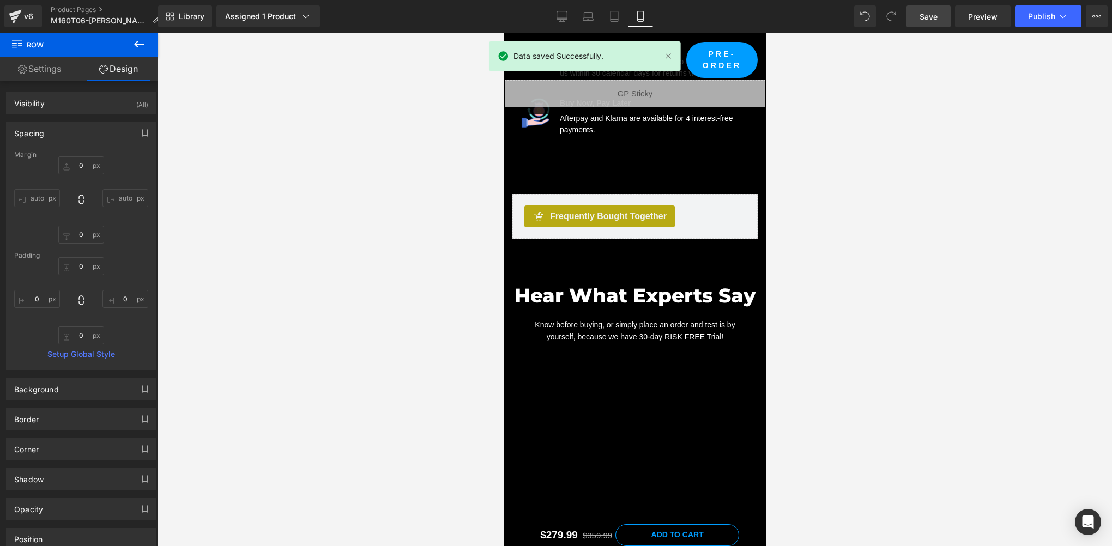
drag, startPoint x: 617, startPoint y: 17, endPoint x: 647, endPoint y: 3, distance: 32.9
click at [617, 17] on icon at bounding box center [614, 16] width 11 height 11
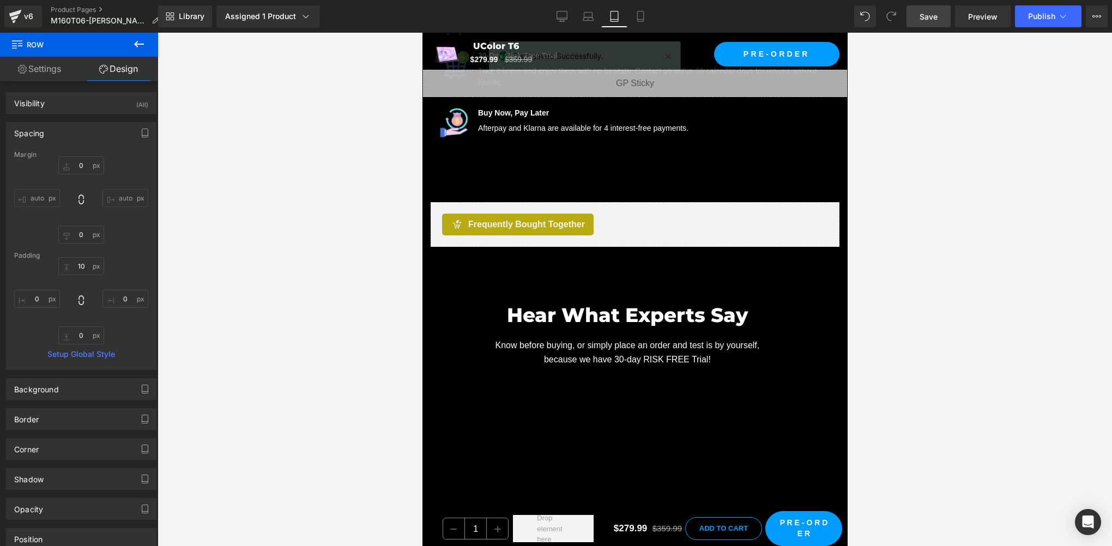
scroll to position [1313, 0]
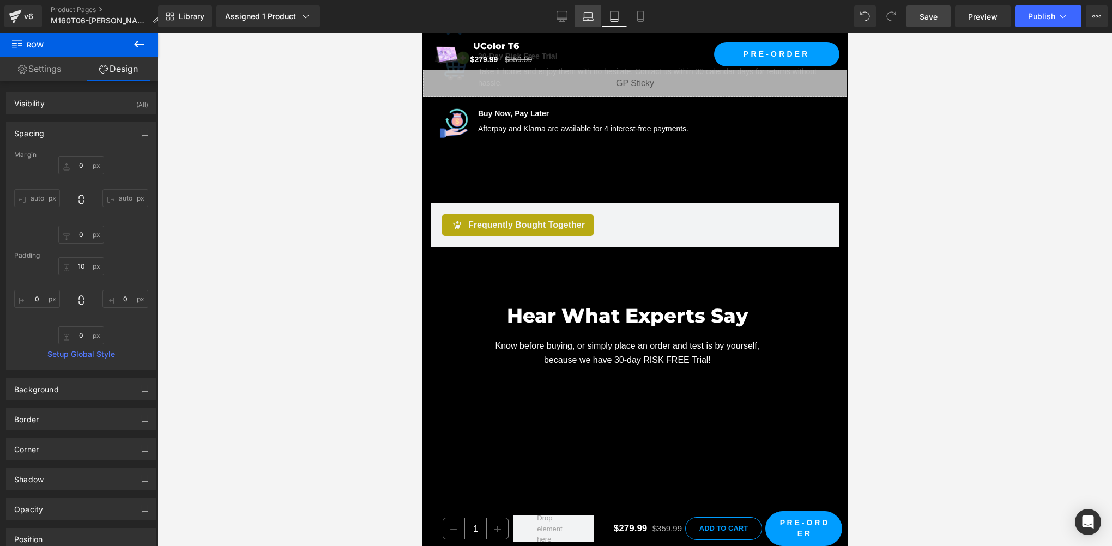
click at [592, 16] on icon at bounding box center [588, 16] width 11 height 11
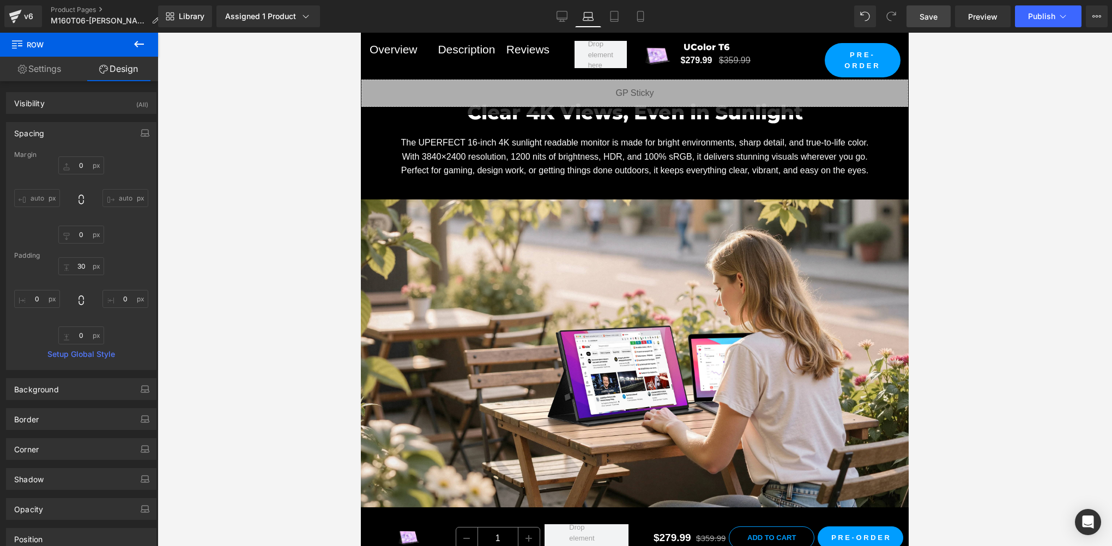
scroll to position [746, 0]
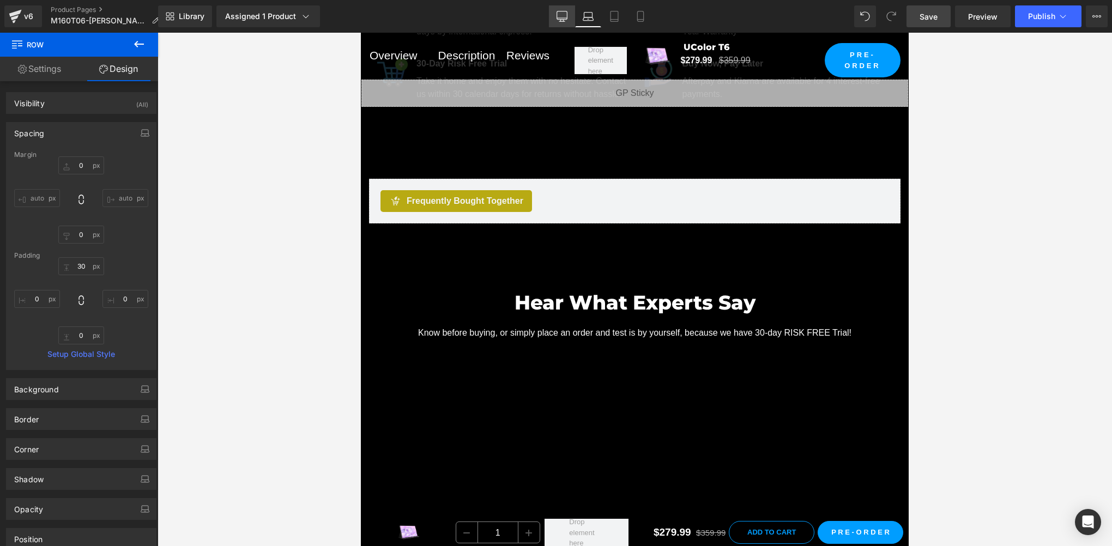
click at [561, 19] on icon at bounding box center [561, 16] width 11 height 11
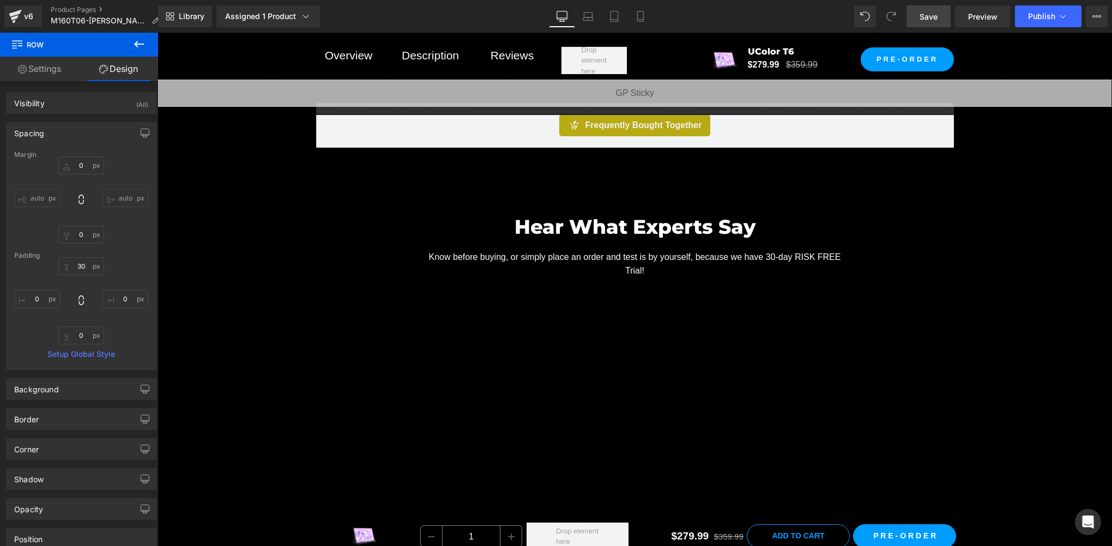
scroll to position [658, 0]
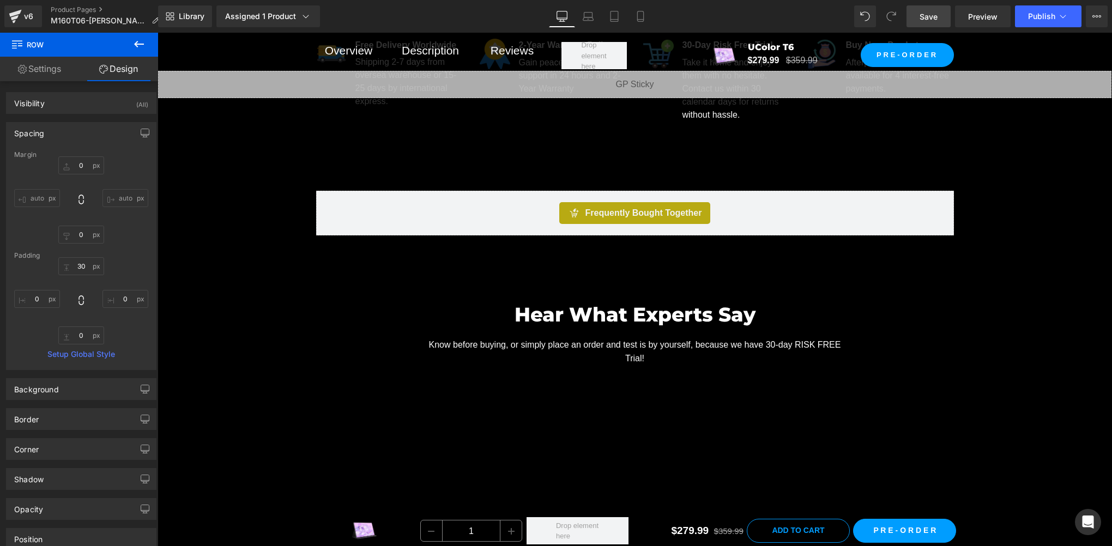
click at [938, 25] on link "Save" at bounding box center [928, 16] width 44 height 22
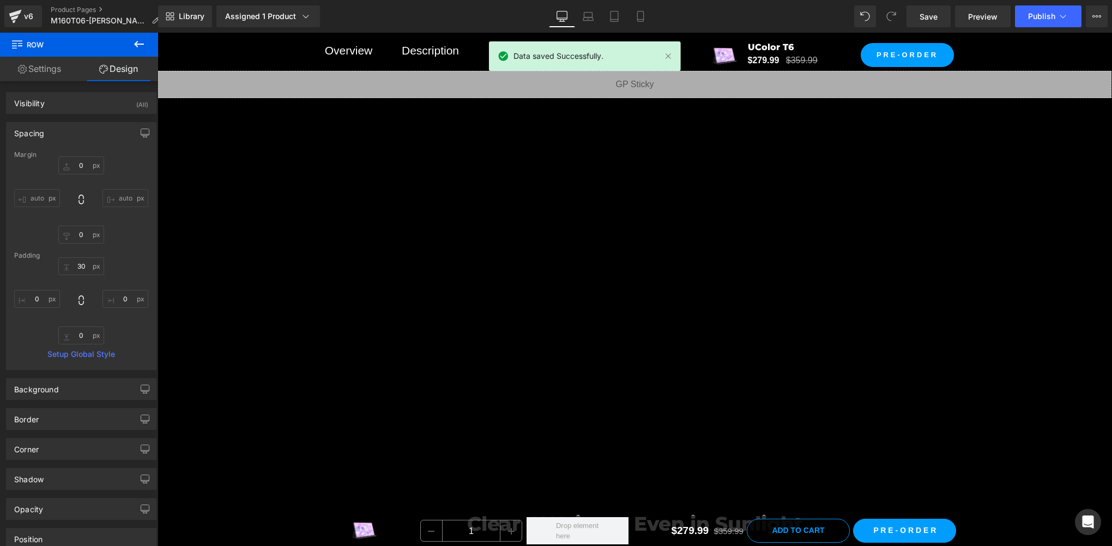
scroll to position [985, 0]
click at [1052, 25] on button "Publish" at bounding box center [1048, 16] width 66 height 22
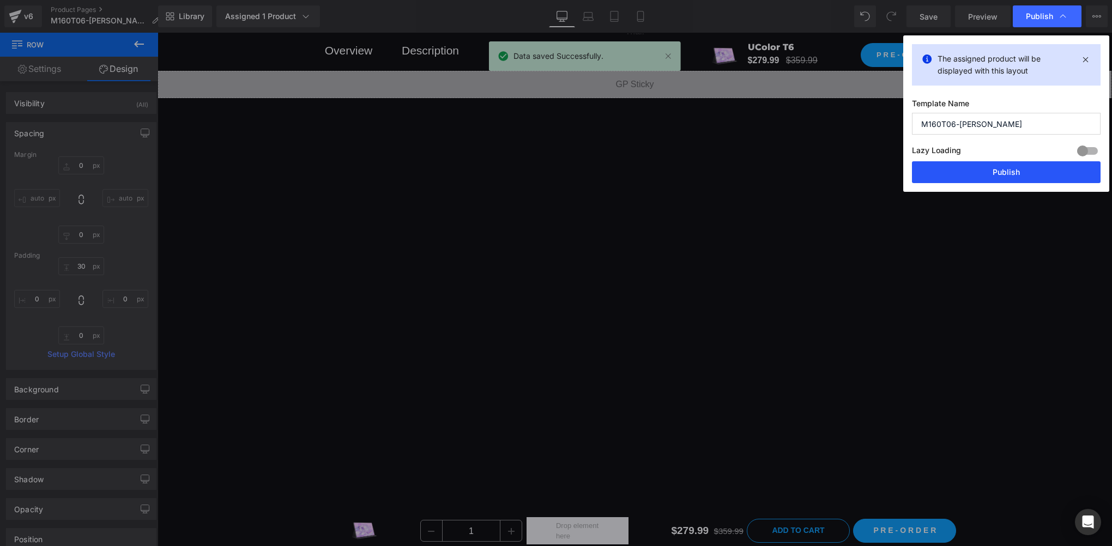
drag, startPoint x: 990, startPoint y: 174, endPoint x: 555, endPoint y: 81, distance: 444.8
click at [990, 174] on button "Publish" at bounding box center [1006, 172] width 189 height 22
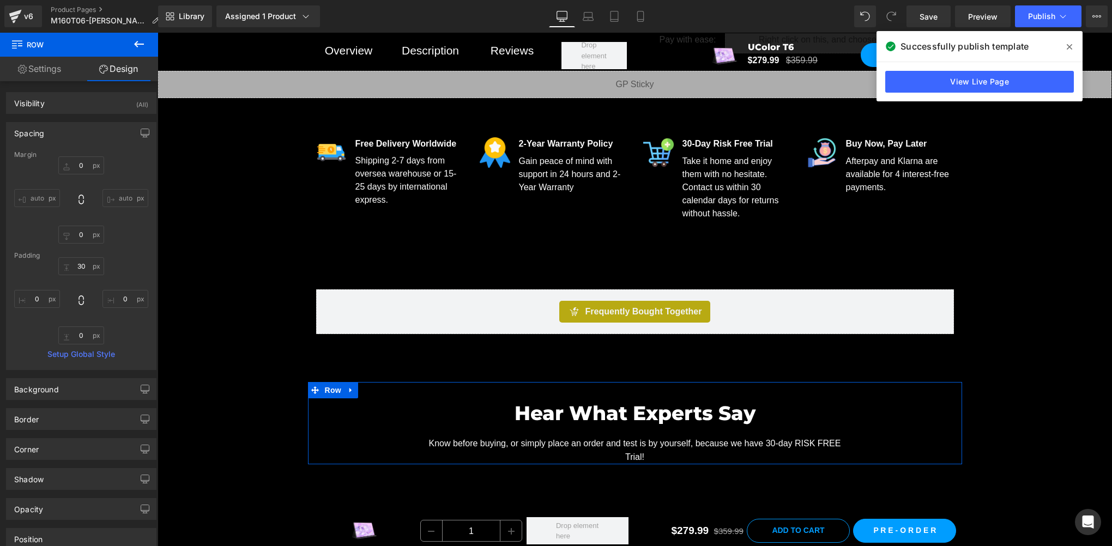
scroll to position [494, 0]
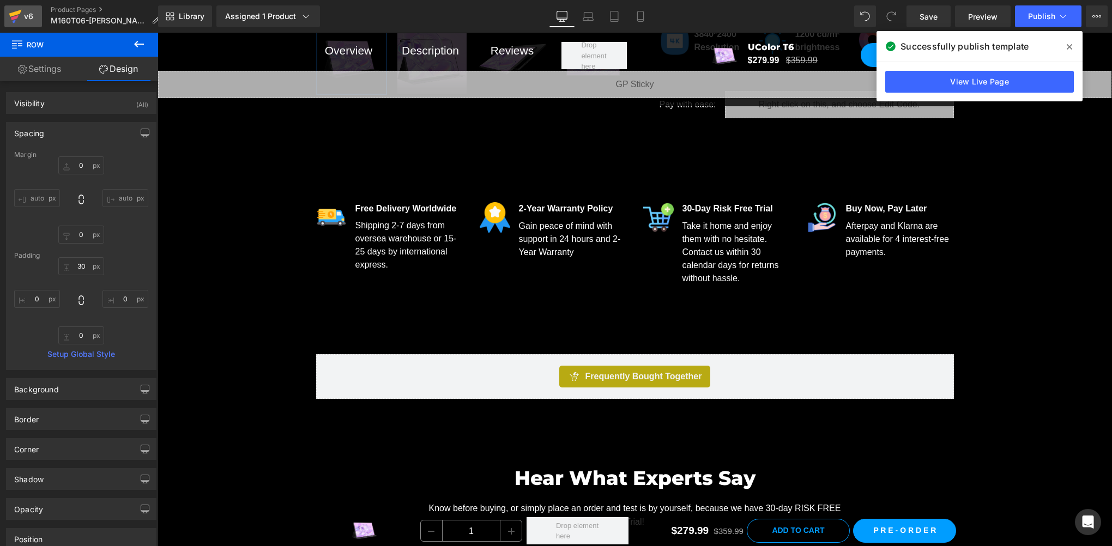
click at [23, 20] on div "v6" at bounding box center [29, 16] width 14 height 14
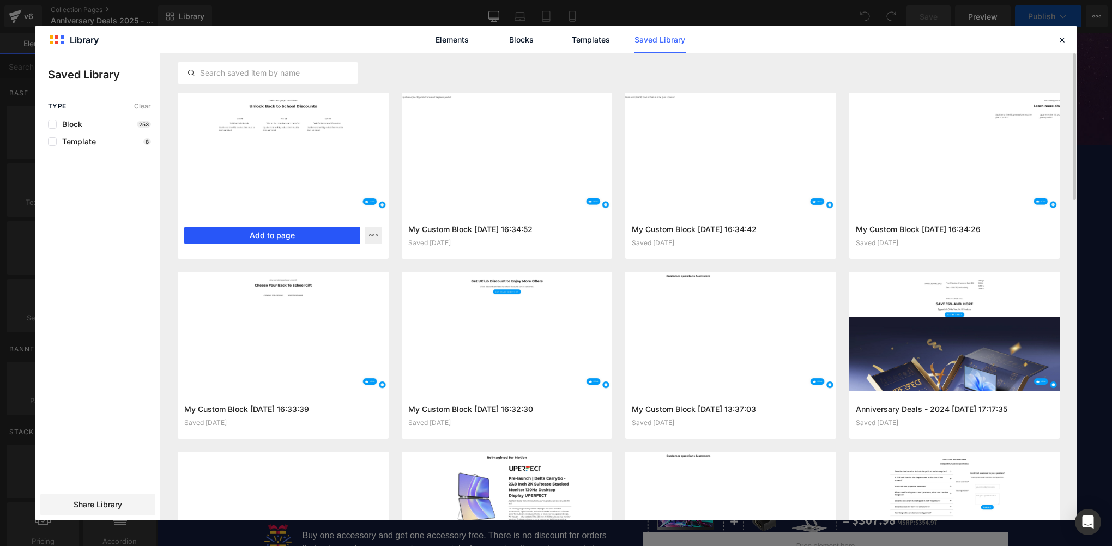
click at [321, 237] on button "Add to page" at bounding box center [272, 235] width 176 height 17
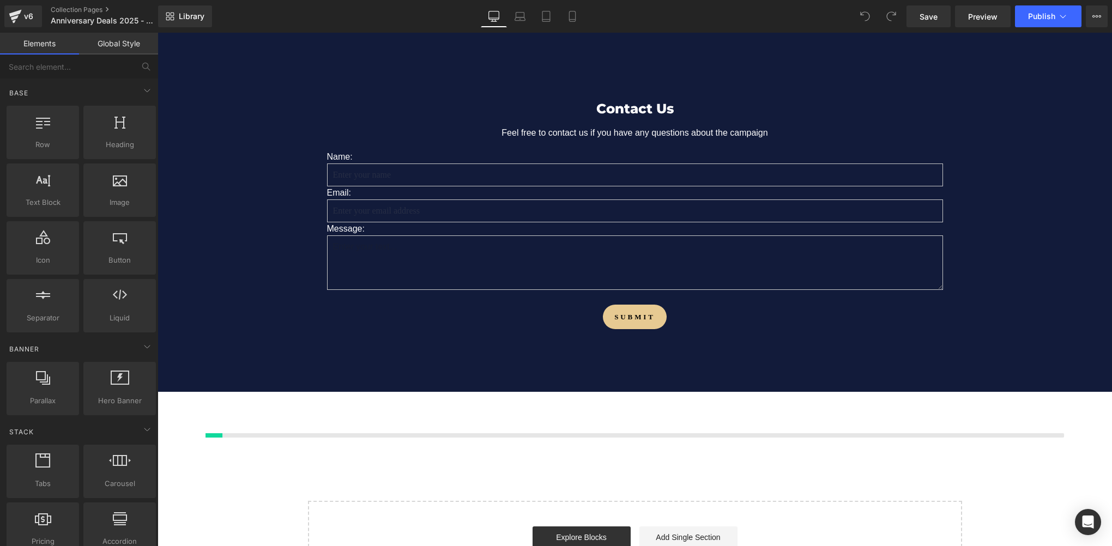
scroll to position [9619, 0]
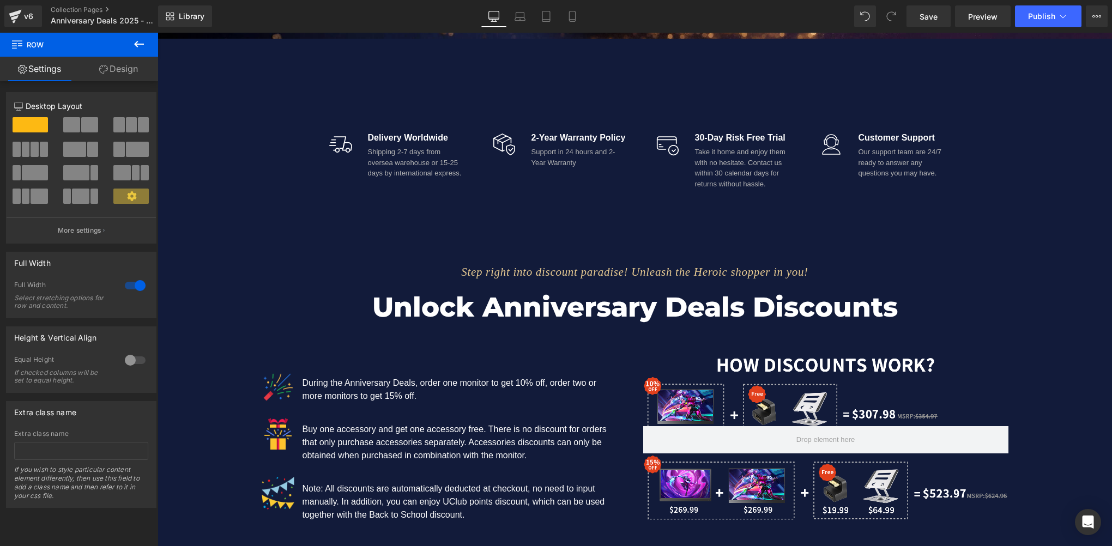
scroll to position [680, 0]
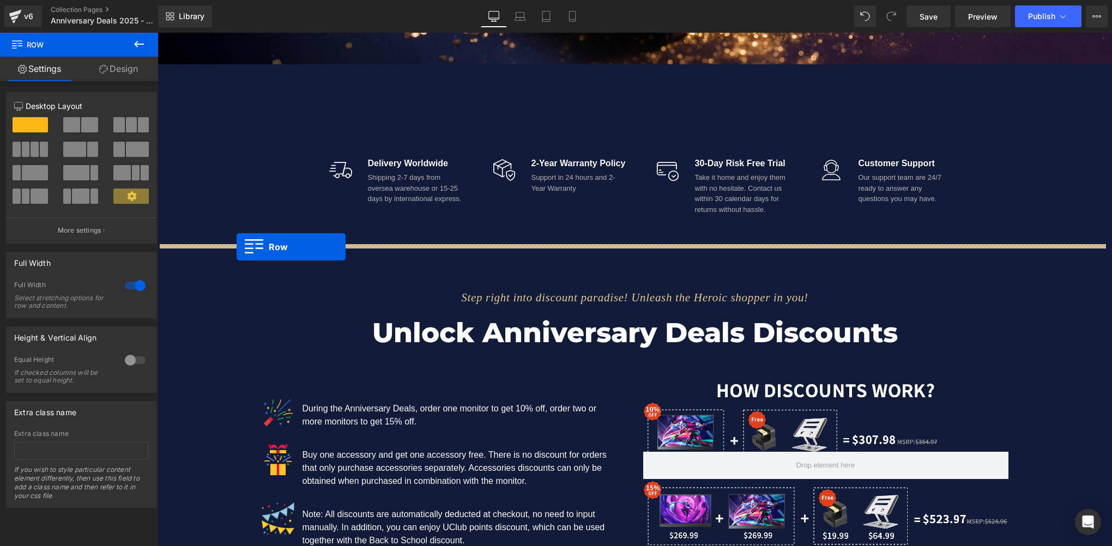
drag, startPoint x: 161, startPoint y: 261, endPoint x: 237, endPoint y: 247, distance: 76.4
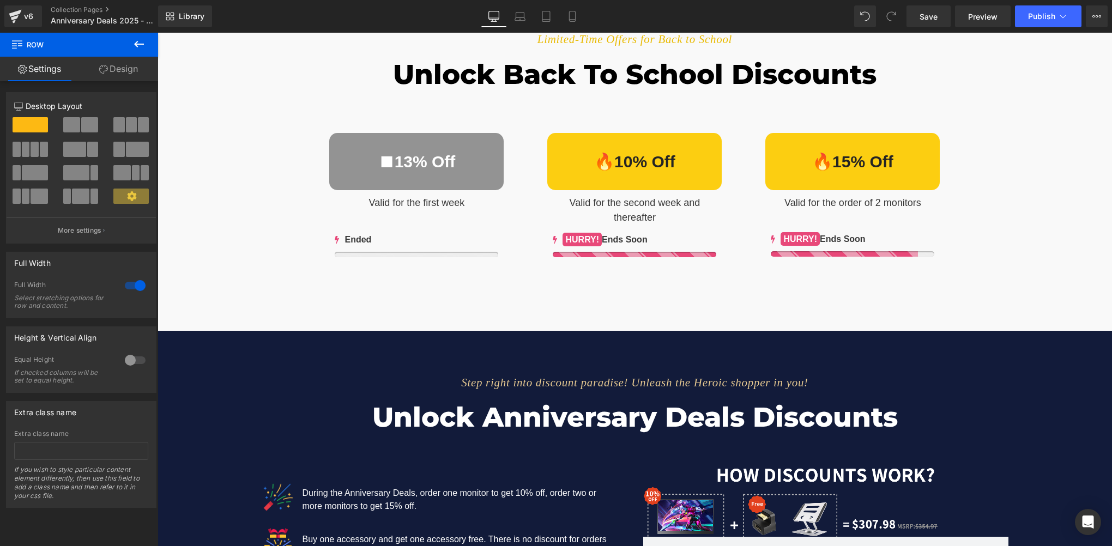
scroll to position [844, 0]
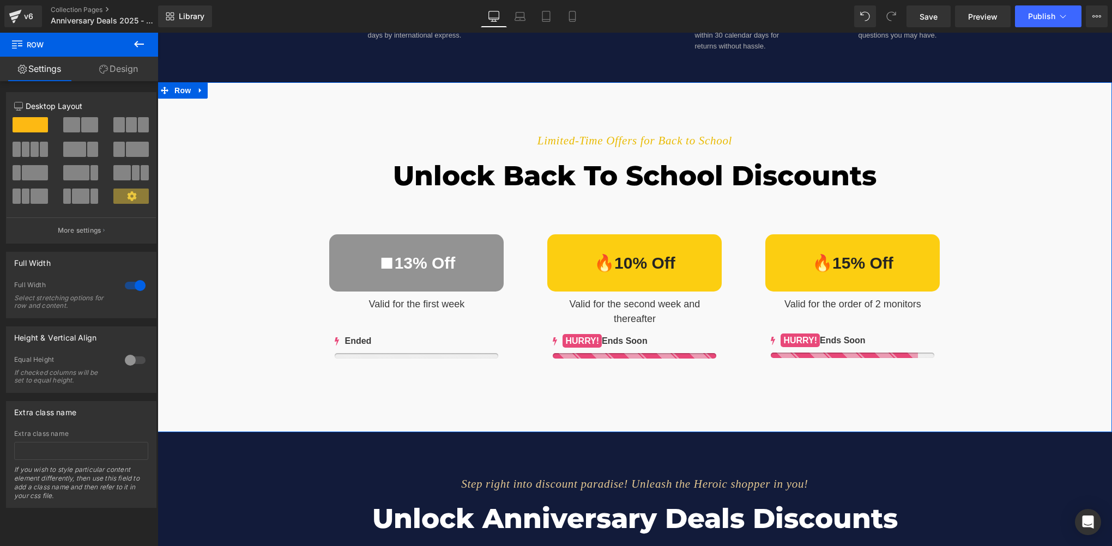
click at [223, 136] on div "Limited-Time Offers for Back to School Text Block Unlock Back to School Discoun…" at bounding box center [635, 248] width 954 height 276
click at [173, 86] on span "Row" at bounding box center [183, 91] width 22 height 16
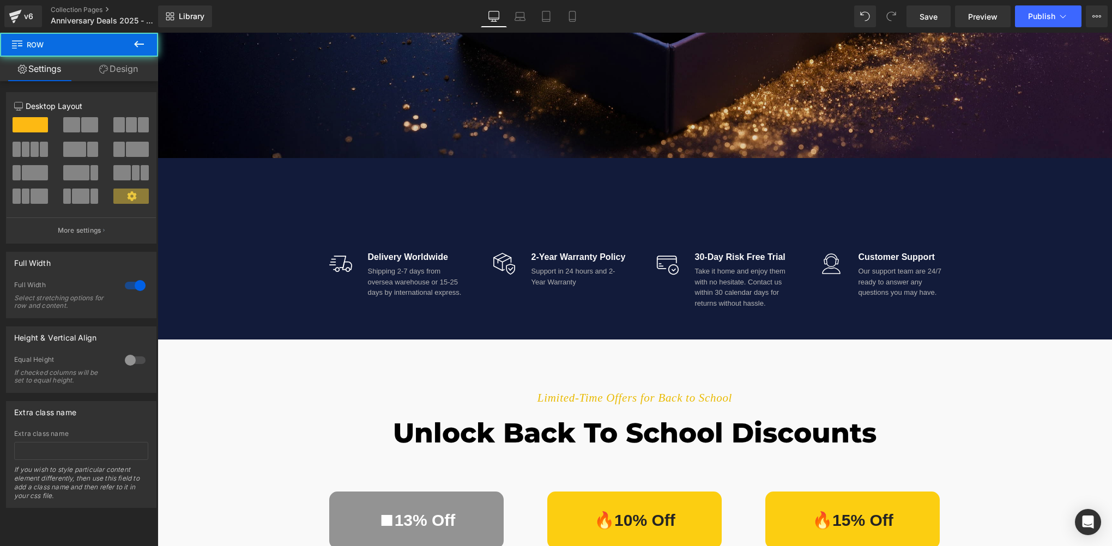
scroll to position [571, 0]
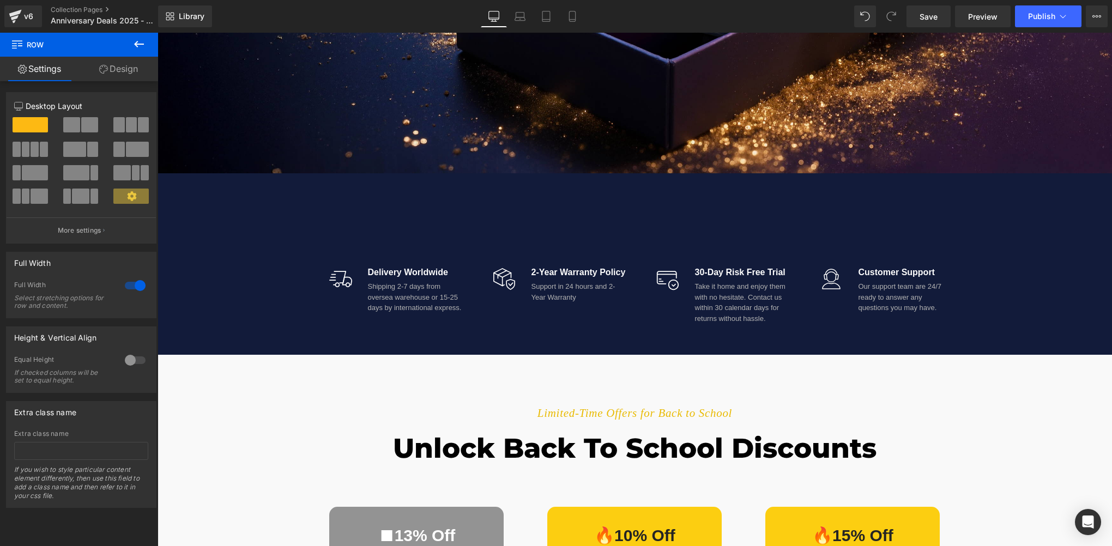
click at [177, 192] on div "Image Delivery Worldwide Text Block Shipping 2-7 days from oversea warehouse or…" at bounding box center [635, 263] width 954 height 181
click at [176, 184] on span "Row" at bounding box center [183, 182] width 22 height 16
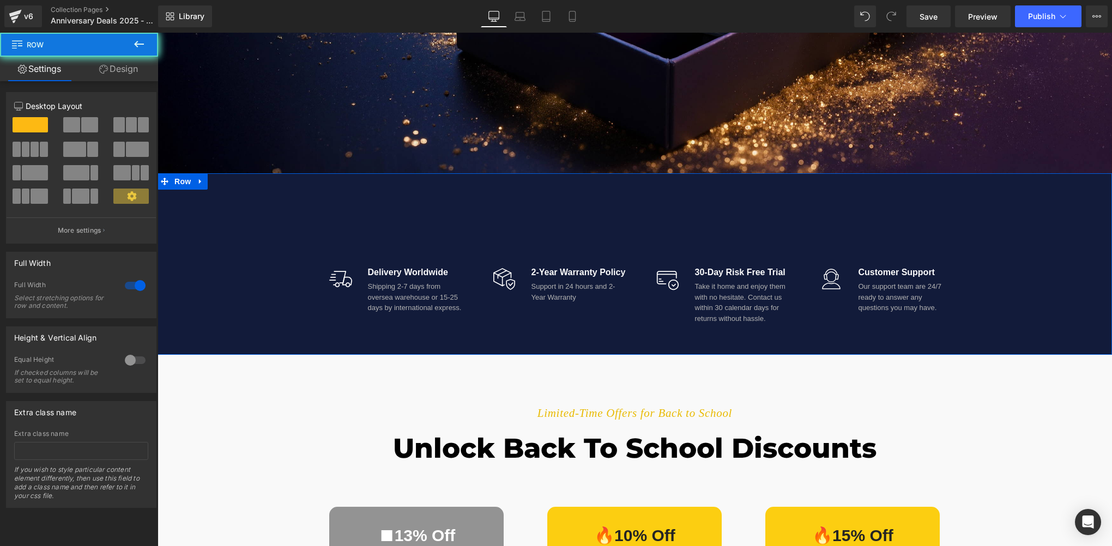
click at [130, 68] on link "Design" at bounding box center [118, 69] width 79 height 25
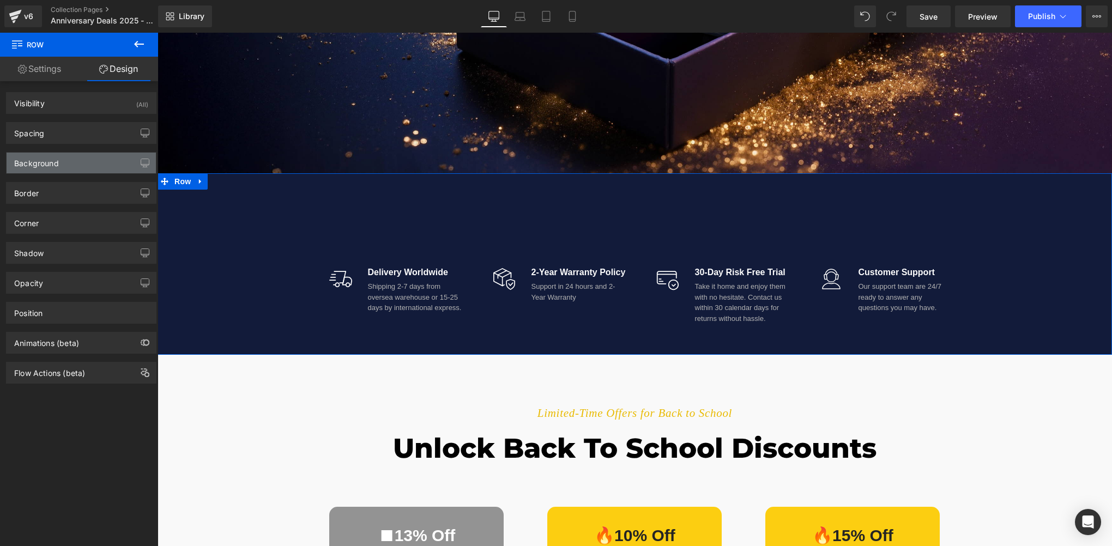
click at [50, 171] on div "Background" at bounding box center [81, 163] width 149 height 21
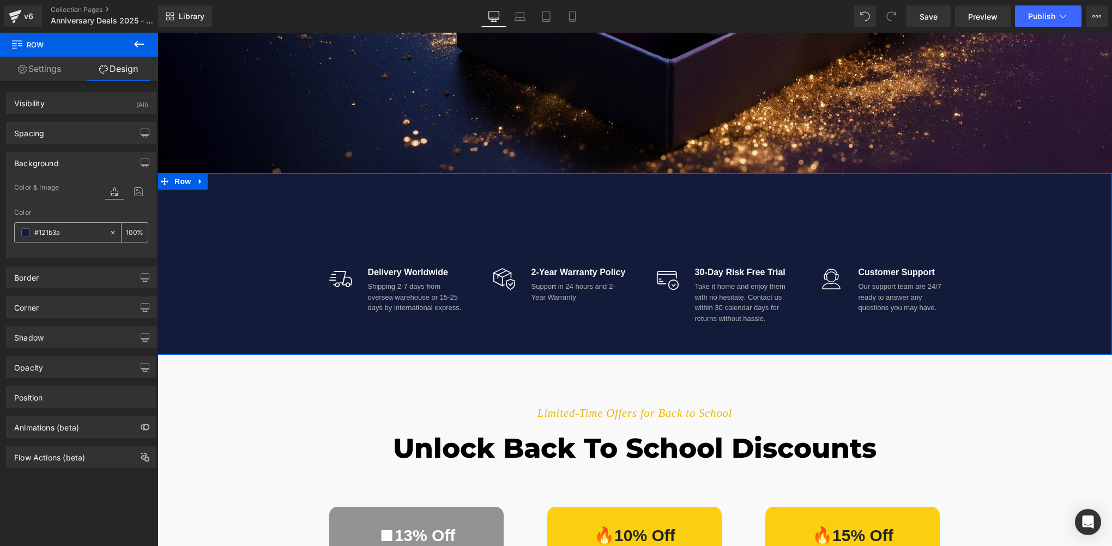
click at [80, 237] on input "#121b3a" at bounding box center [69, 233] width 70 height 12
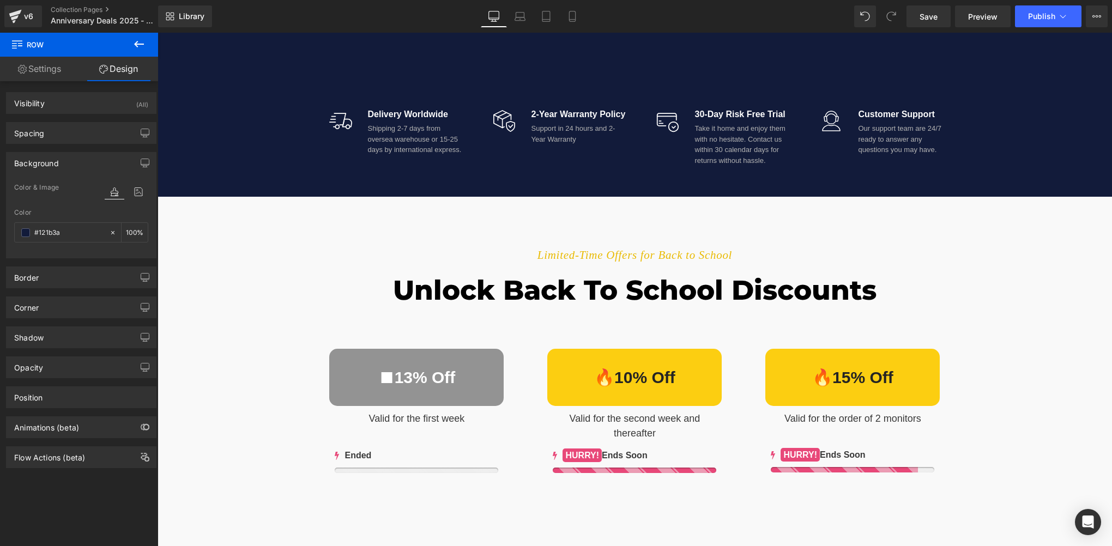
scroll to position [735, 0]
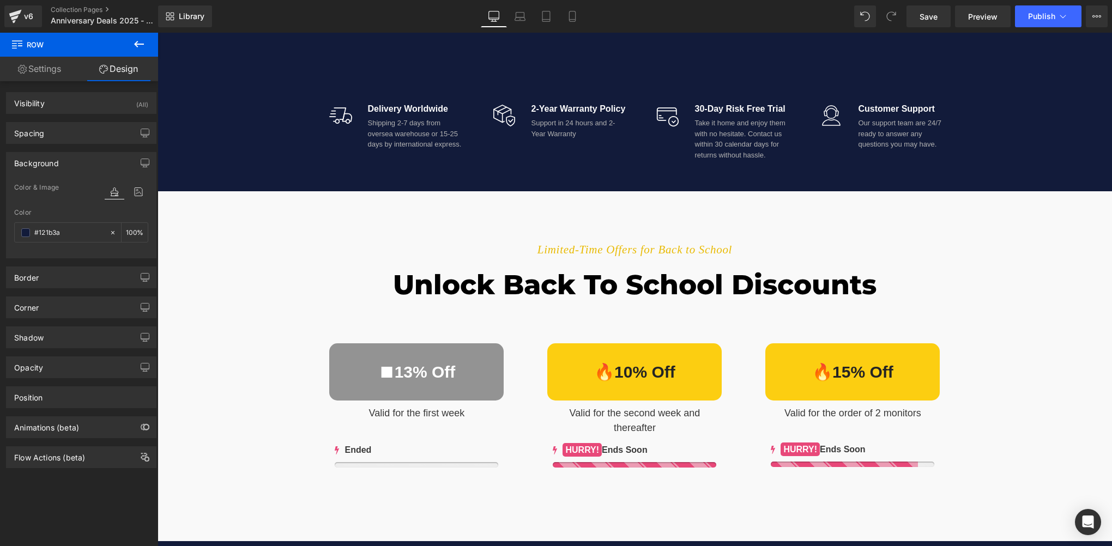
click at [202, 267] on div "Limited-Time Offers for Back to School Text Block Unlock Back to School Discoun…" at bounding box center [635, 357] width 954 height 276
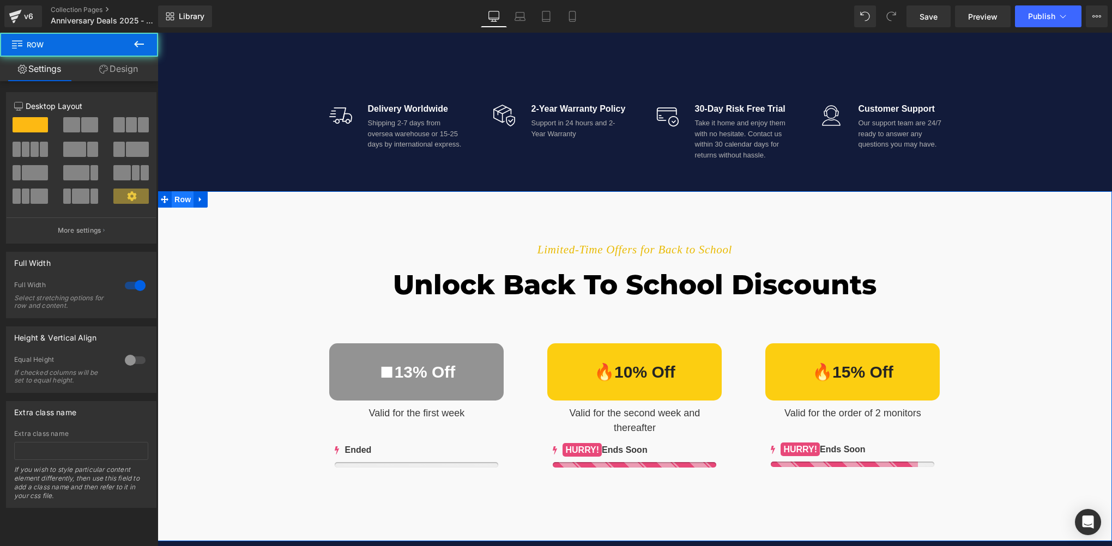
click at [179, 202] on span "Row" at bounding box center [183, 199] width 22 height 16
click at [129, 75] on link "Design" at bounding box center [118, 69] width 79 height 25
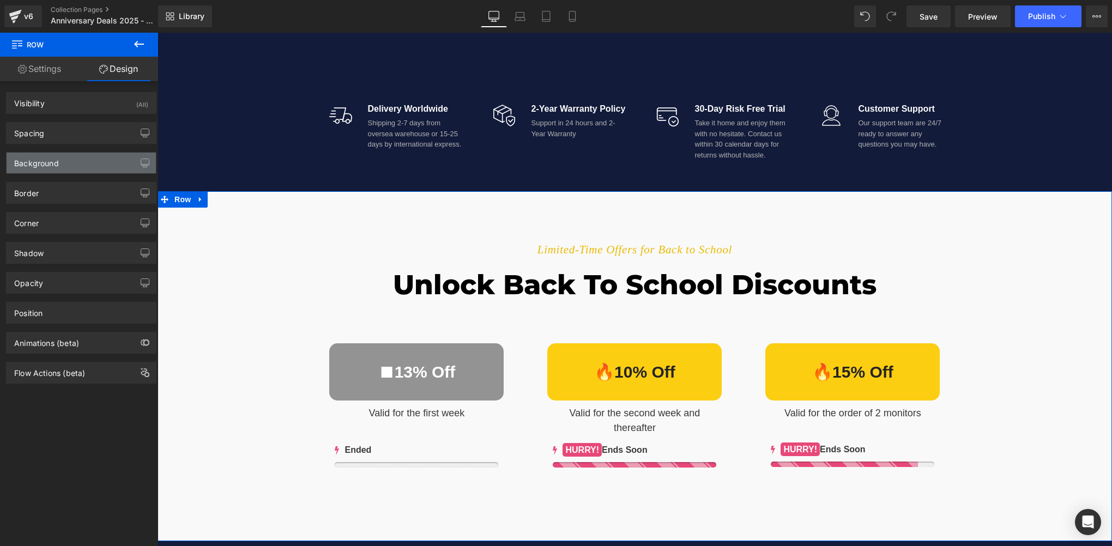
click at [76, 164] on div "Background" at bounding box center [81, 163] width 149 height 21
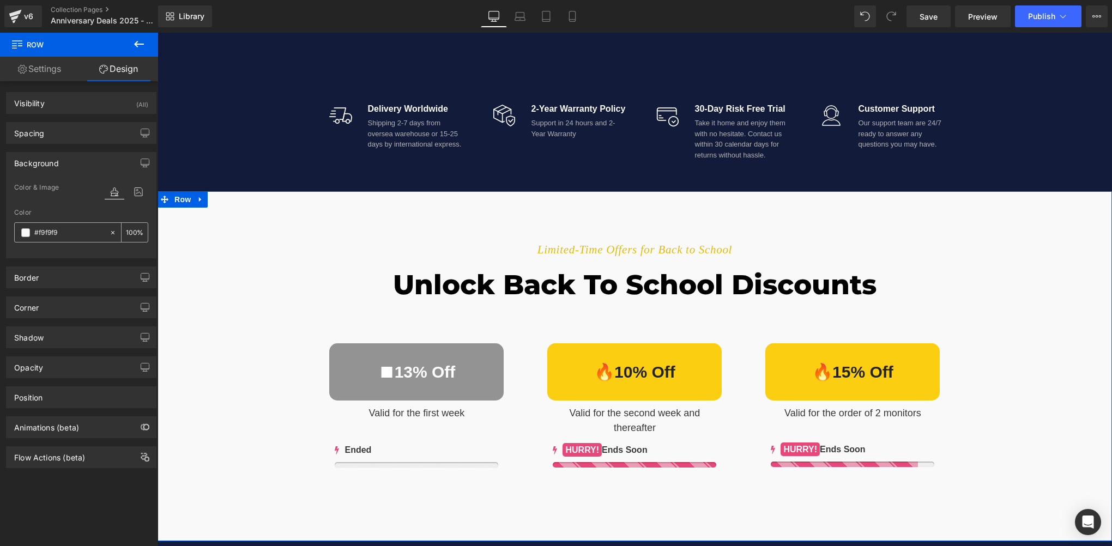
click at [70, 233] on input "#f9f9f9" at bounding box center [69, 233] width 70 height 12
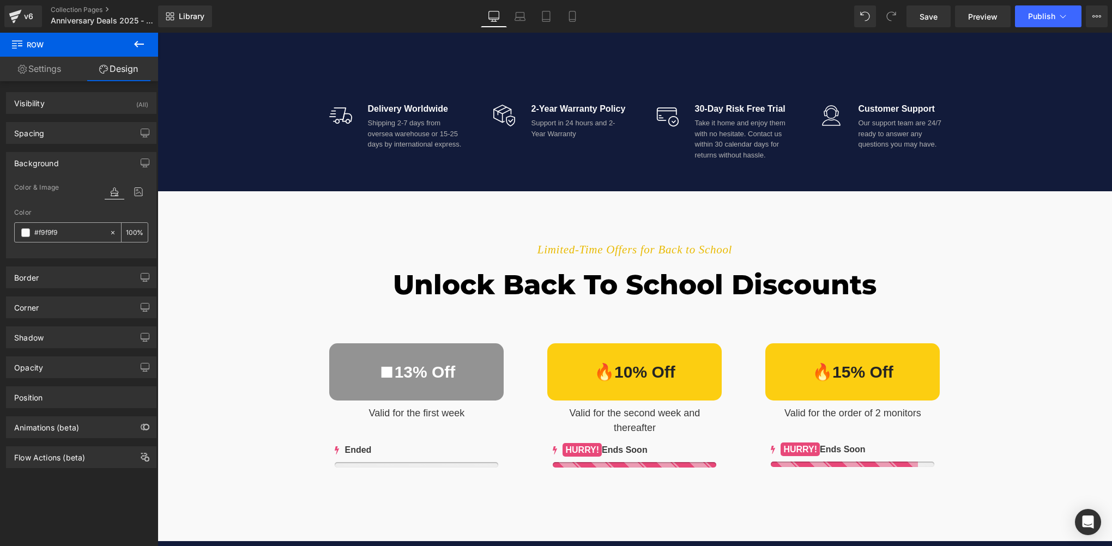
paste input "121b3a"
type input "#121b3a"
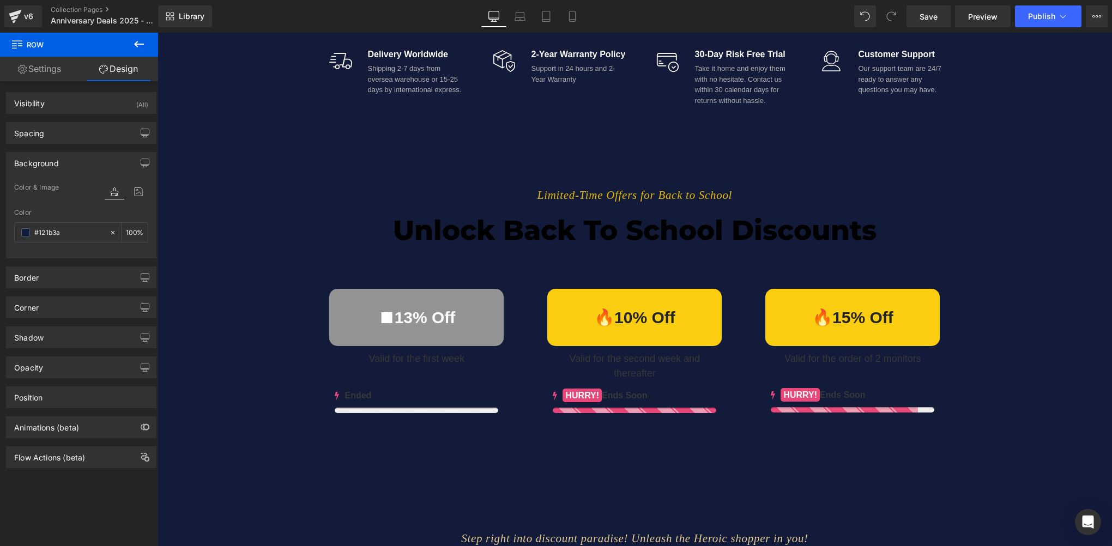
scroll to position [898, 0]
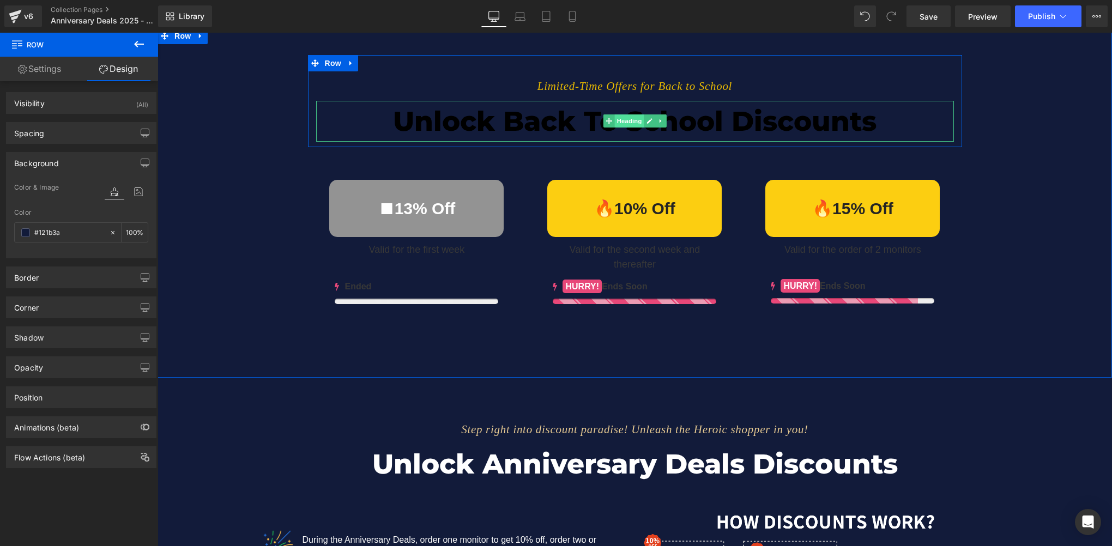
click at [621, 117] on span "Heading" at bounding box center [628, 120] width 29 height 13
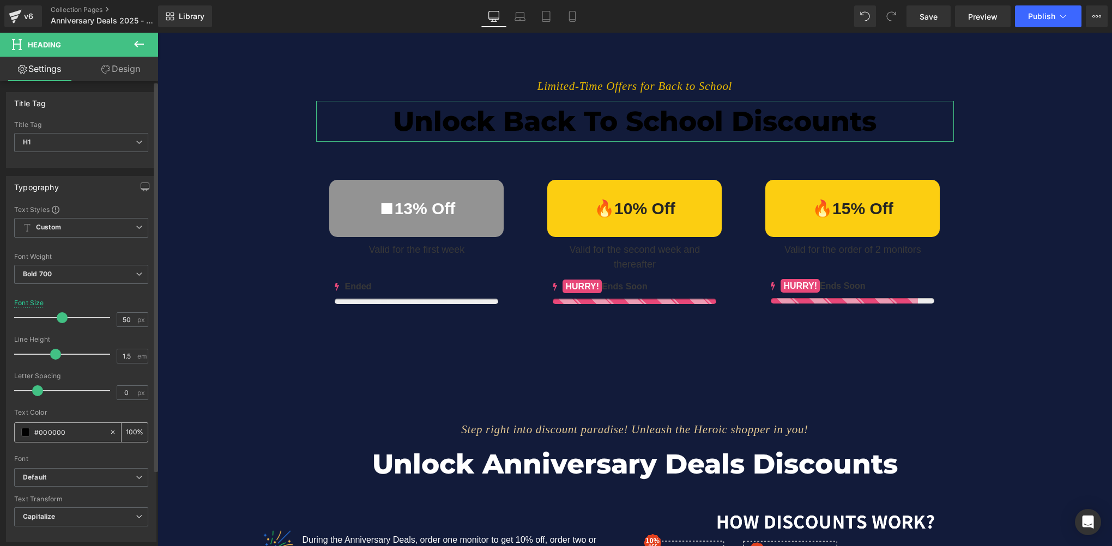
click at [20, 434] on div "#000000" at bounding box center [62, 432] width 94 height 19
click at [26, 429] on span at bounding box center [25, 432] width 9 height 9
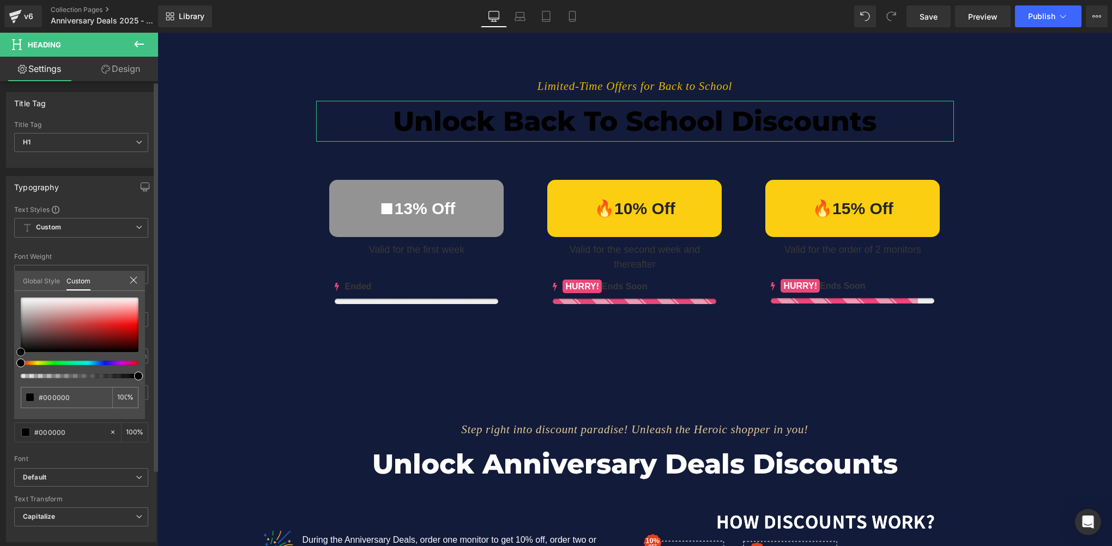
type input "#ab9090"
type input "#ad9393"
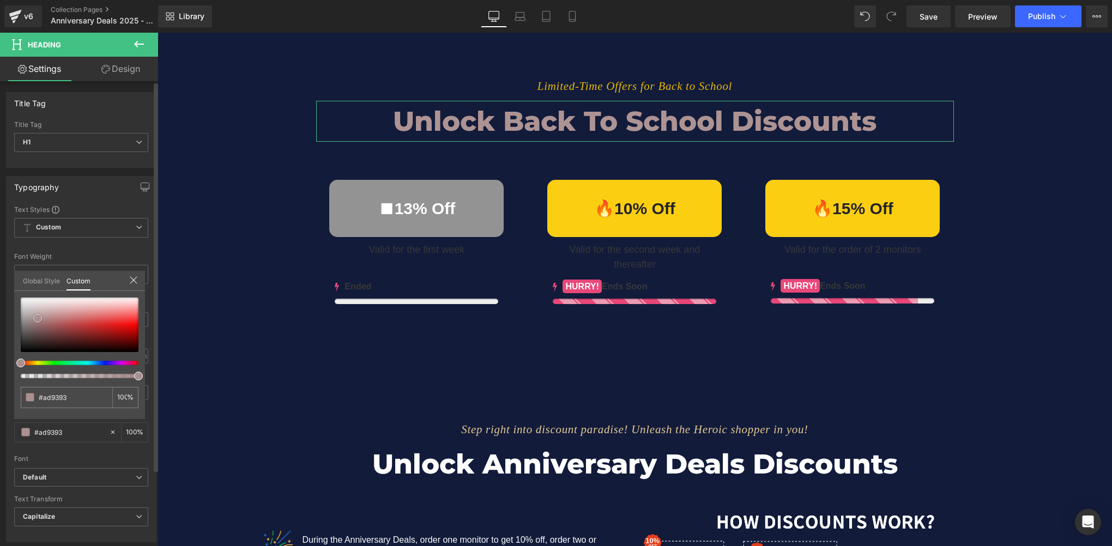
type input "#d0cccc"
type input "#ffffff"
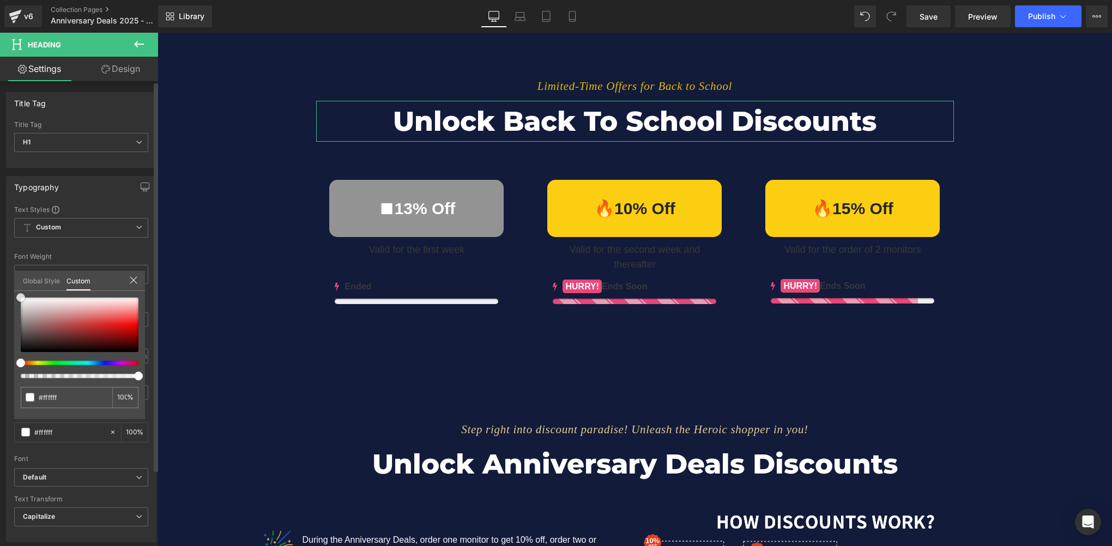
drag, startPoint x: 38, startPoint y: 318, endPoint x: 9, endPoint y: 271, distance: 55.1
click at [9, 271] on div "Typography Text Styles Custom Custom Setup Global Style Custom Setup Global Sty…" at bounding box center [81, 355] width 163 height 374
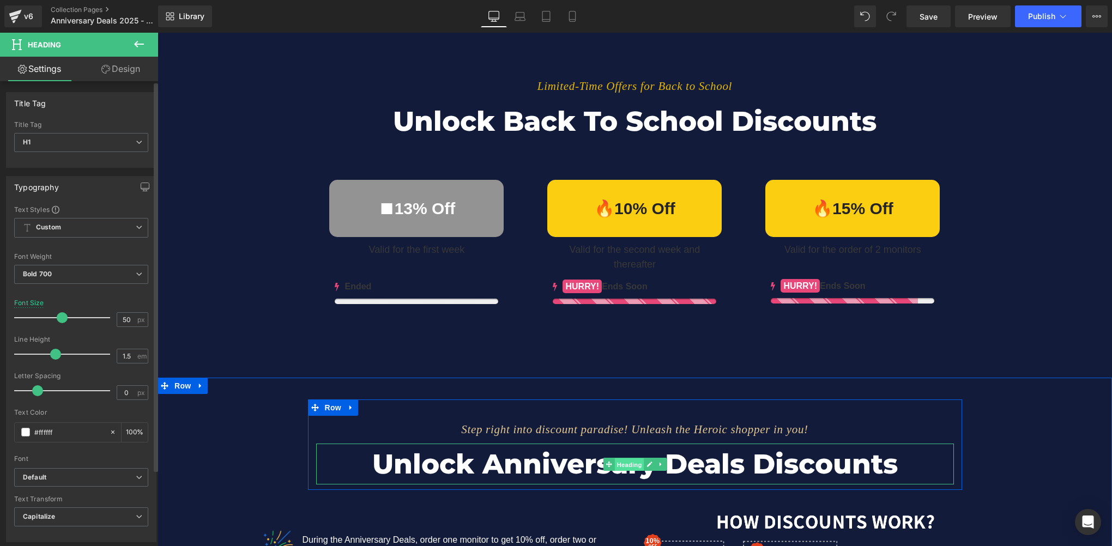
click at [618, 462] on span "Heading" at bounding box center [628, 464] width 29 height 13
click at [65, 433] on input "#ffffff" at bounding box center [69, 432] width 70 height 12
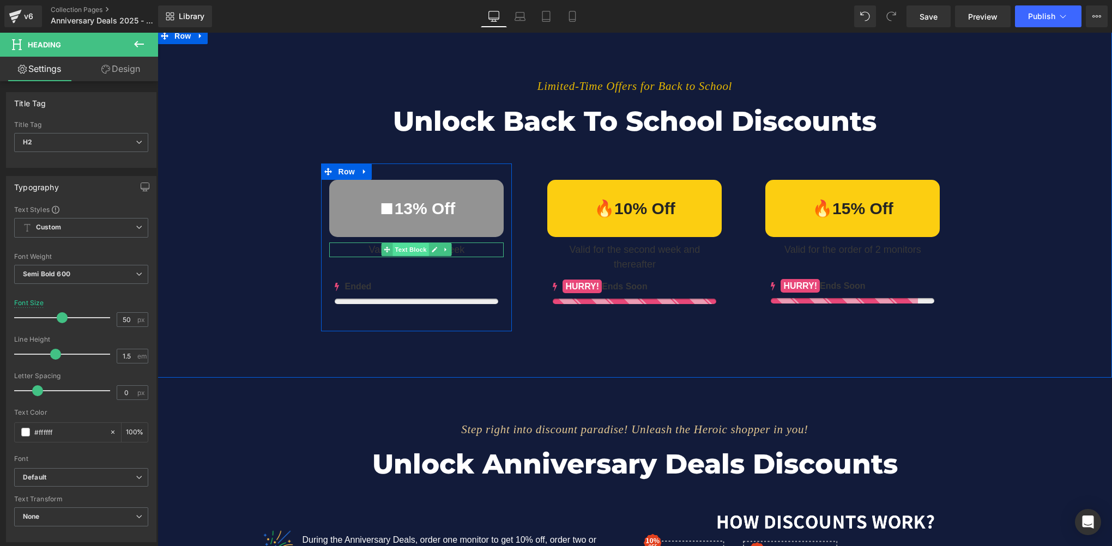
click at [411, 248] on span "Text Block" at bounding box center [411, 249] width 36 height 13
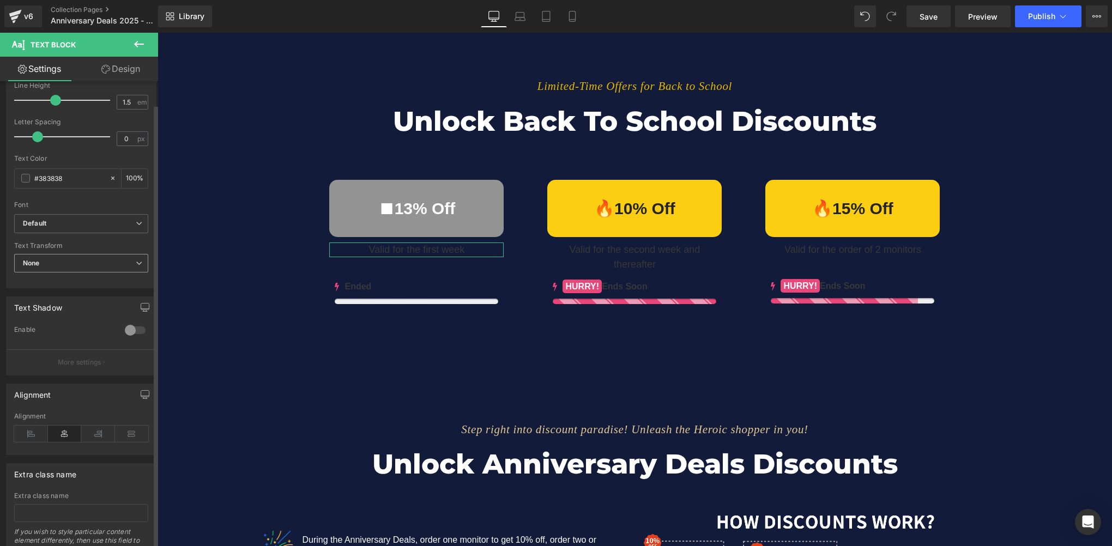
scroll to position [55, 0]
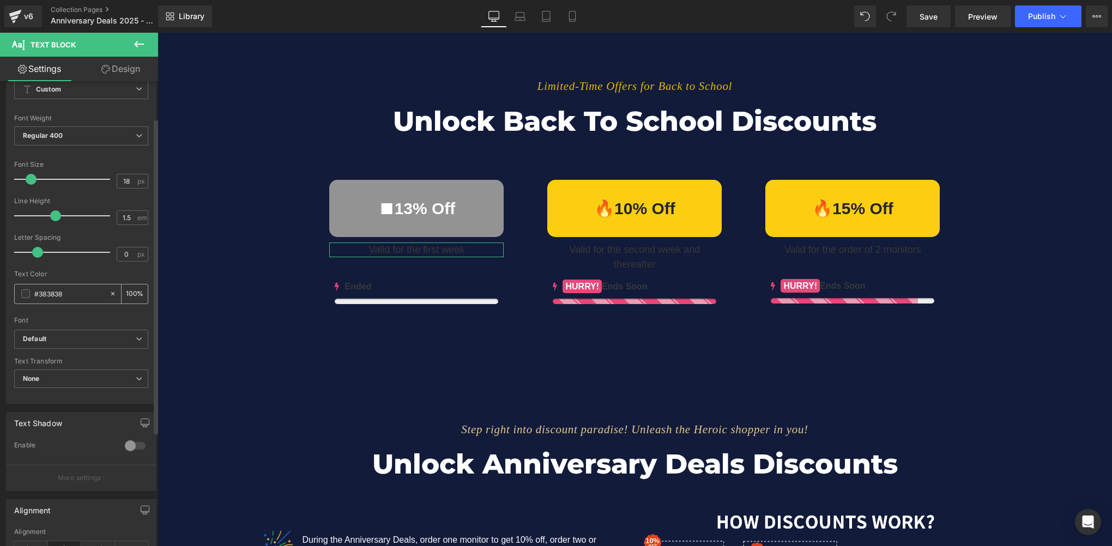
click at [70, 296] on input "#383838" at bounding box center [69, 294] width 70 height 12
paste input "ffffff"
type input "#ffffff"
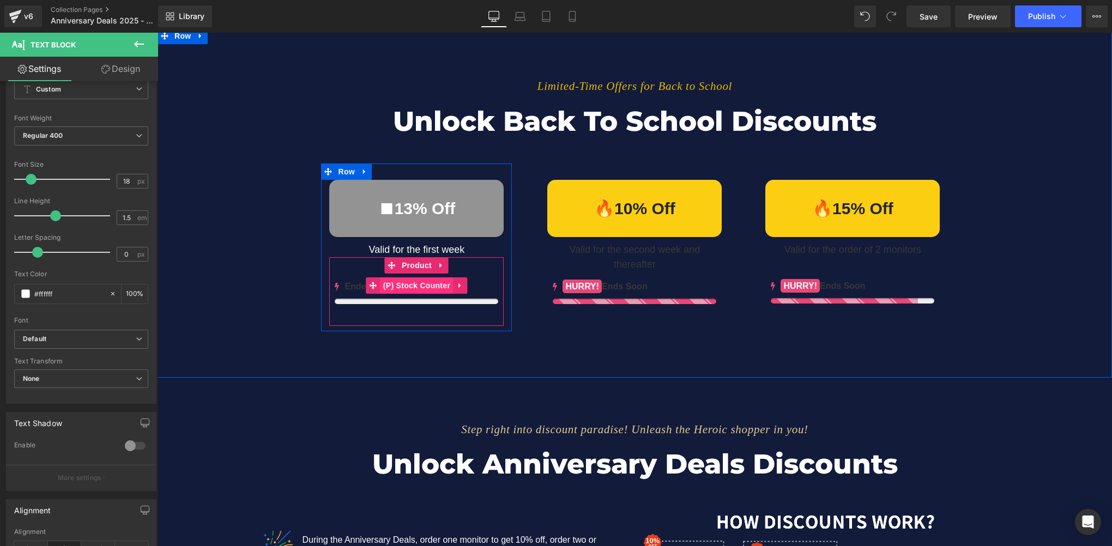
click at [403, 285] on span "(P) Stock Counter" at bounding box center [416, 285] width 72 height 16
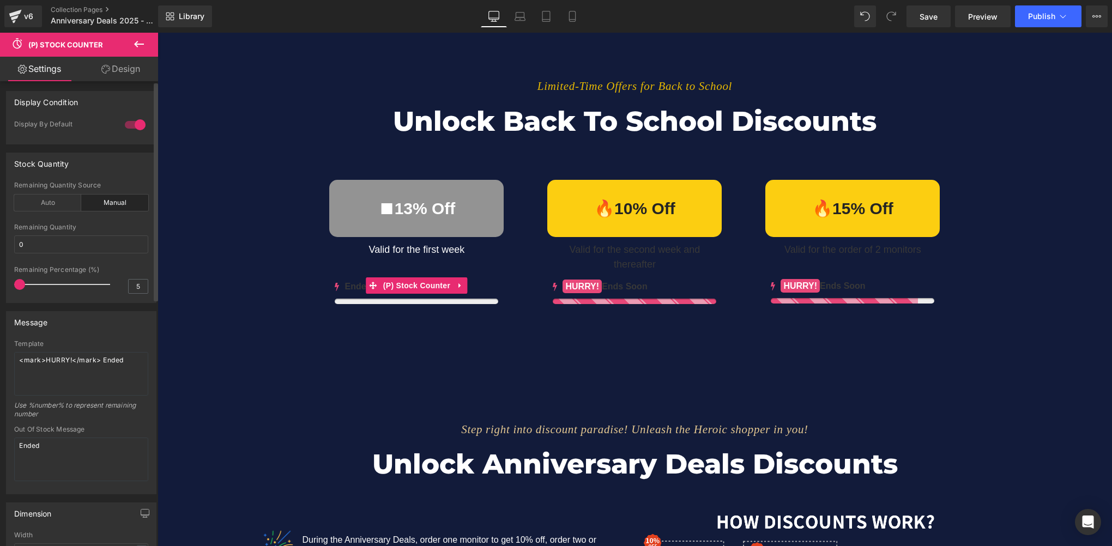
scroll to position [0, 0]
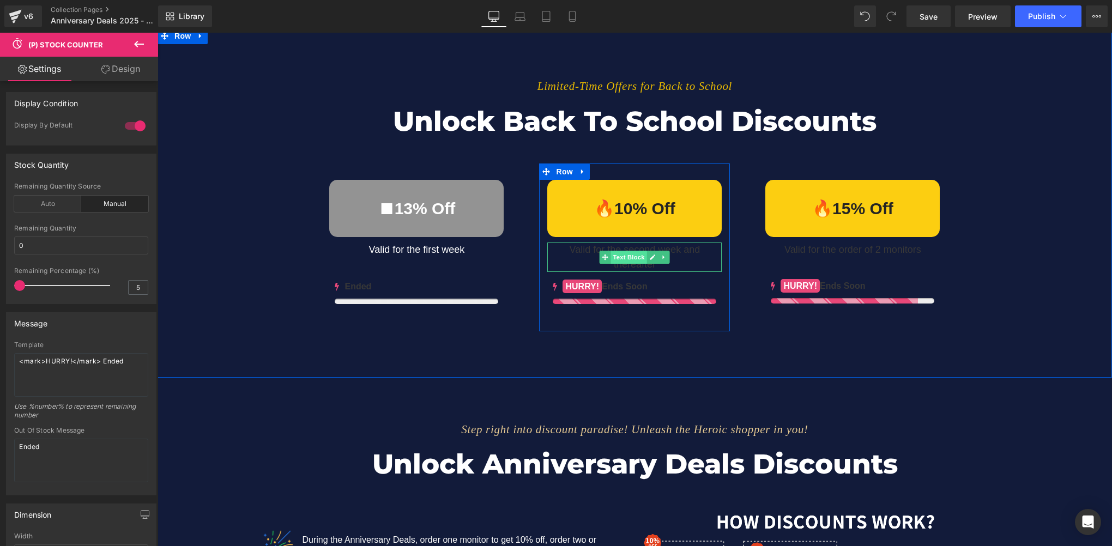
click at [631, 252] on span "Text Block" at bounding box center [629, 257] width 36 height 13
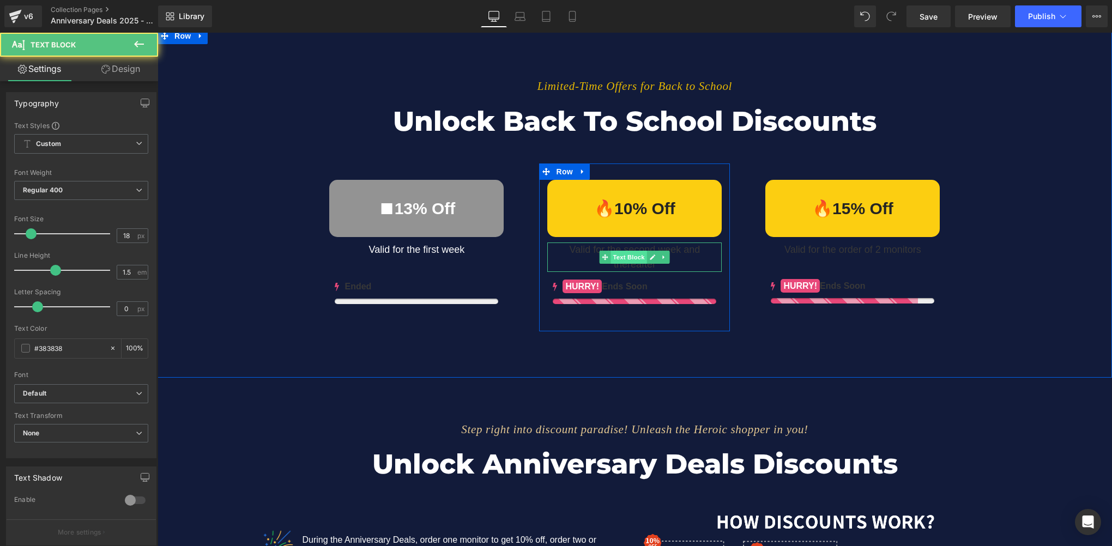
click at [628, 255] on span "Text Block" at bounding box center [629, 257] width 36 height 13
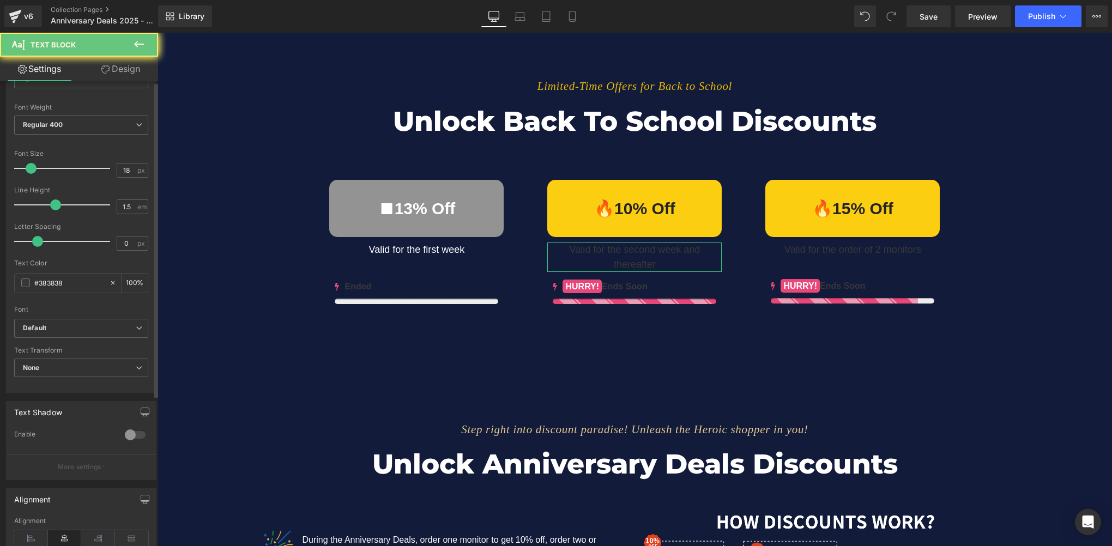
scroll to position [164, 0]
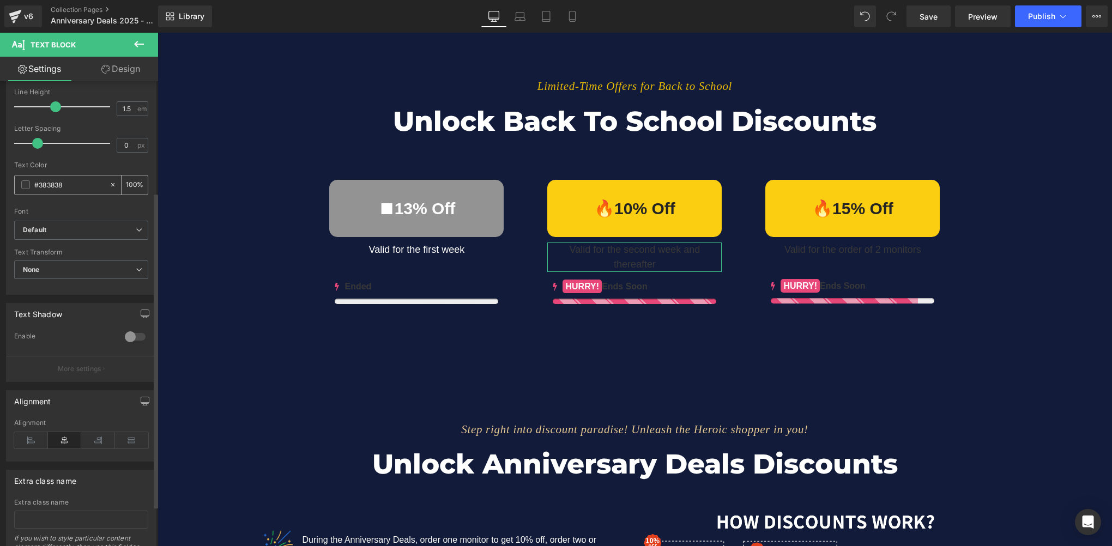
click at [78, 187] on input "#383838" at bounding box center [69, 185] width 70 height 12
paste input "ffffff"
type input "#ffffff"
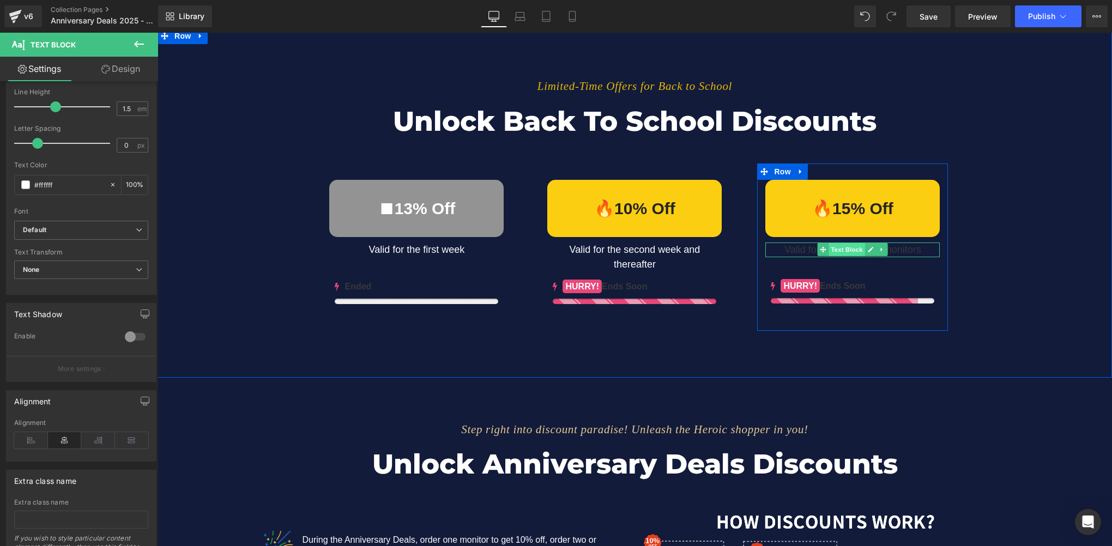
click at [846, 251] on span "Text Block" at bounding box center [847, 249] width 36 height 13
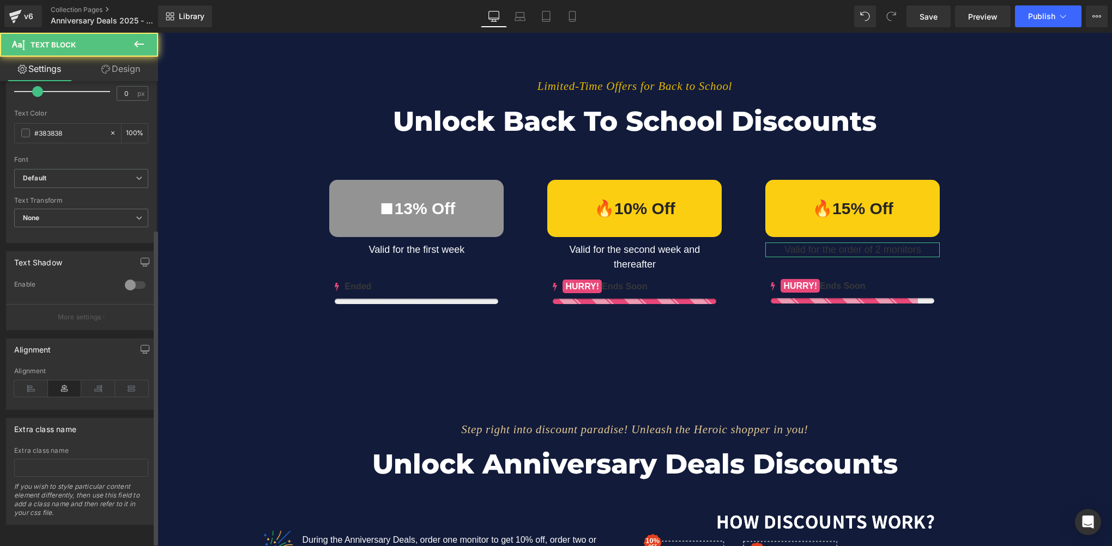
scroll to position [218, 0]
click at [74, 129] on input "#383838" at bounding box center [69, 132] width 70 height 12
paste input "ffffff"
type input "#ffffff"
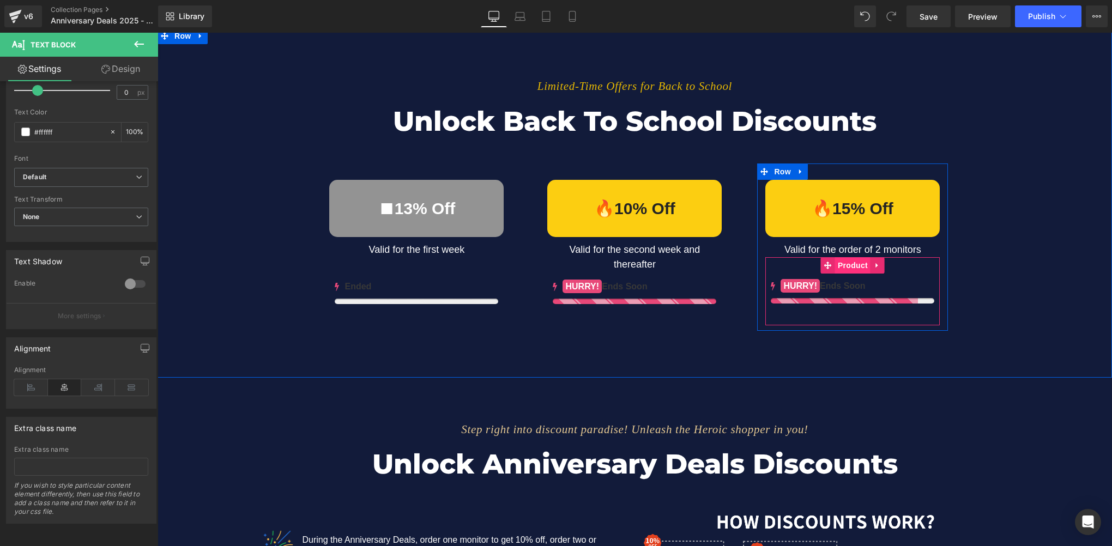
click at [849, 265] on span "Product" at bounding box center [852, 265] width 35 height 16
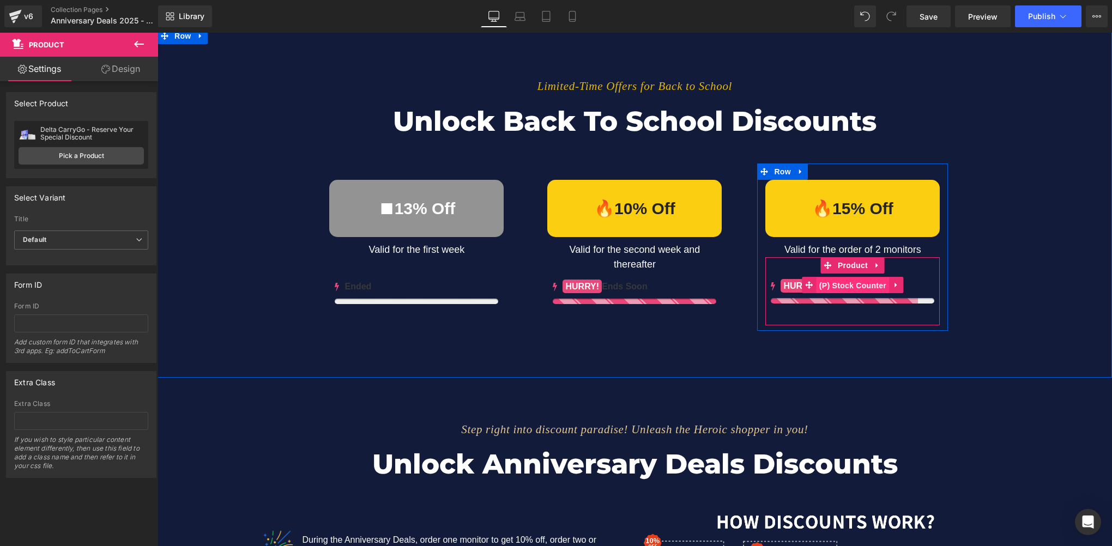
click at [857, 283] on span "(P) Stock Counter" at bounding box center [852, 285] width 72 height 16
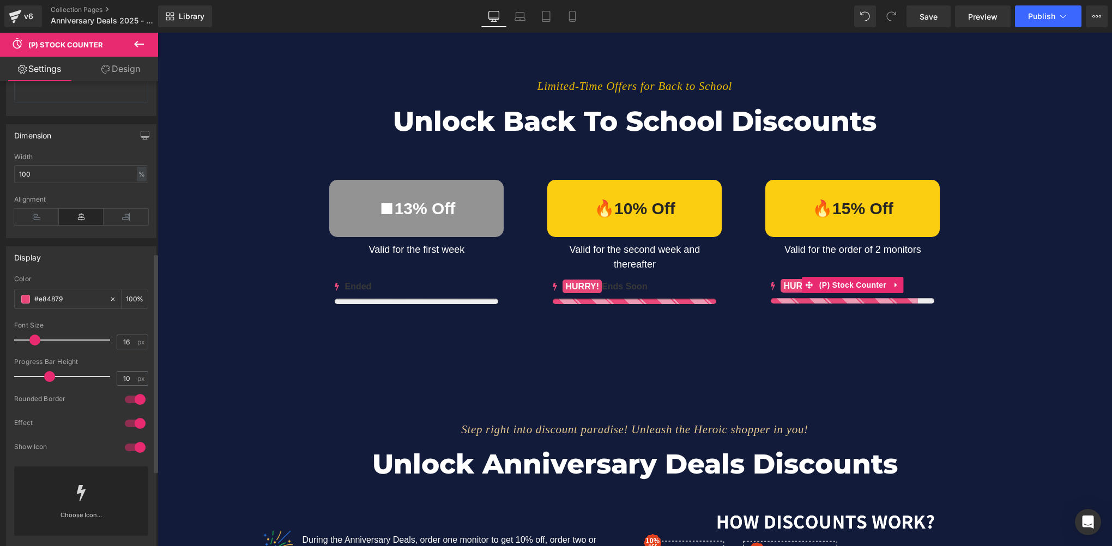
scroll to position [436, 0]
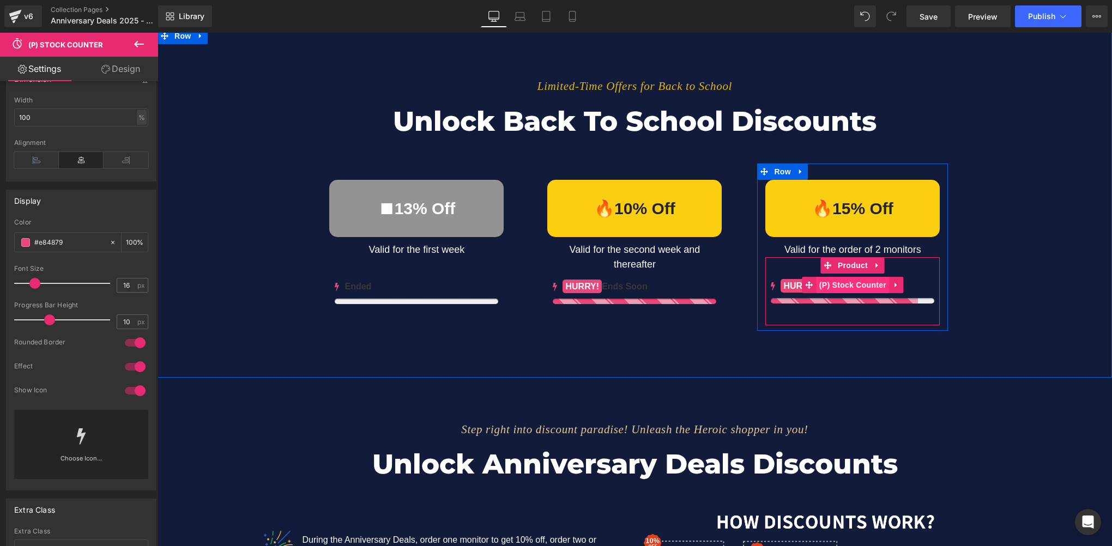
click at [850, 282] on span "(P) Stock Counter" at bounding box center [852, 285] width 72 height 16
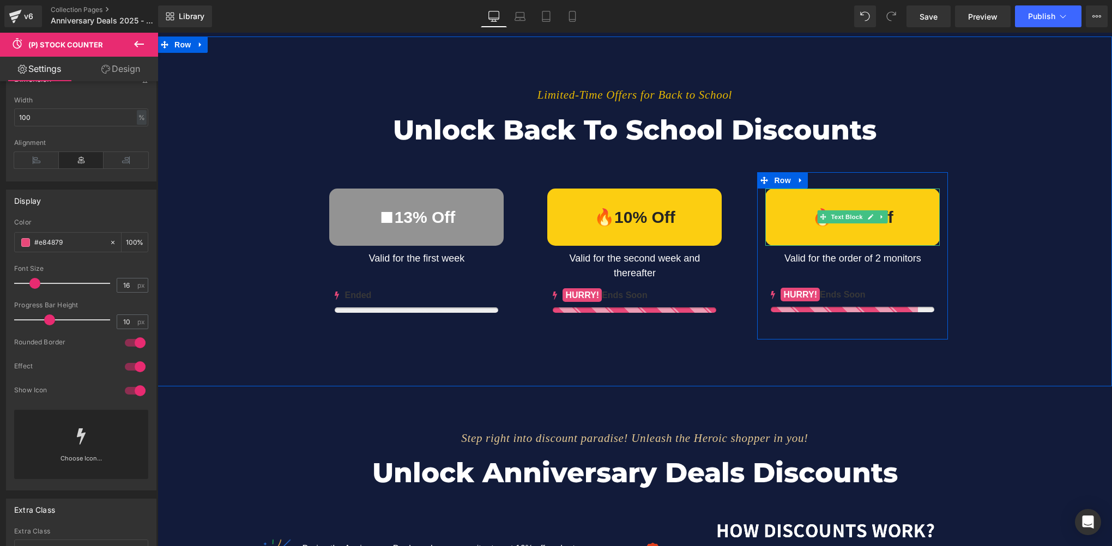
scroll to position [789, 0]
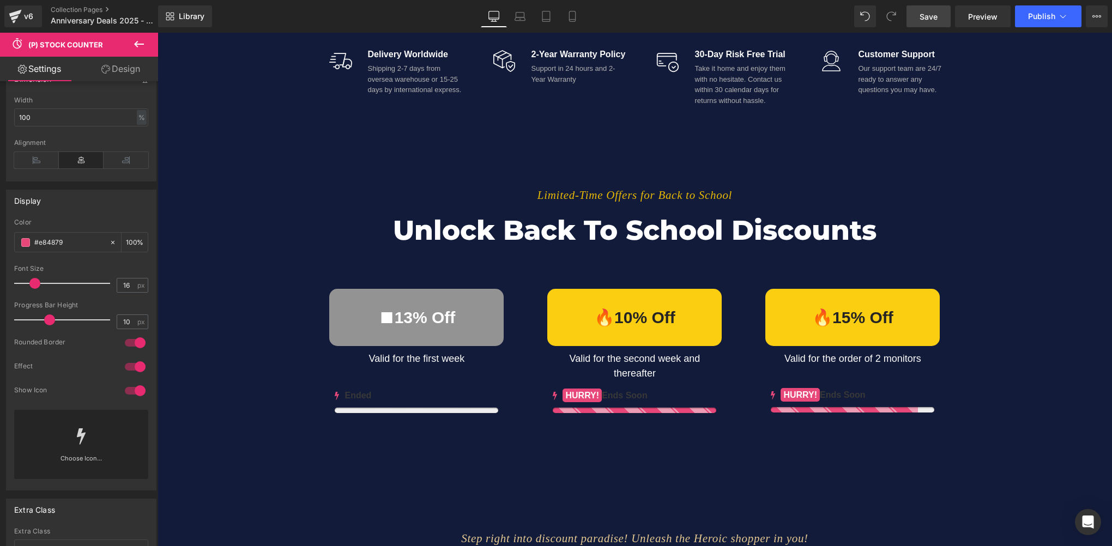
click at [928, 19] on span "Save" at bounding box center [928, 16] width 18 height 11
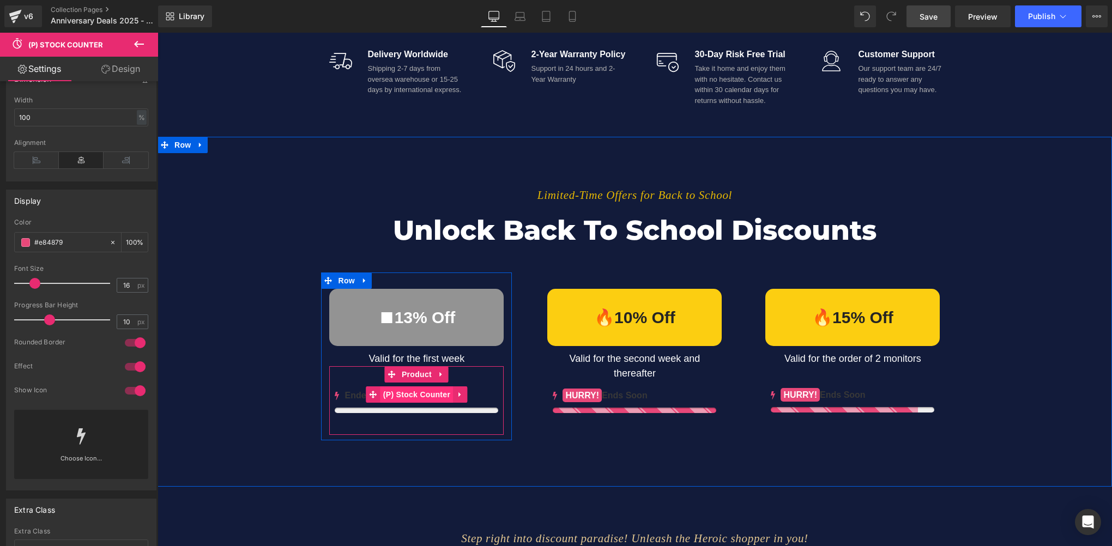
click at [407, 392] on span "(P) Stock Counter" at bounding box center [416, 394] width 72 height 16
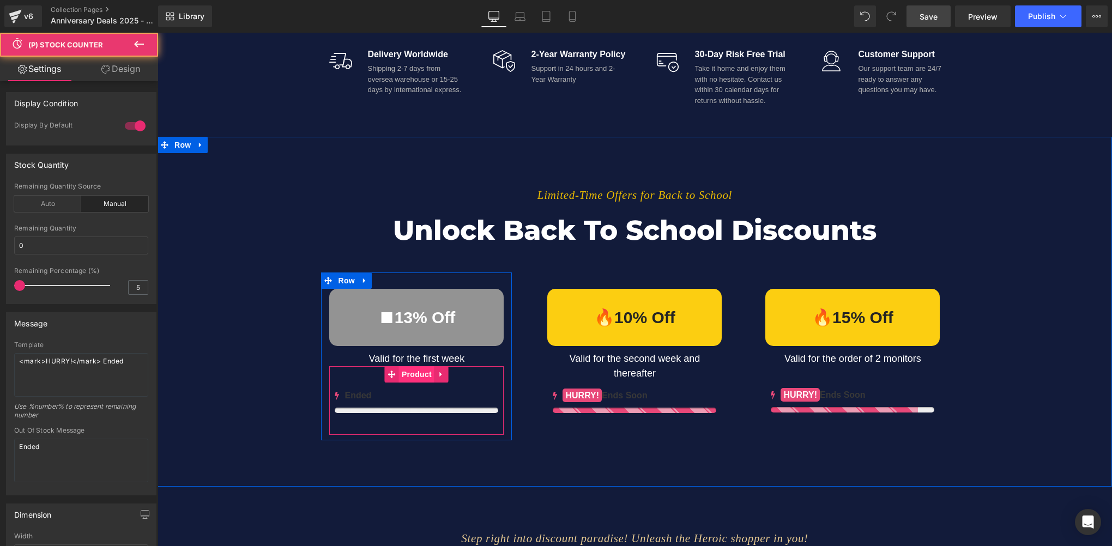
click at [410, 372] on span "Product" at bounding box center [416, 374] width 35 height 16
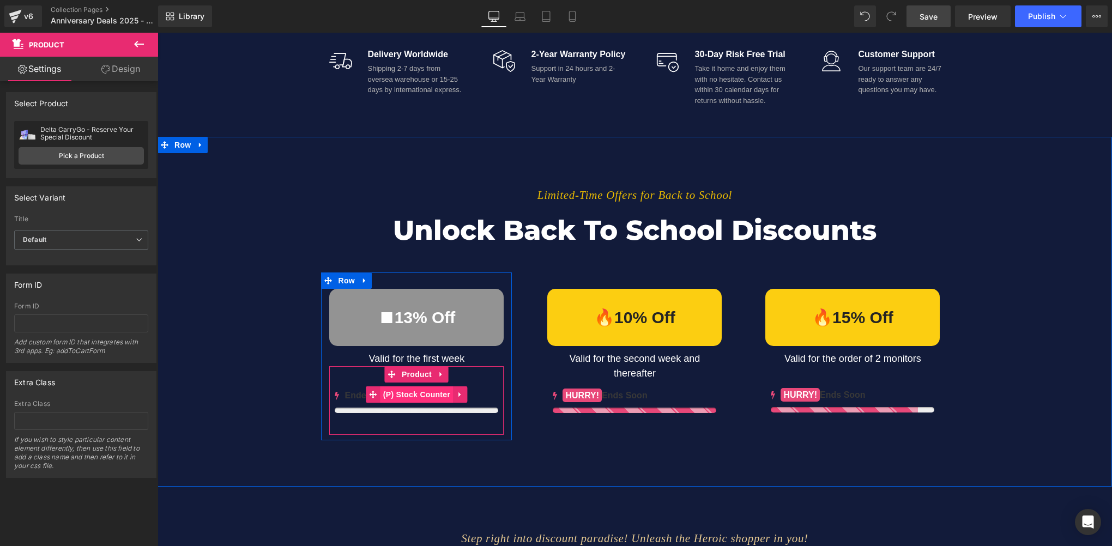
click at [419, 391] on span "(P) Stock Counter" at bounding box center [416, 394] width 72 height 16
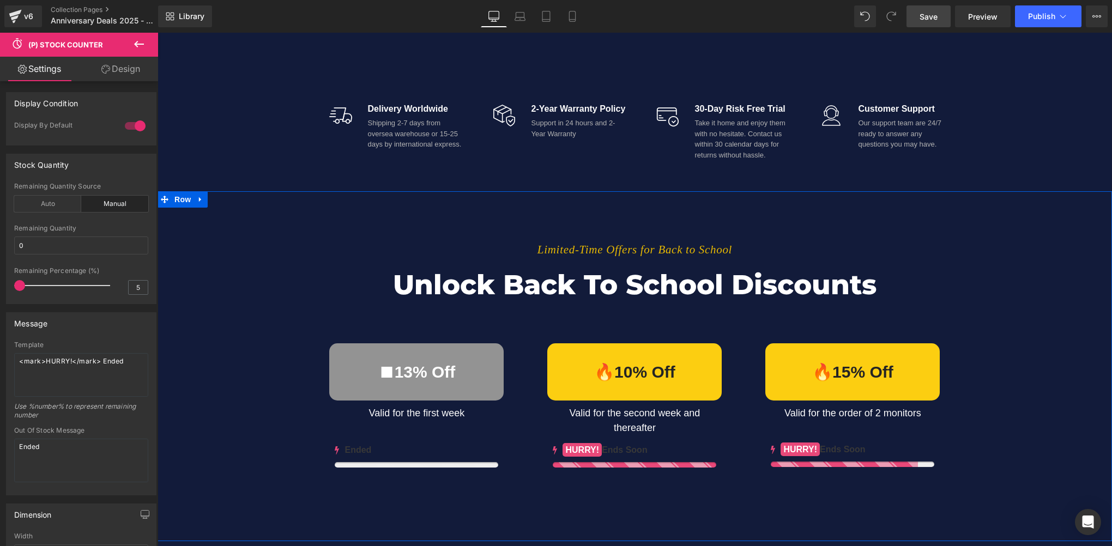
scroll to position [735, 0]
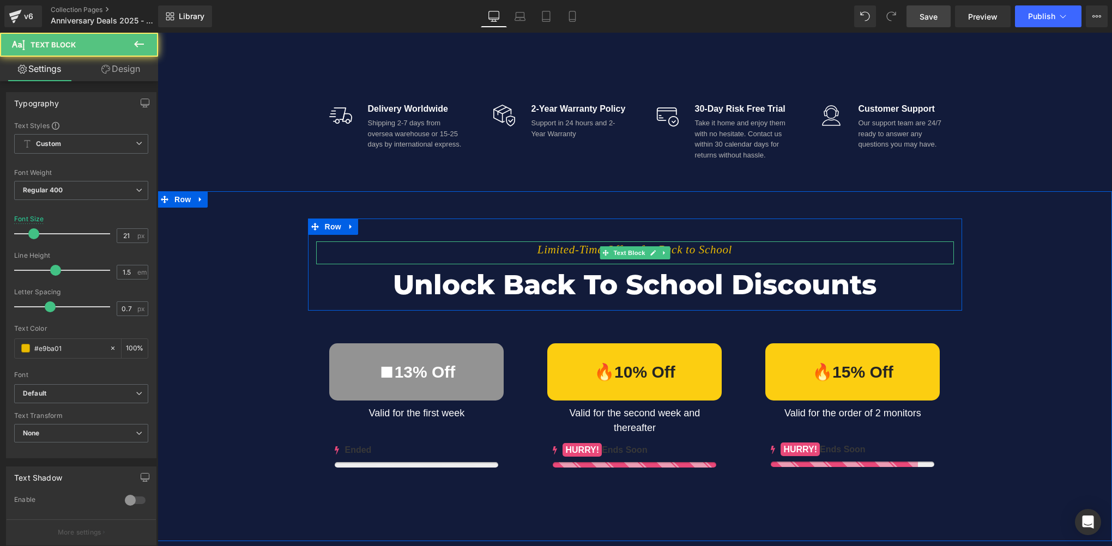
click at [669, 252] on icon "Limited-Time Offers for Back to School" at bounding box center [634, 249] width 195 height 13
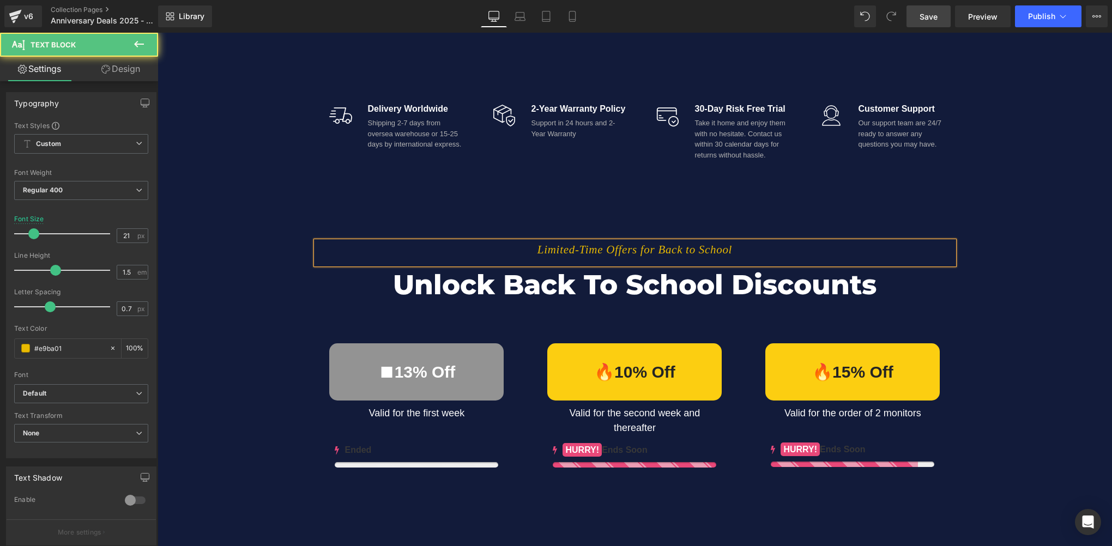
click at [662, 252] on icon "Limited-Time Offers for Back to School" at bounding box center [634, 249] width 195 height 13
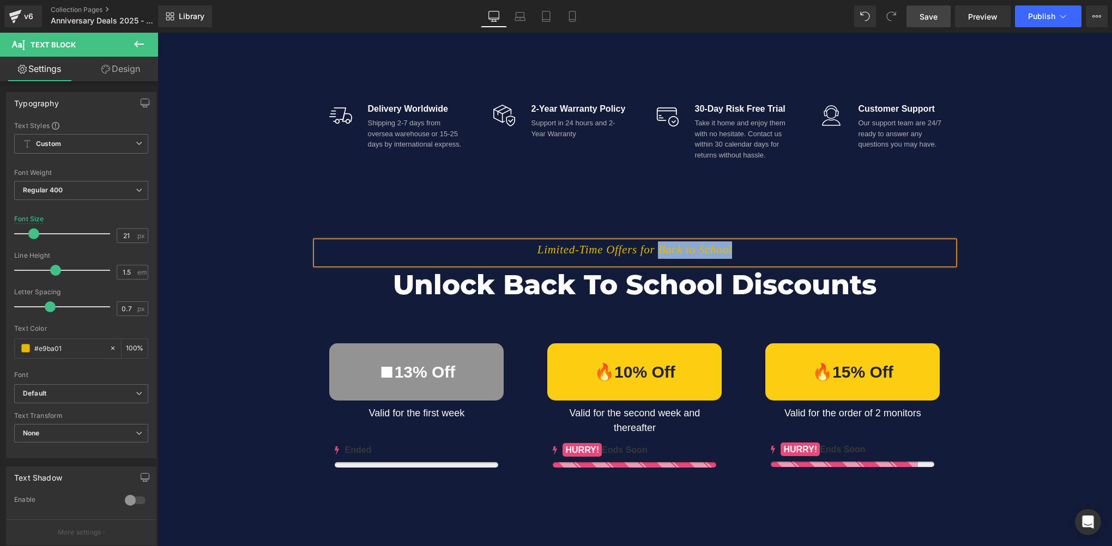
drag, startPoint x: 660, startPoint y: 249, endPoint x: 760, endPoint y: 246, distance: 99.8
click at [760, 246] on p "Limited-Time Offers for Back to School" at bounding box center [635, 249] width 638 height 17
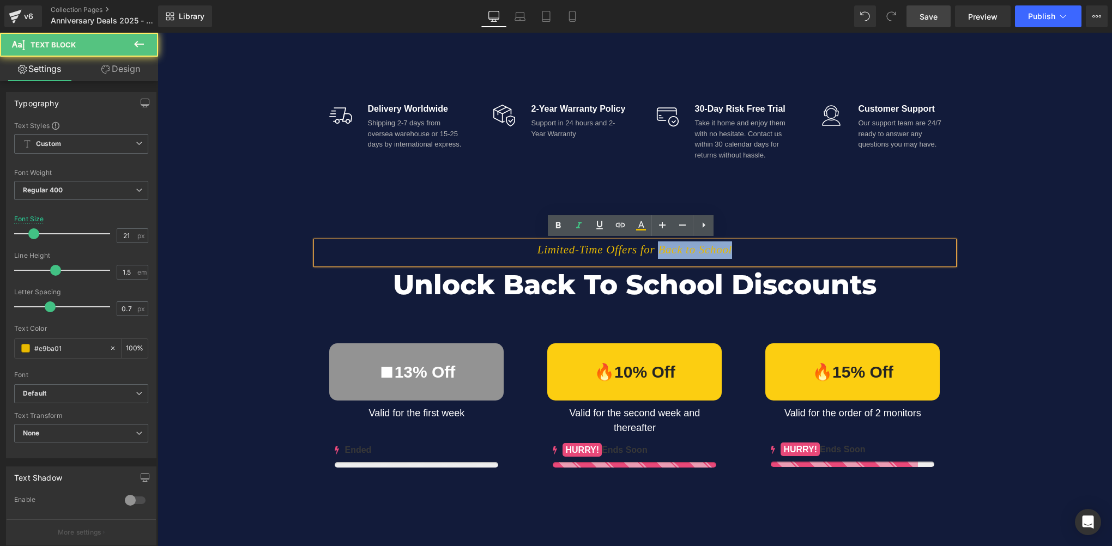
click at [675, 254] on icon "Limited-Time Offers for Back to School" at bounding box center [634, 249] width 195 height 13
drag, startPoint x: 661, startPoint y: 247, endPoint x: 769, endPoint y: 239, distance: 108.8
click at [769, 241] on div "Limited-Time Offers for Back to School" at bounding box center [635, 252] width 638 height 23
paste div
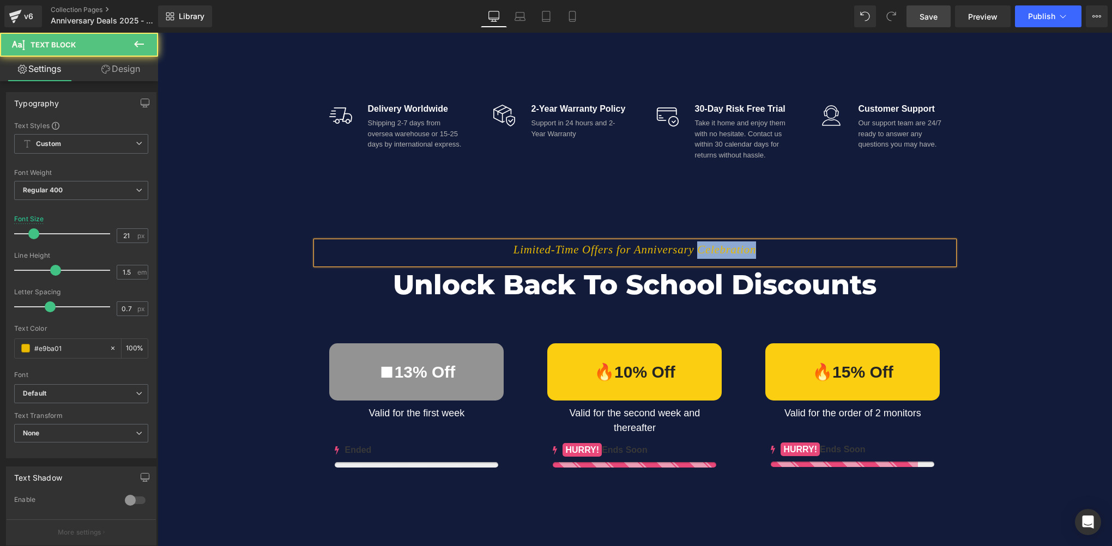
drag, startPoint x: 706, startPoint y: 251, endPoint x: 815, endPoint y: 243, distance: 109.3
click at [815, 243] on p "Limited-Time Offers for Anniversary Celebration" at bounding box center [635, 249] width 638 height 17
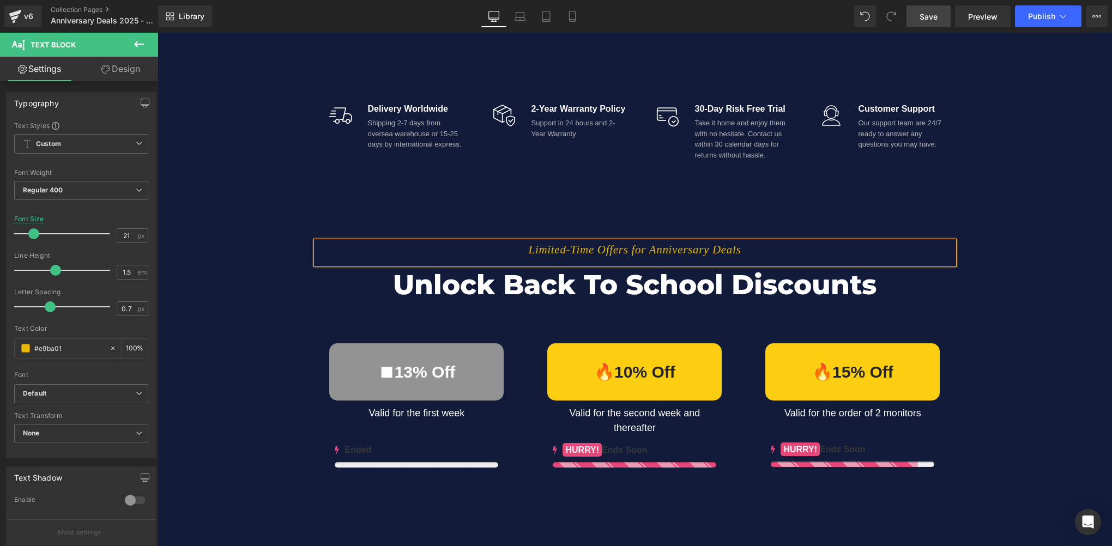
click at [927, 21] on span "Save" at bounding box center [928, 16] width 18 height 11
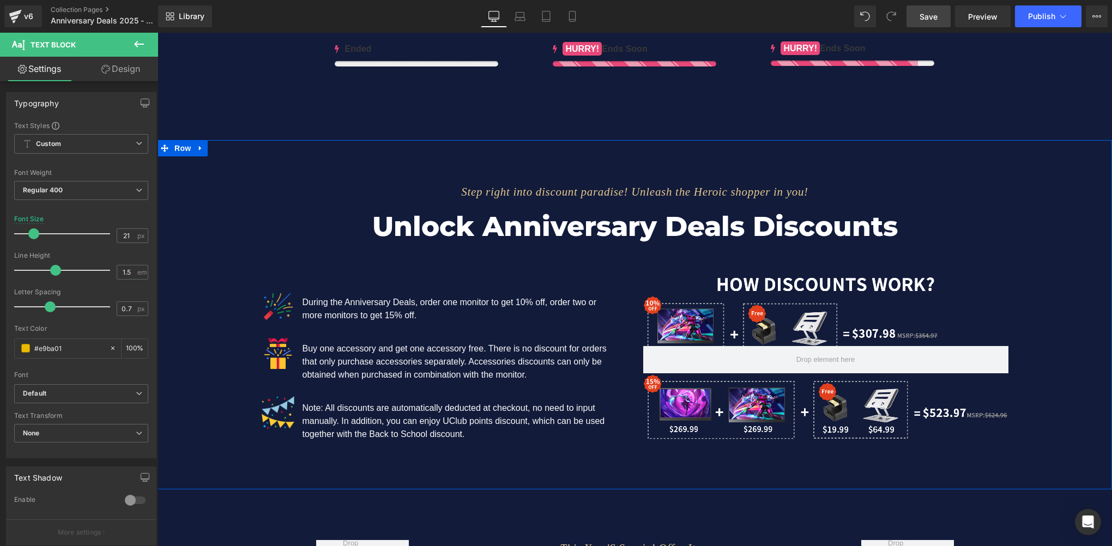
scroll to position [1116, 0]
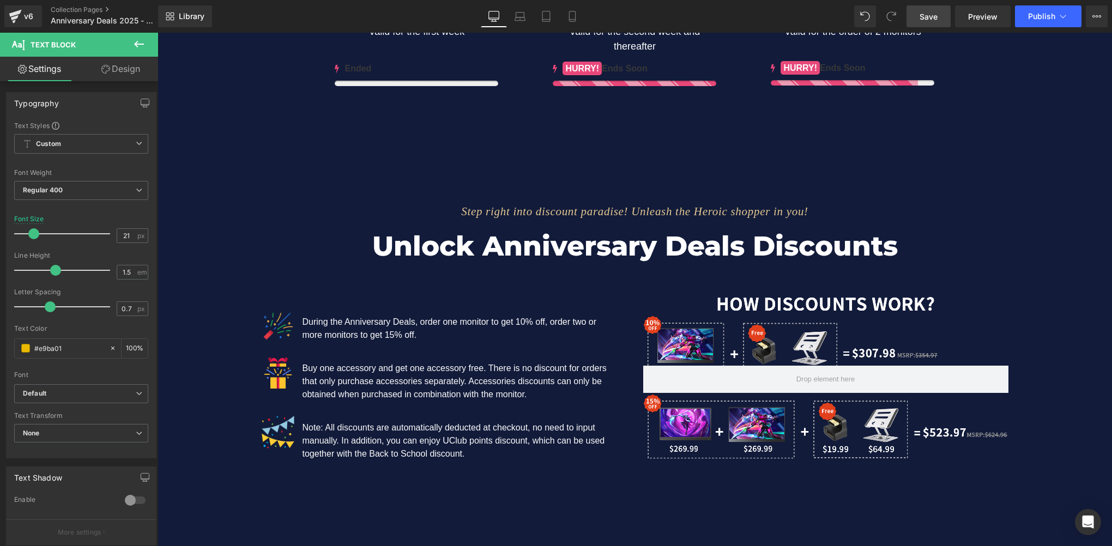
click at [931, 19] on span "Save" at bounding box center [928, 16] width 18 height 11
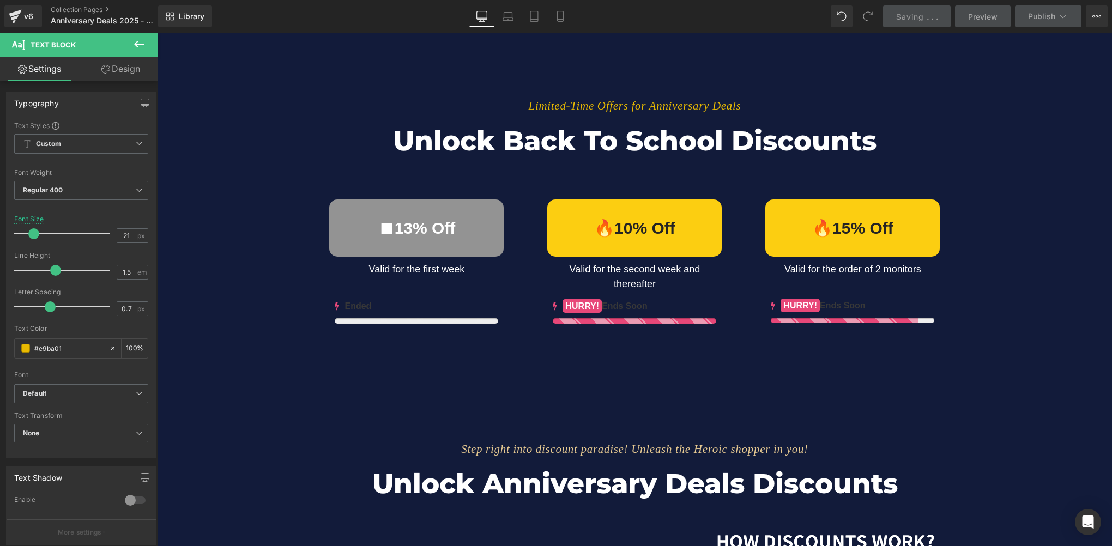
scroll to position [844, 0]
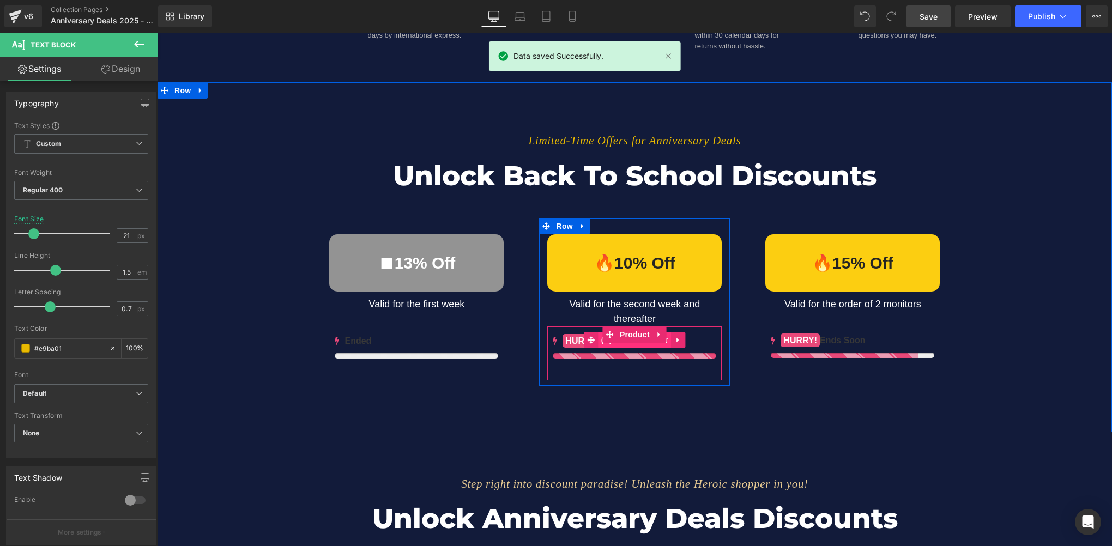
click at [637, 346] on span "(P) Stock Counter" at bounding box center [634, 340] width 72 height 16
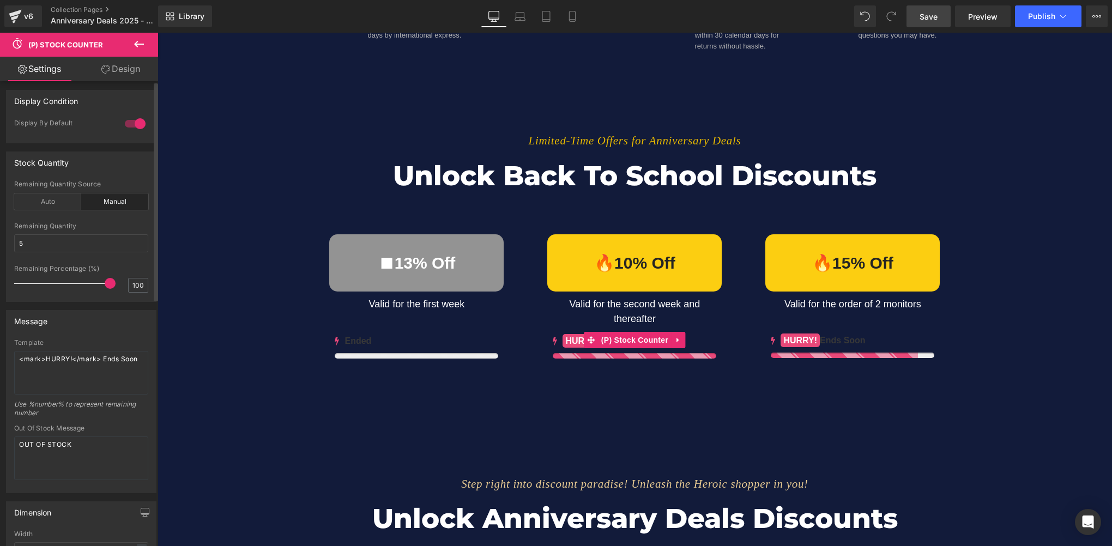
scroll to position [0, 0]
click at [1002, 202] on div "Limited-Time Offers for Anniversary Deals Text Block Unlock Back to School Disc…" at bounding box center [635, 248] width 954 height 276
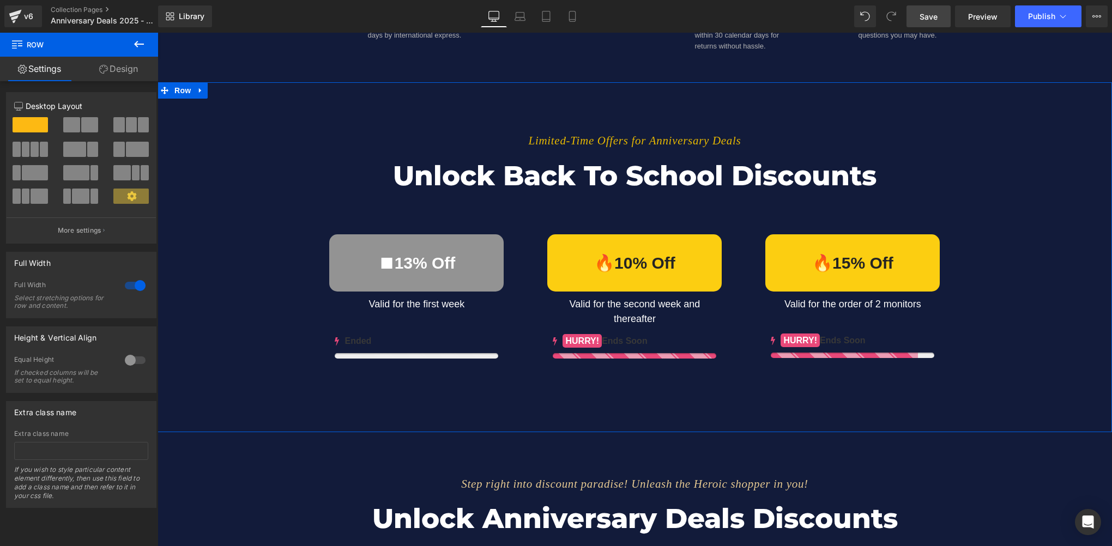
click at [243, 295] on div "Limited-Time Offers for Anniversary Deals Text Block Unlock Back to School Disc…" at bounding box center [635, 248] width 954 height 276
click at [937, 19] on span "Save" at bounding box center [928, 16] width 18 height 11
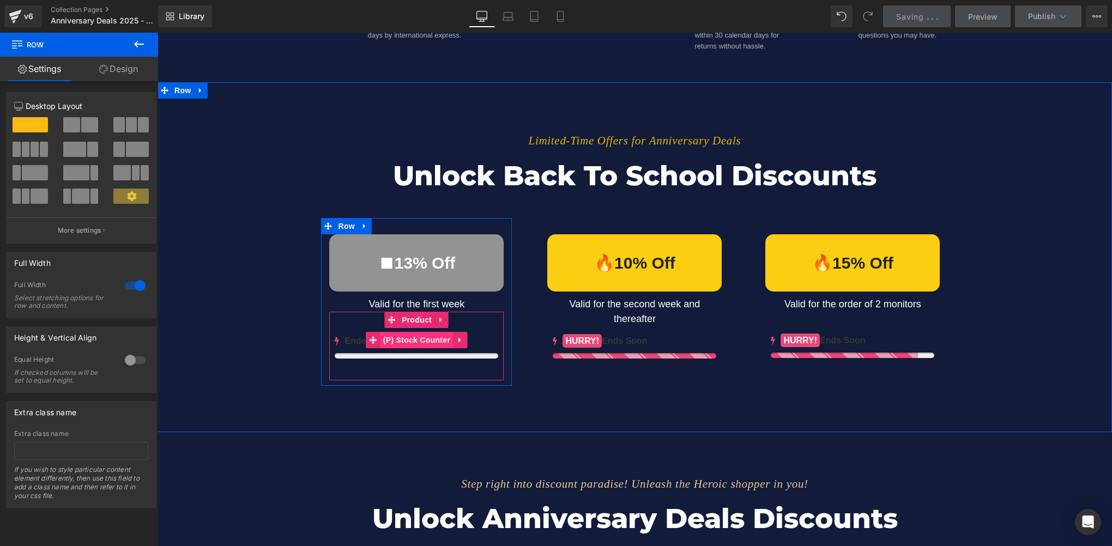
click at [406, 338] on span "(P) Stock Counter" at bounding box center [416, 340] width 72 height 16
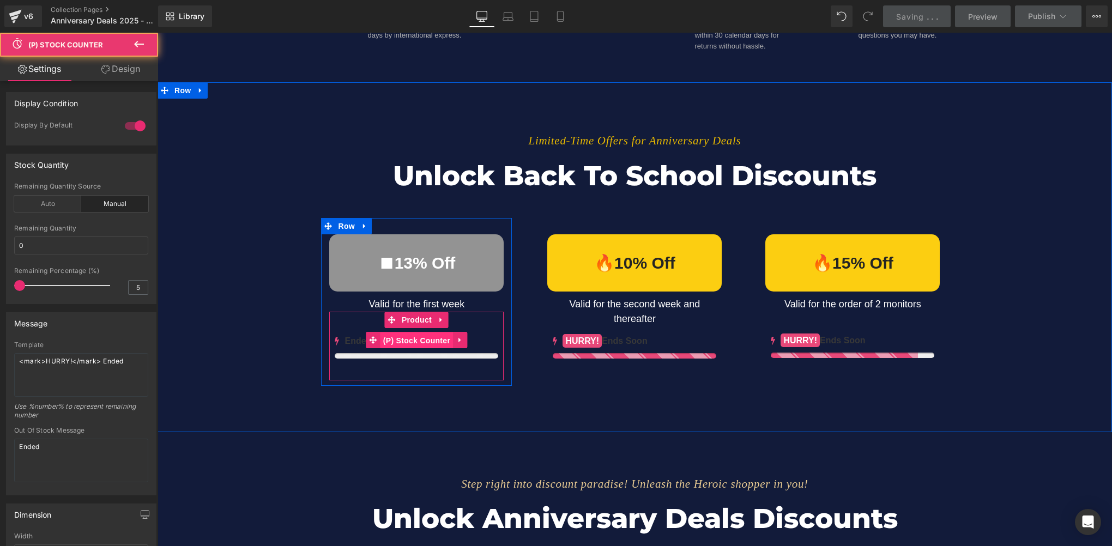
click at [406, 338] on span "(P) Stock Counter" at bounding box center [416, 340] width 72 height 16
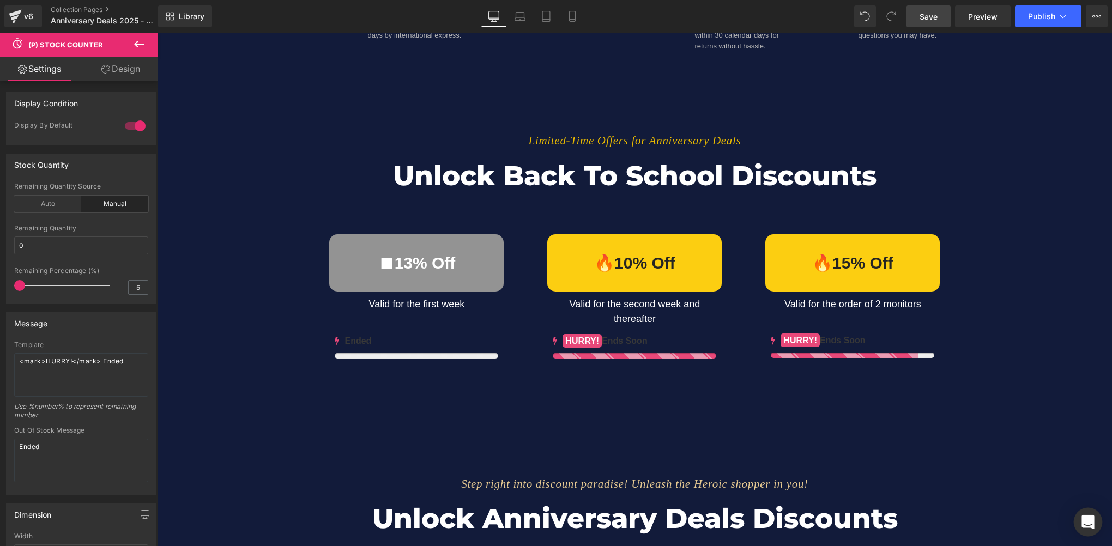
click at [1092, 524] on icon "Open Intercom Messenger" at bounding box center [1087, 522] width 13 height 14
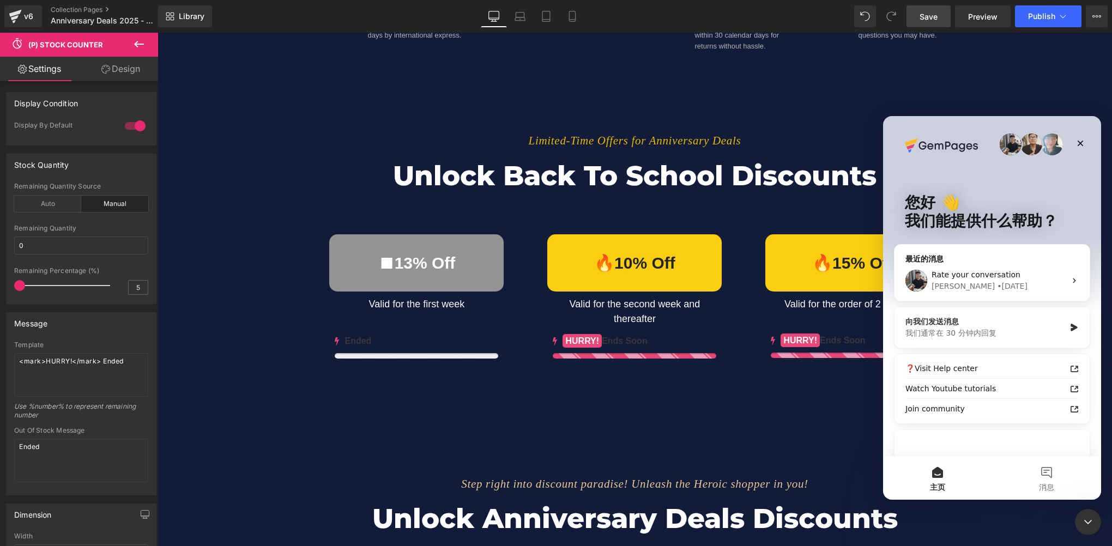
click at [1012, 334] on div "我们通常在 30 分钟内回复" at bounding box center [985, 333] width 160 height 11
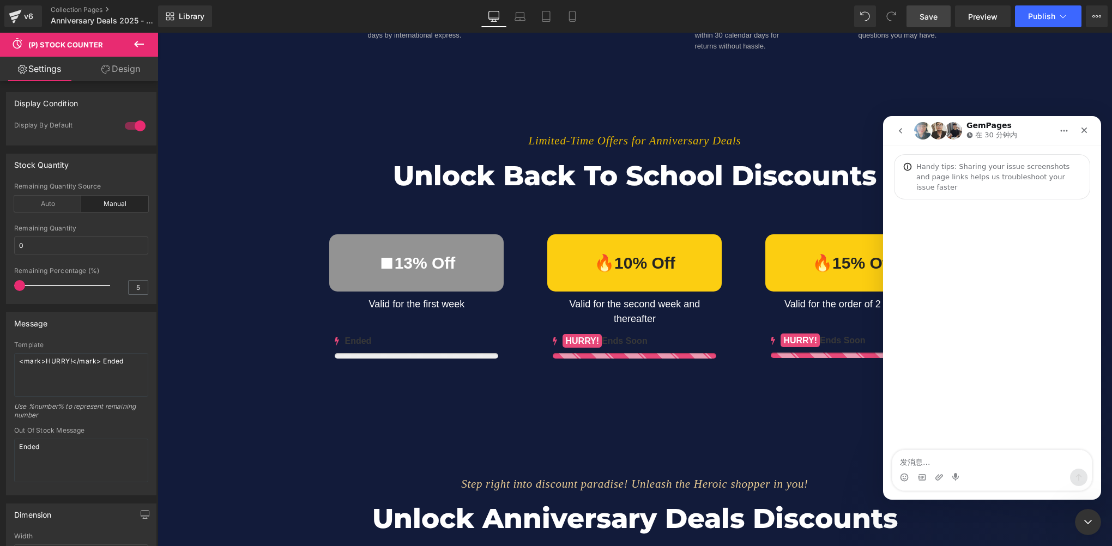
click at [930, 458] on textarea "发消息..." at bounding box center [991, 459] width 199 height 19
type textarea "h"
type textarea "你好，"
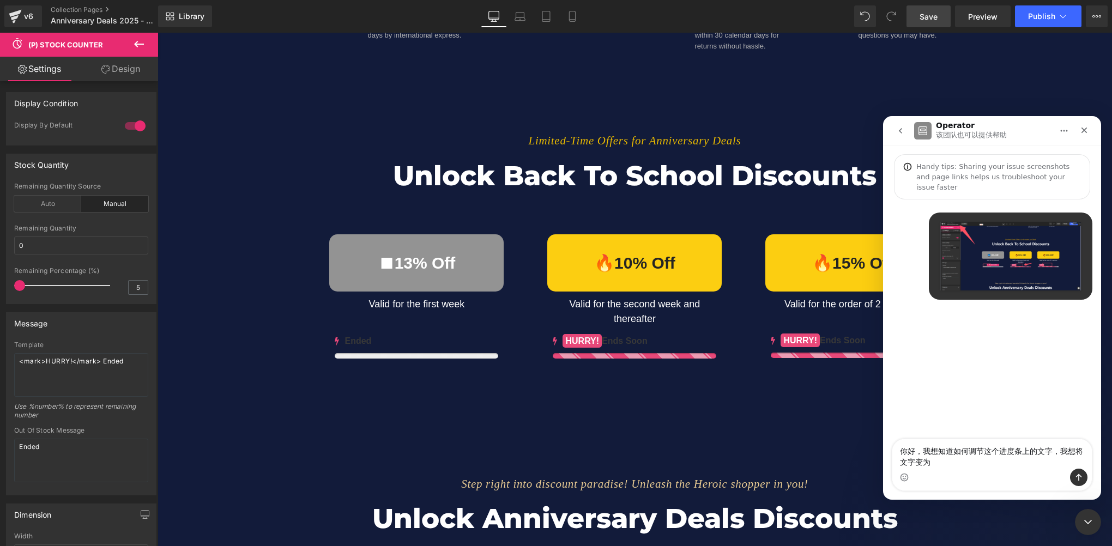
type textarea "你好，我想知道如何调节这个进度条上的文字，我想将文字变为白色"
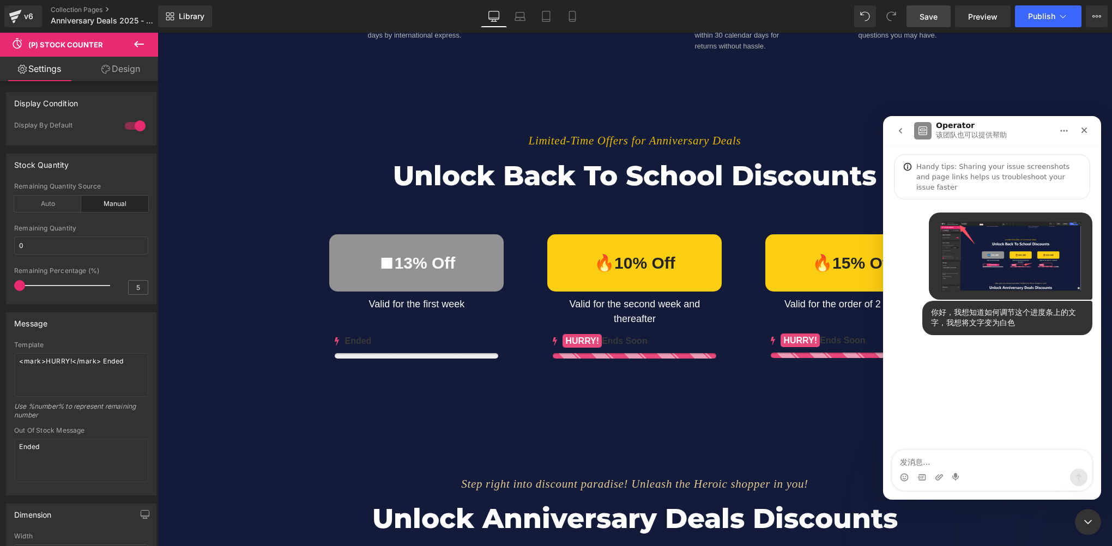
click at [944, 458] on textarea "发消息..." at bounding box center [991, 459] width 199 height 19
click at [634, 435] on div at bounding box center [556, 256] width 1112 height 513
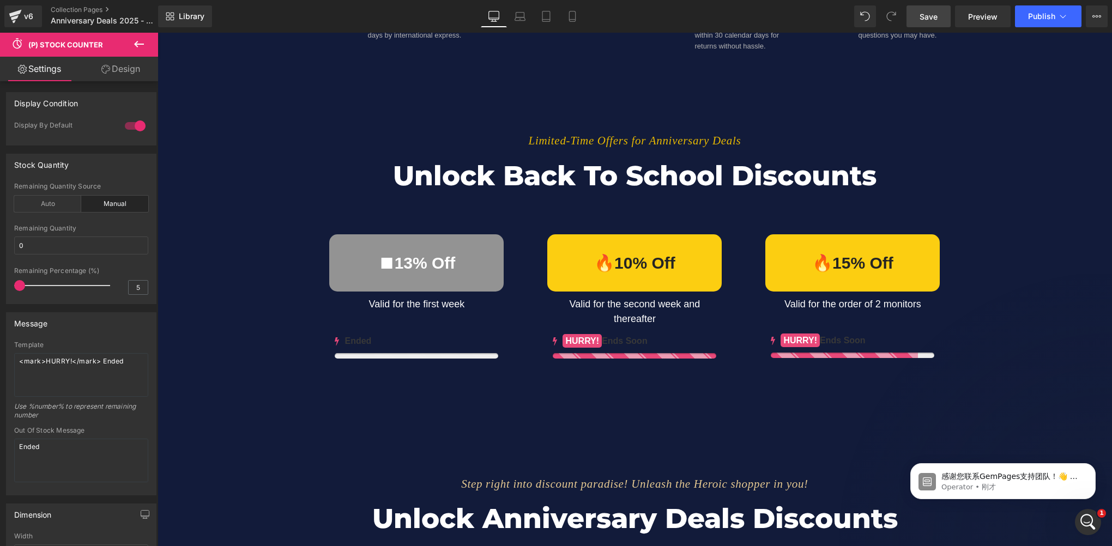
click at [927, 20] on span "Save" at bounding box center [928, 16] width 18 height 11
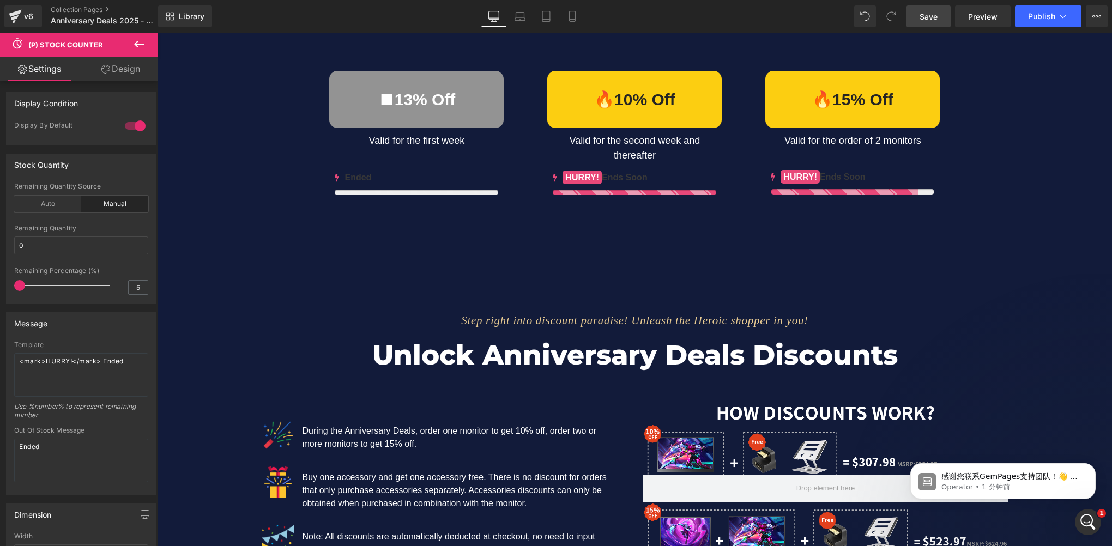
click at [936, 19] on span "Save" at bounding box center [928, 16] width 18 height 11
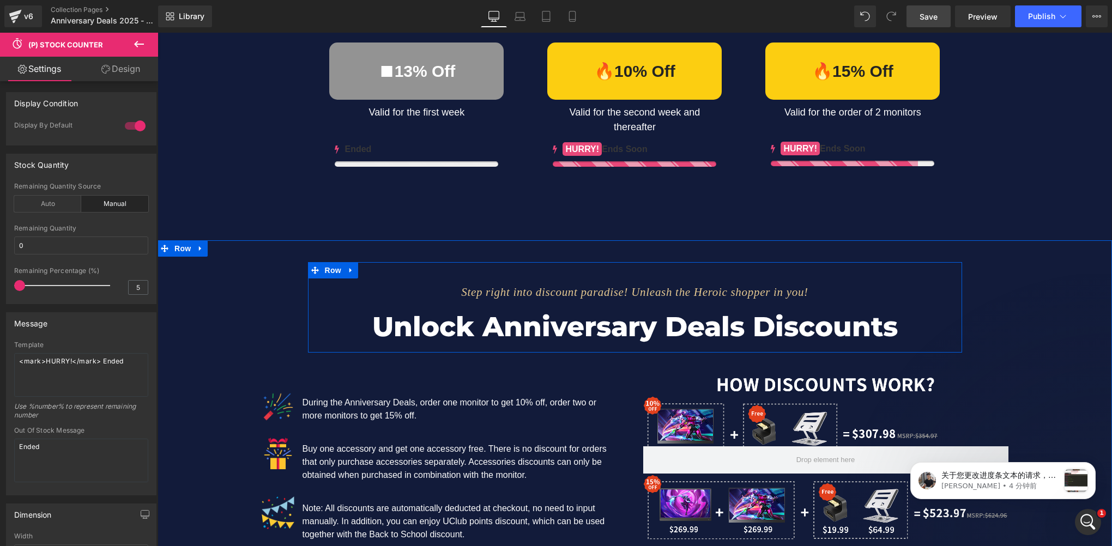
scroll to position [1062, 0]
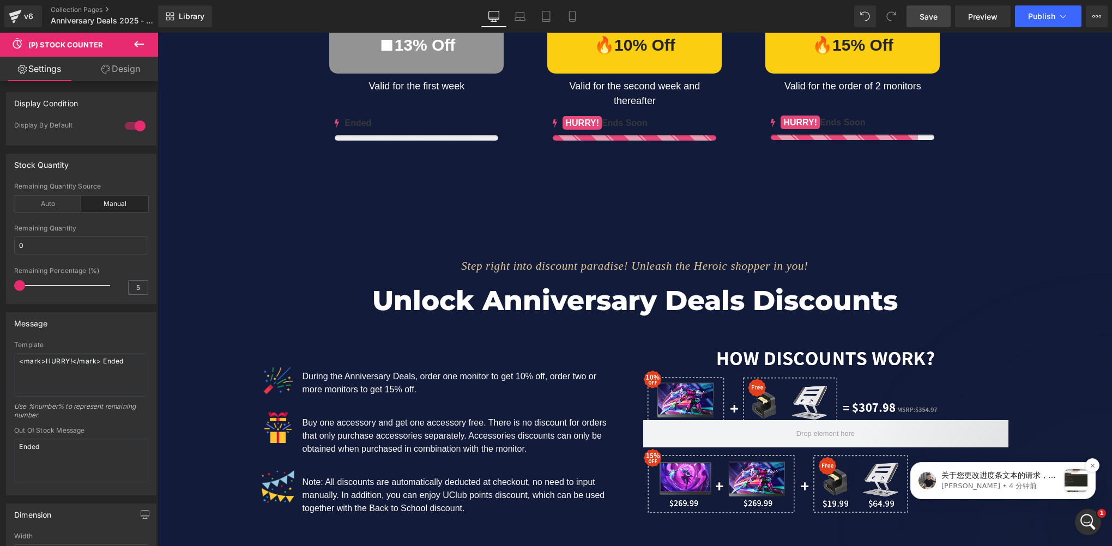
click at [1017, 479] on p "关于您更改进度条文本的请求，您只需将以下代码添加到 (P) 库存计数器元素即可： #m-1756698836519{ color: white !import…" at bounding box center [1000, 475] width 118 height 11
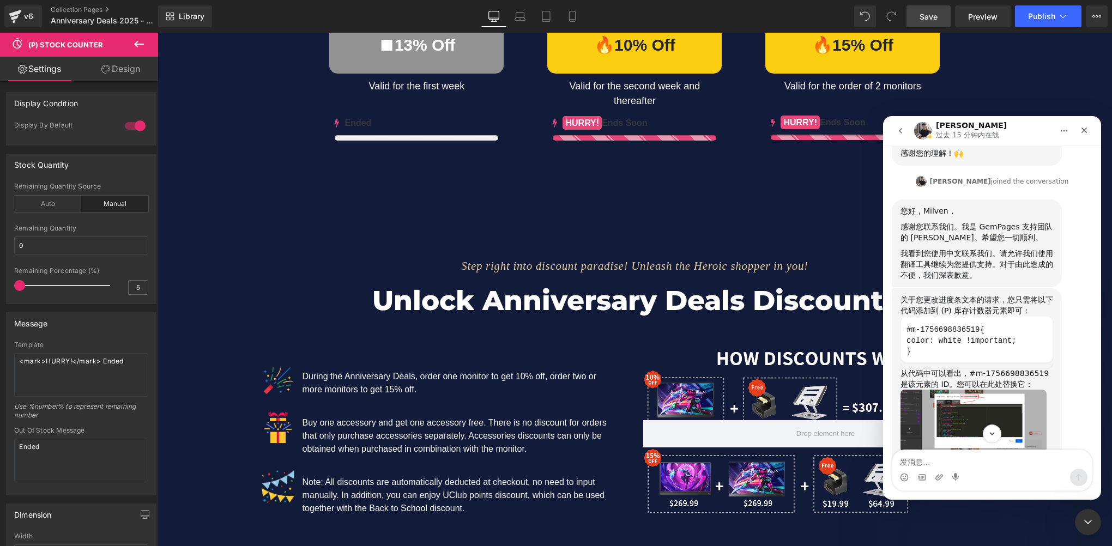
scroll to position [370, 0]
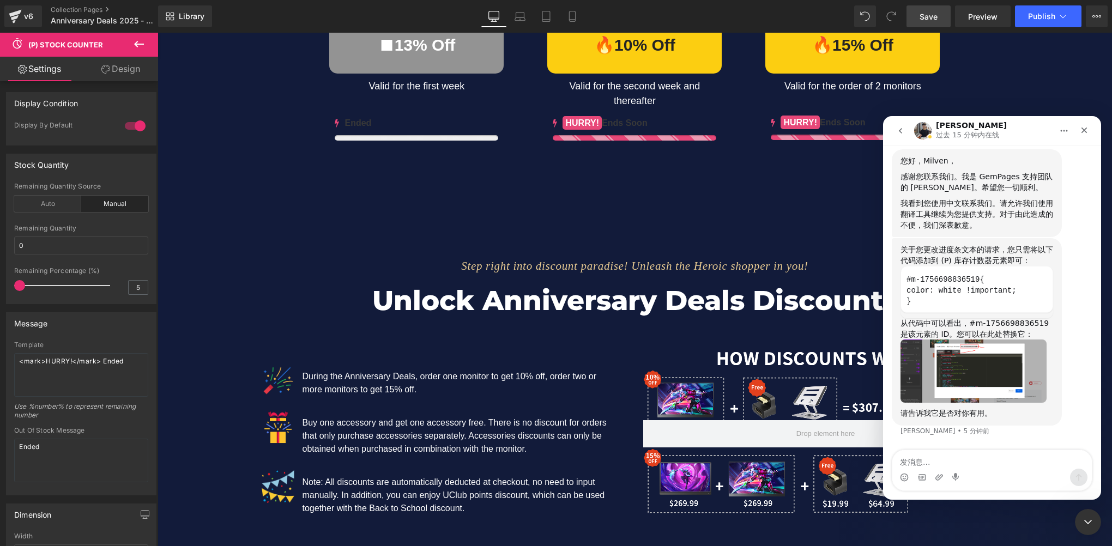
click at [921, 456] on textarea "发消息..." at bounding box center [991, 459] width 199 height 19
type textarea "好的"
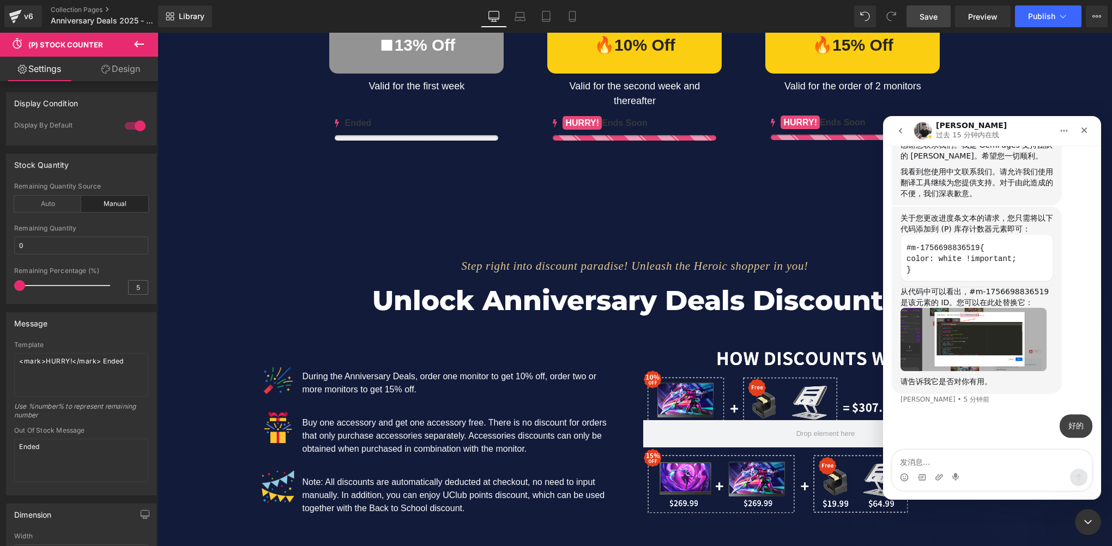
scroll to position [384, 0]
type textarea "我晚点检查一下"
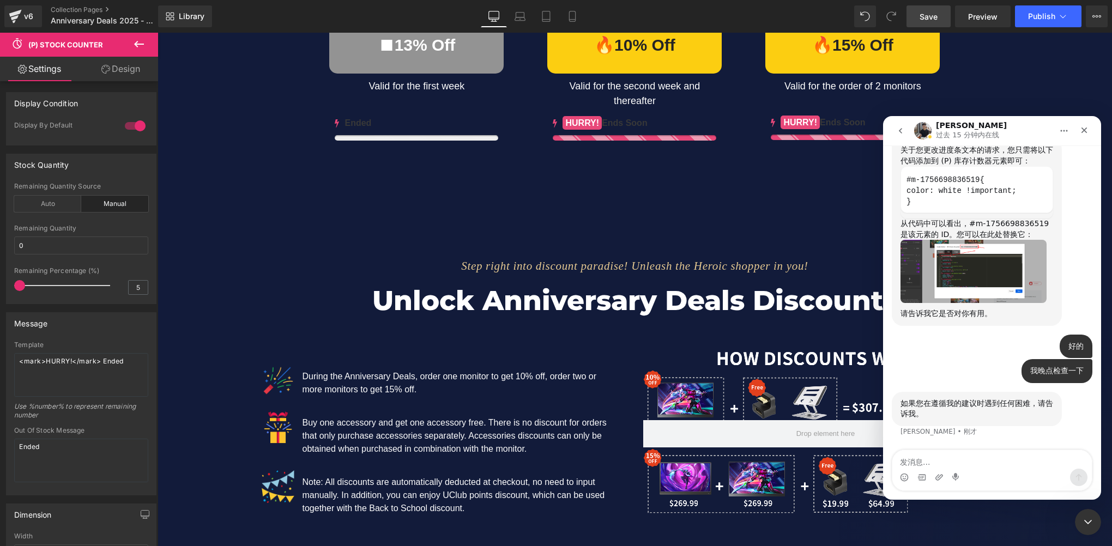
scroll to position [452, 0]
